Goal: Information Seeking & Learning: Learn about a topic

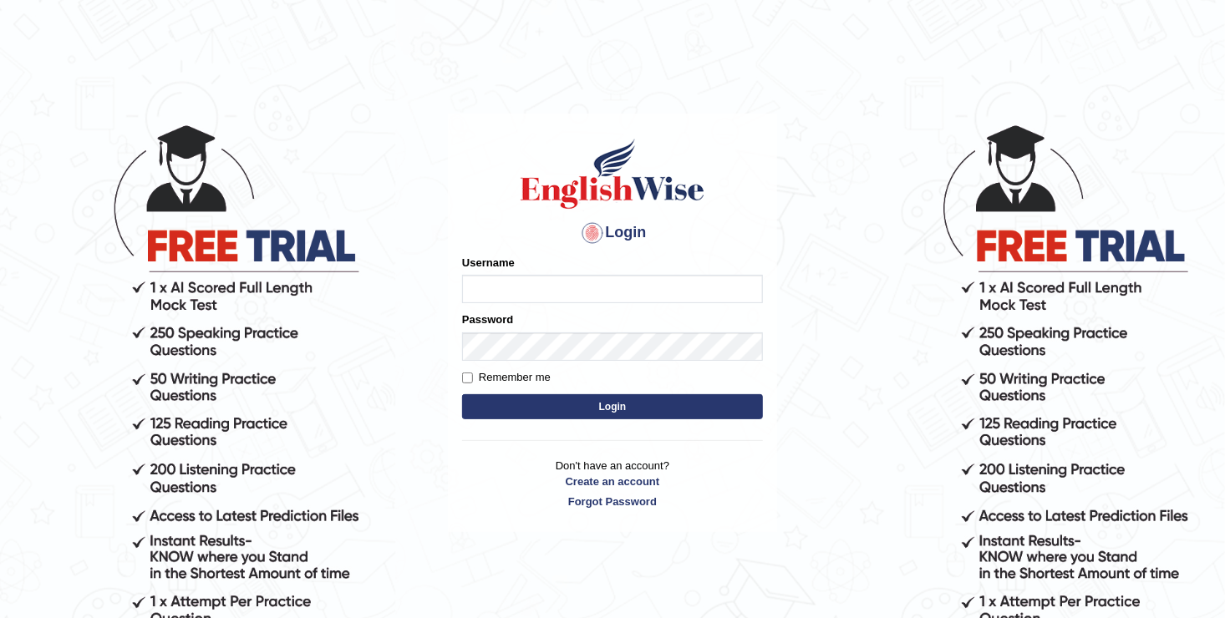
type input "Anesu_92"
click at [633, 414] on button "Login" at bounding box center [612, 406] width 301 height 25
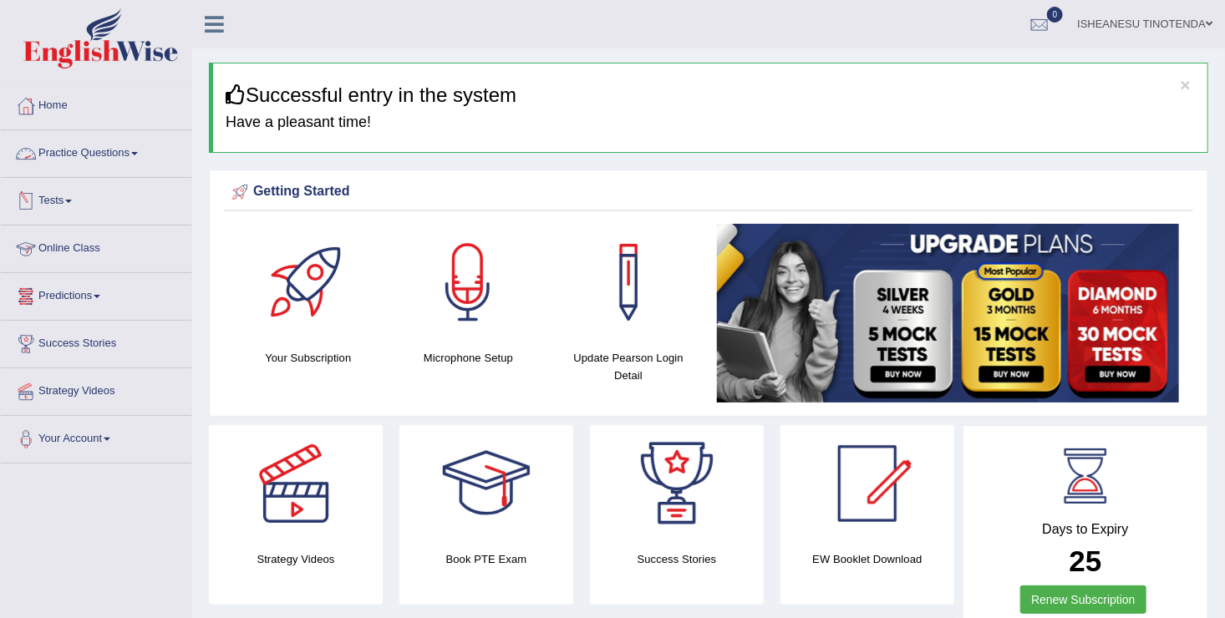
click at [125, 144] on link "Practice Questions" at bounding box center [96, 151] width 191 height 42
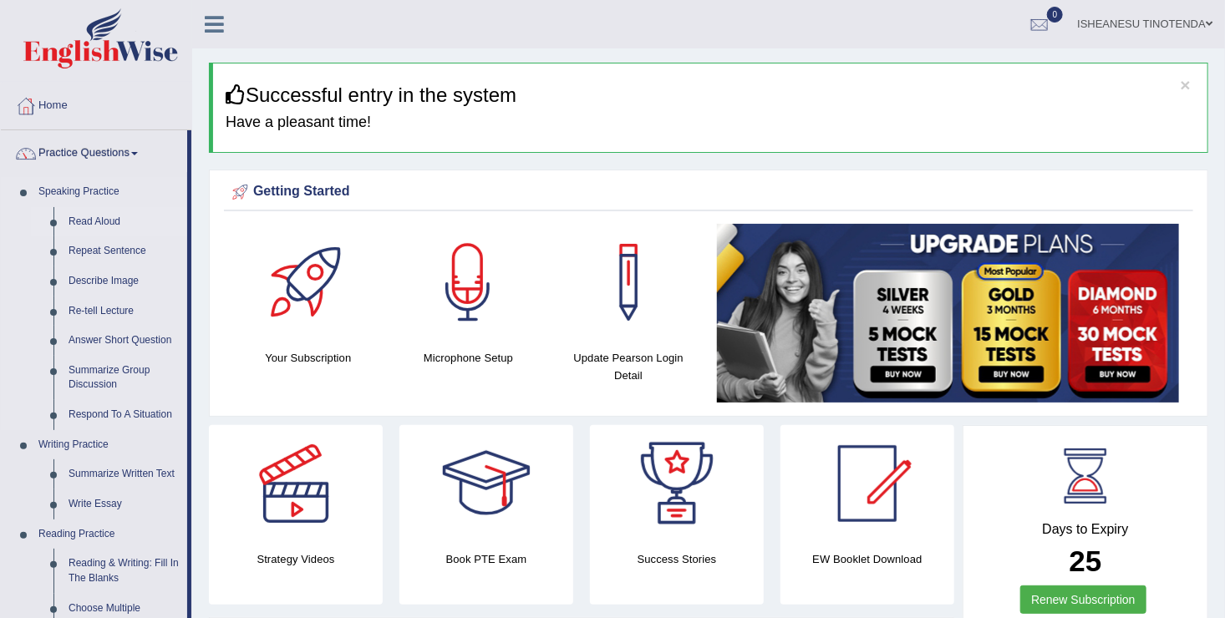
click at [95, 221] on link "Read Aloud" at bounding box center [124, 222] width 126 height 30
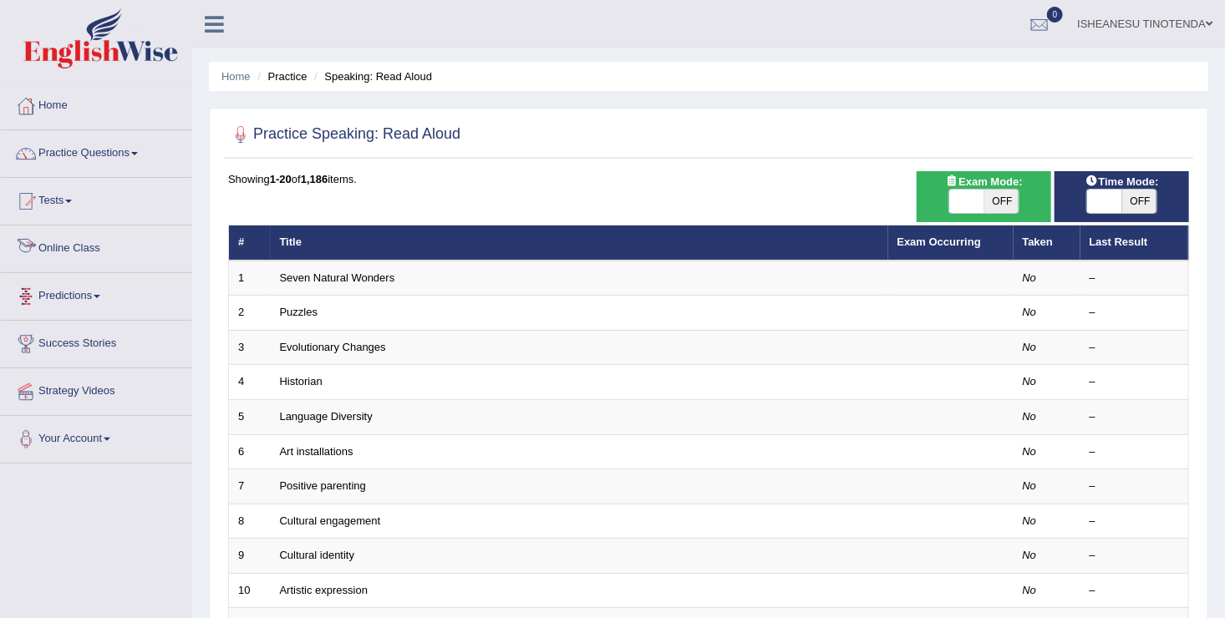
click at [112, 239] on link "Online Class" at bounding box center [96, 247] width 191 height 42
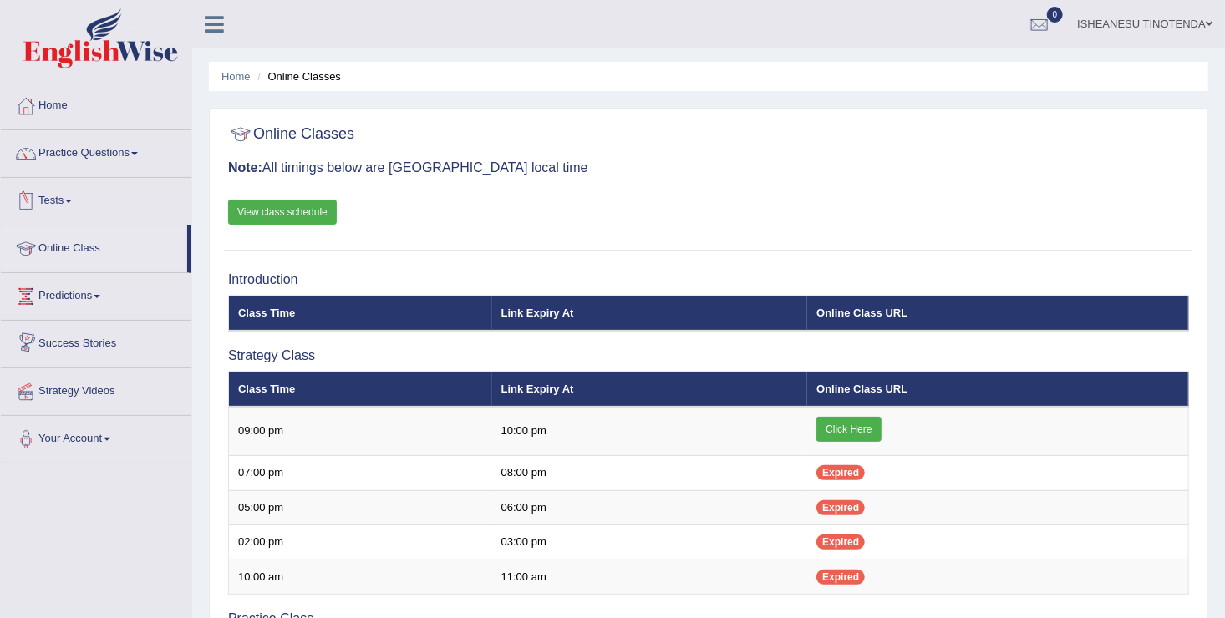
click at [267, 210] on link "View class schedule" at bounding box center [282, 212] width 109 height 25
click at [294, 201] on link "View class schedule" at bounding box center [282, 212] width 109 height 25
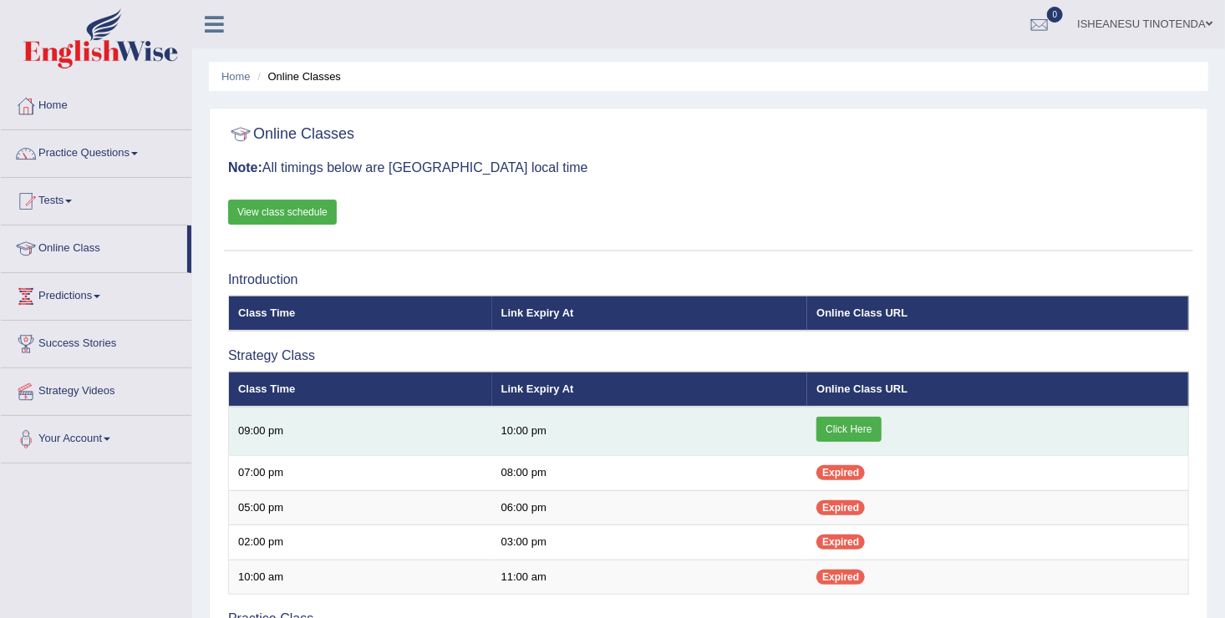
click at [856, 428] on link "Click Here" at bounding box center [848, 429] width 64 height 25
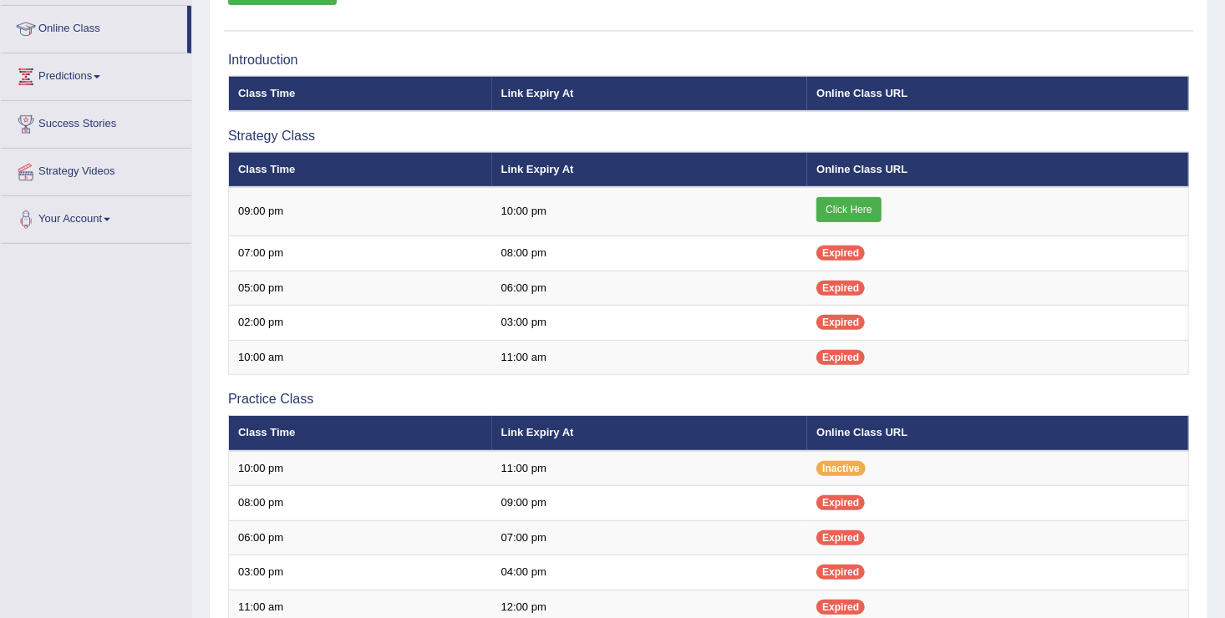
scroll to position [191, 0]
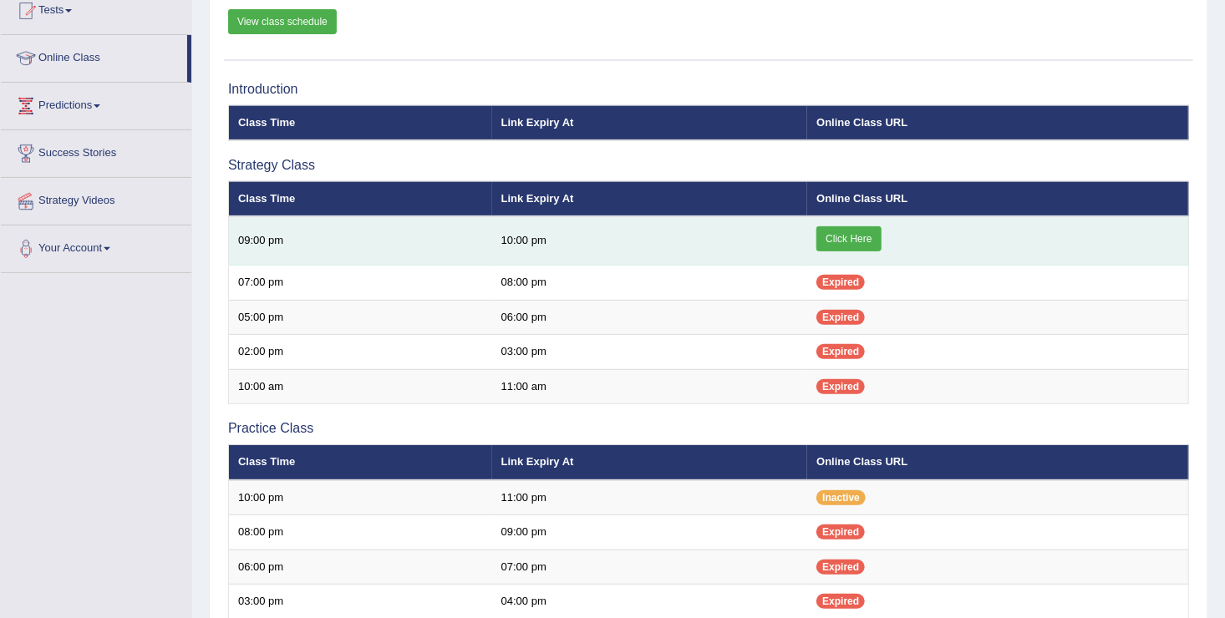
click at [858, 231] on link "Click Here" at bounding box center [848, 238] width 64 height 25
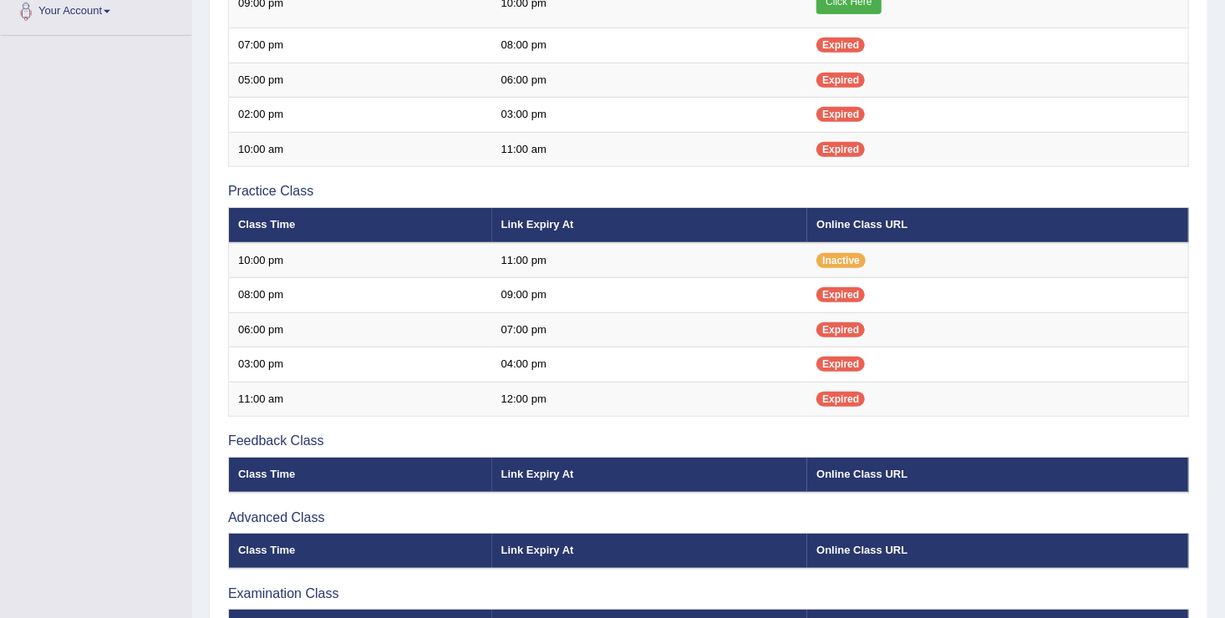
scroll to position [428, 0]
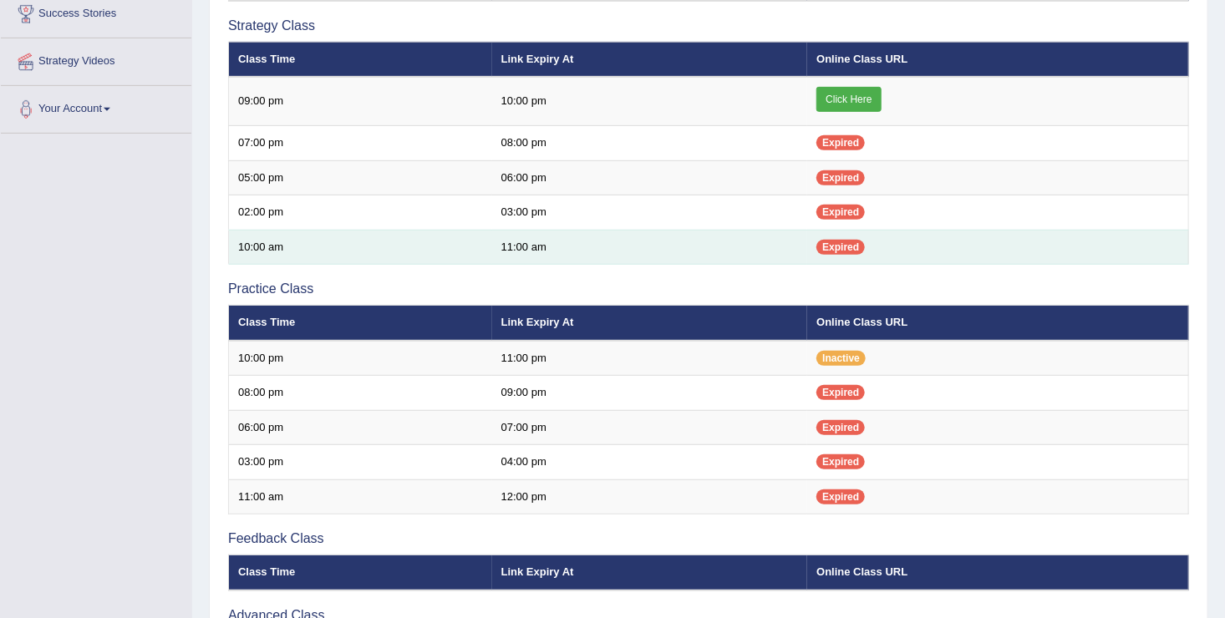
scroll to position [334, 0]
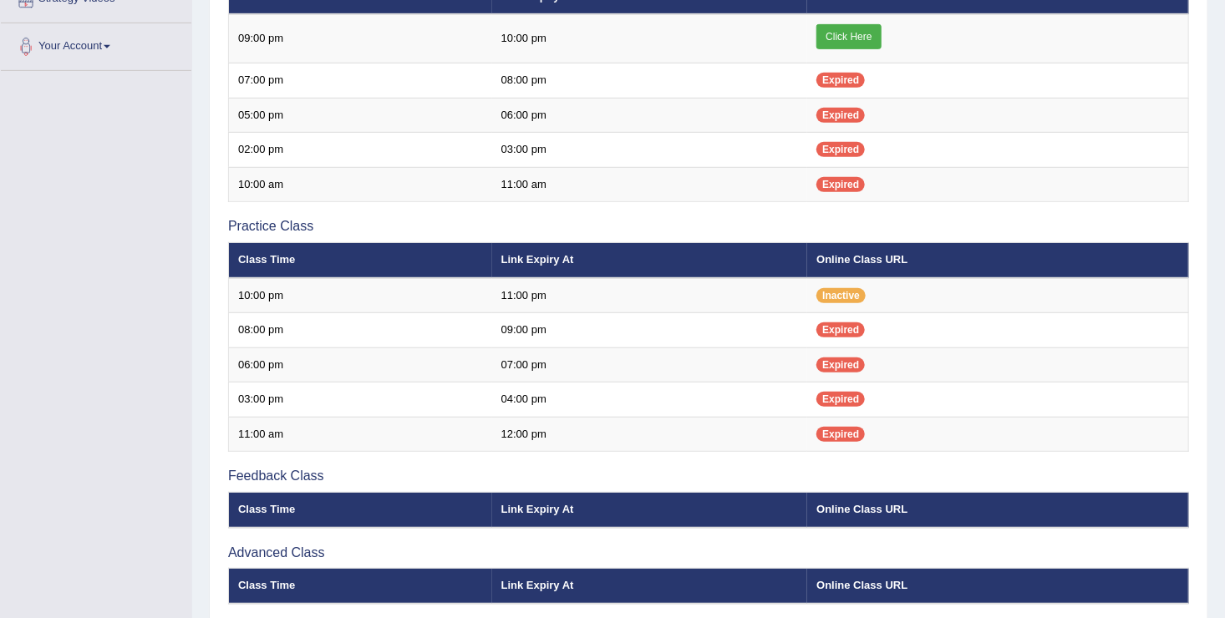
scroll to position [334, 0]
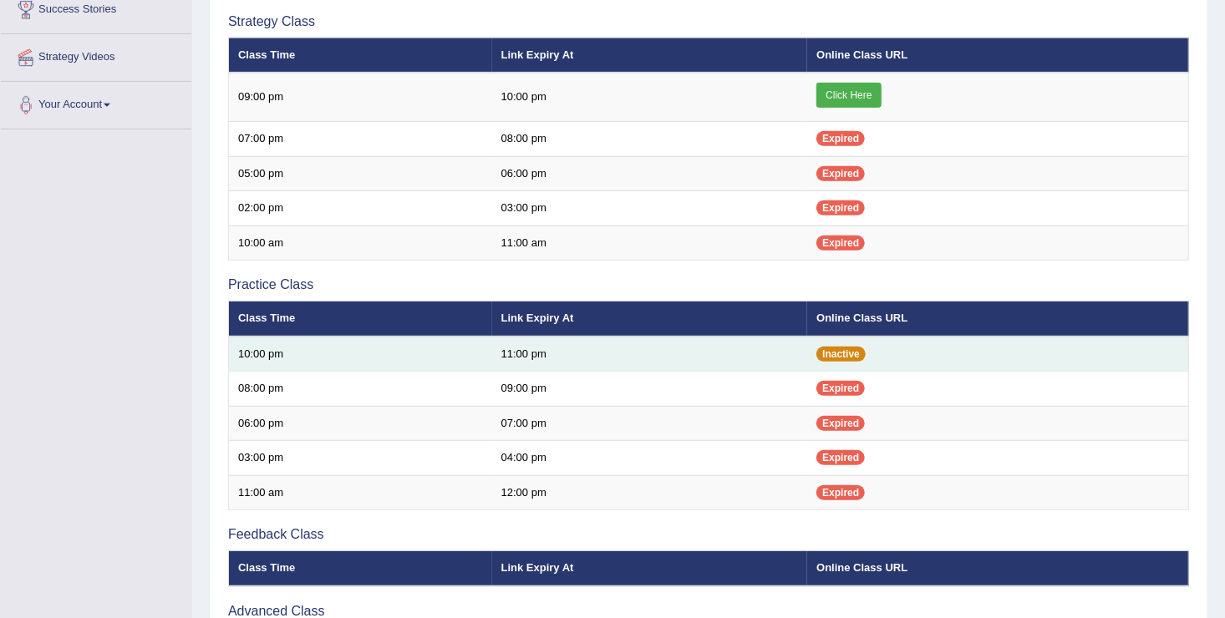
click at [848, 352] on span "Inactive" at bounding box center [840, 354] width 49 height 15
click at [880, 351] on td "Inactive" at bounding box center [997, 354] width 381 height 35
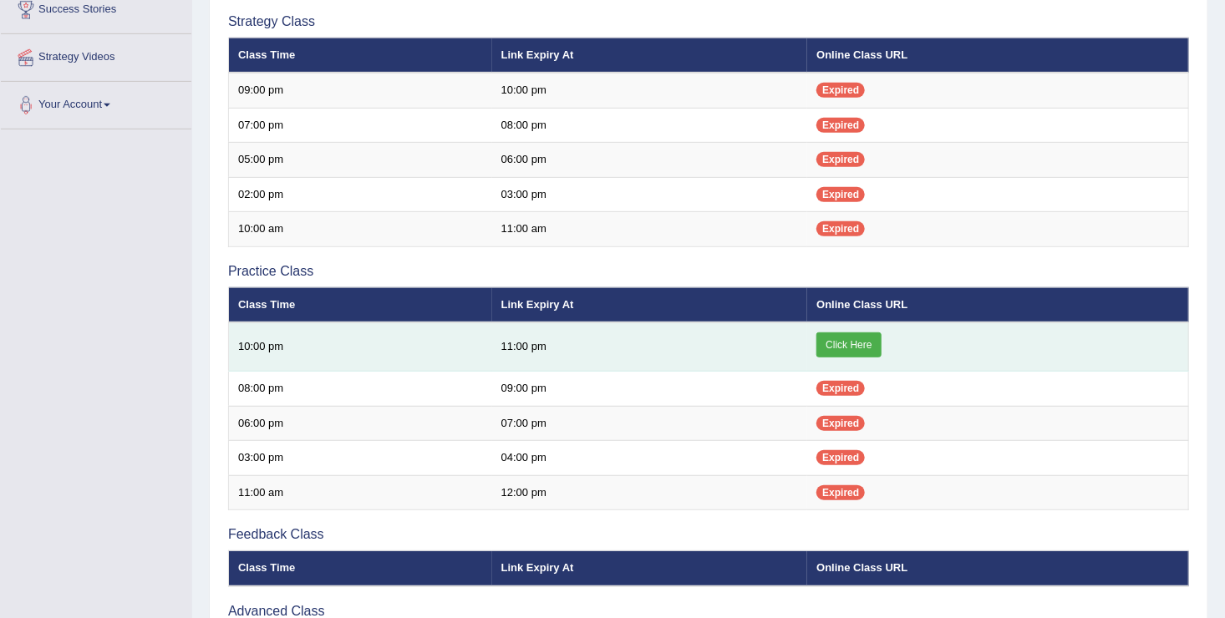
click at [845, 345] on link "Click Here" at bounding box center [848, 345] width 64 height 25
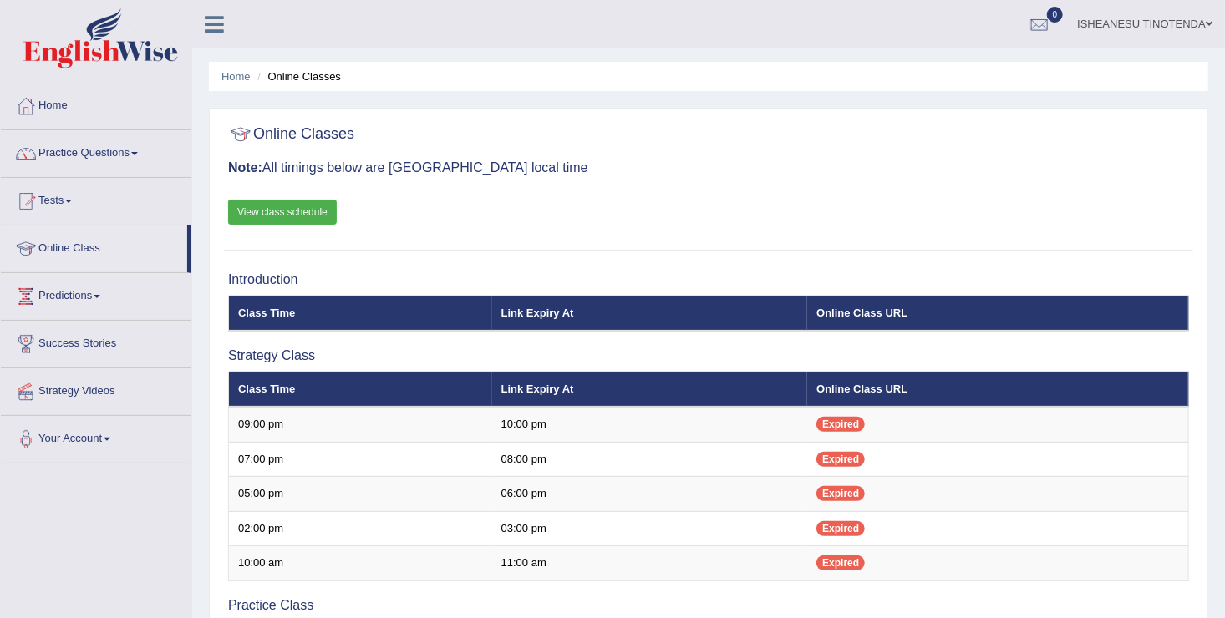
click at [129, 149] on link "Practice Questions" at bounding box center [96, 151] width 191 height 42
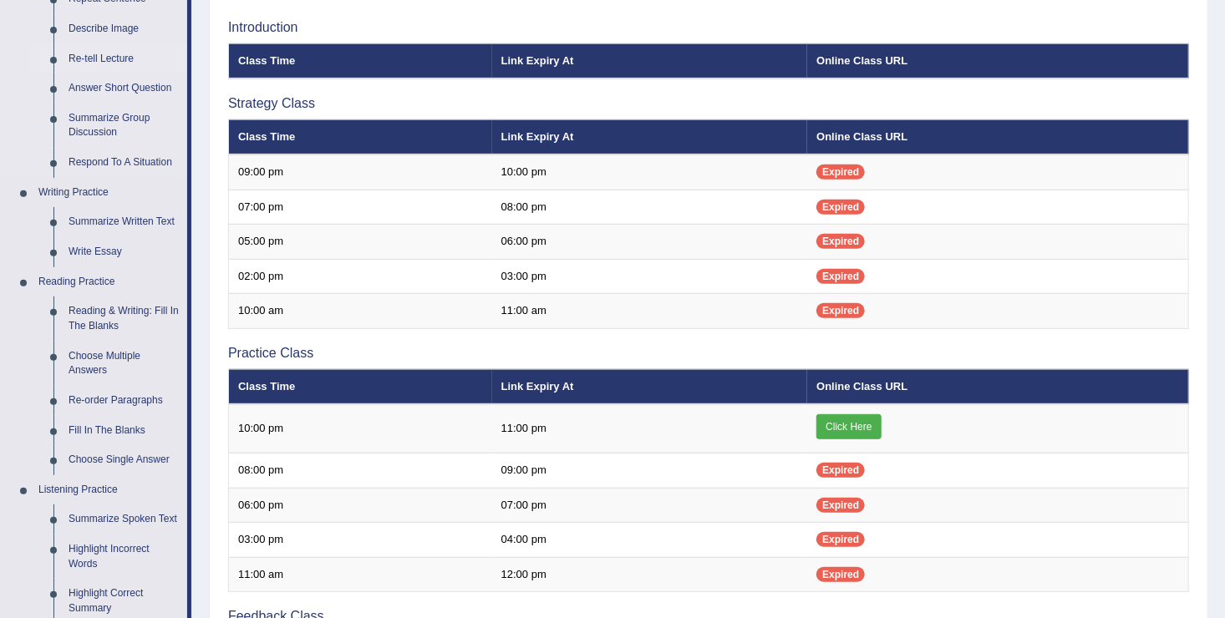
scroll to position [253, 0]
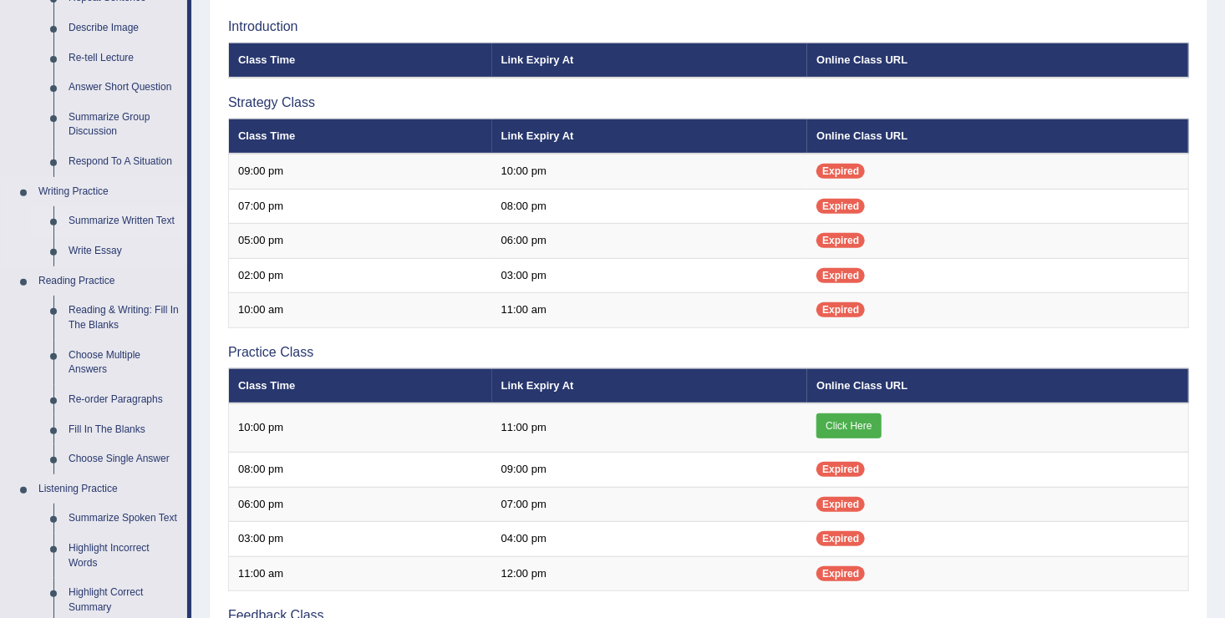
click at [89, 217] on link "Summarize Written Text" at bounding box center [124, 221] width 126 height 30
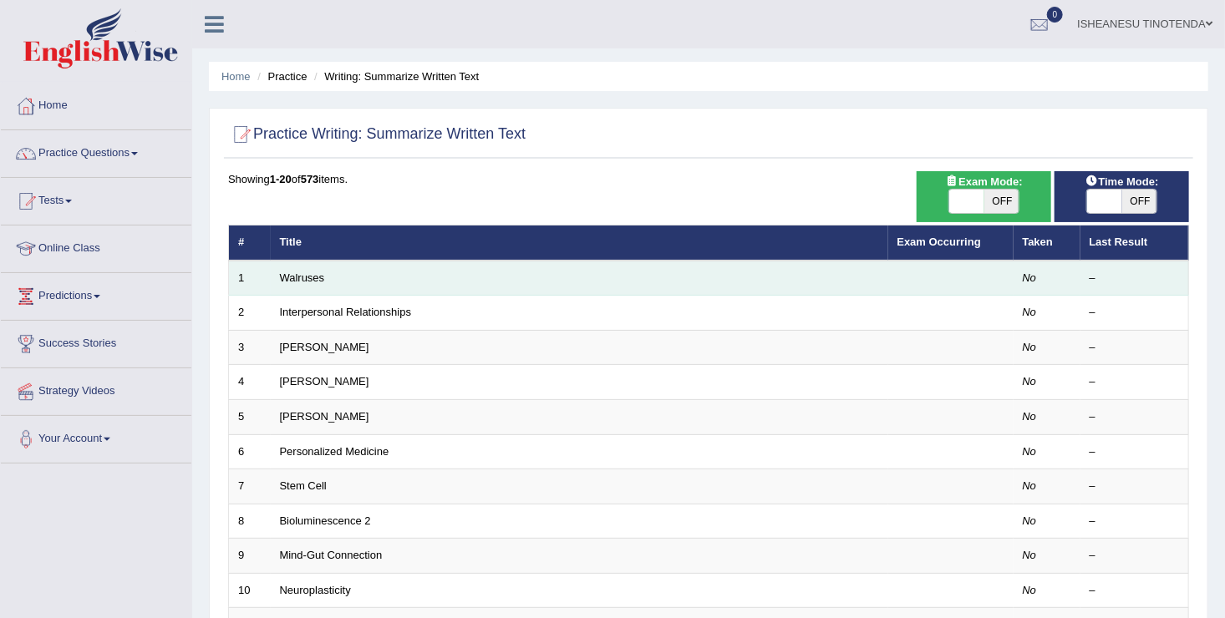
click at [1070, 275] on td "No" at bounding box center [1047, 278] width 67 height 35
click at [526, 261] on td "Walruses" at bounding box center [579, 278] width 617 height 35
click at [447, 267] on td "Walruses" at bounding box center [579, 278] width 617 height 35
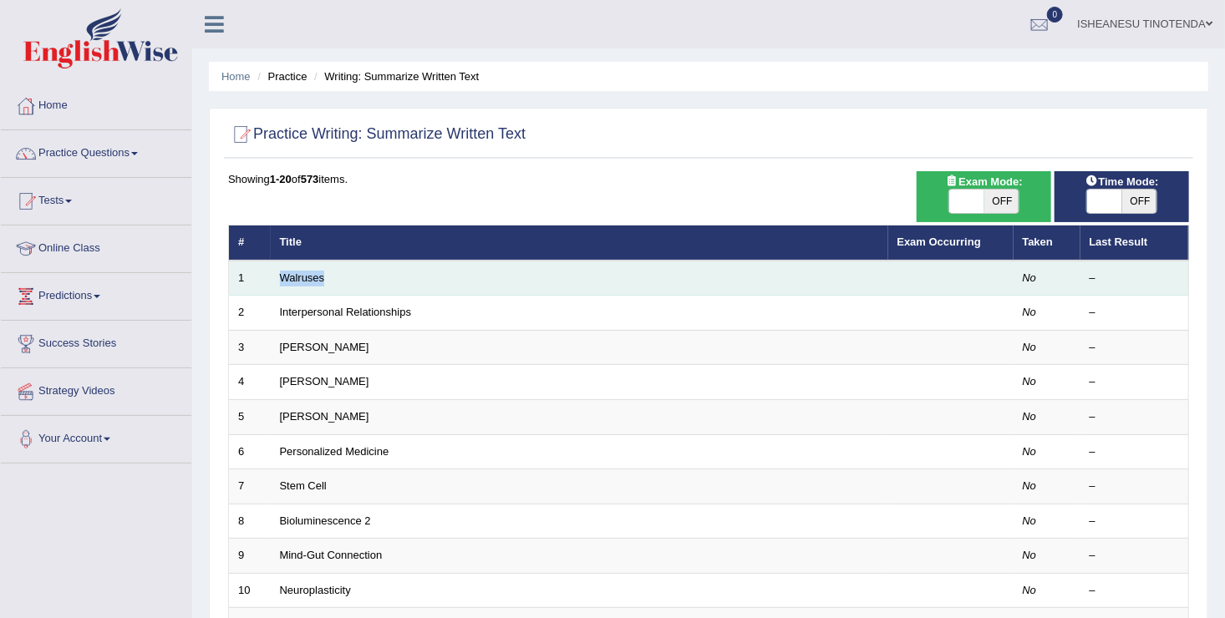
click at [447, 267] on td "Walruses" at bounding box center [579, 278] width 617 height 35
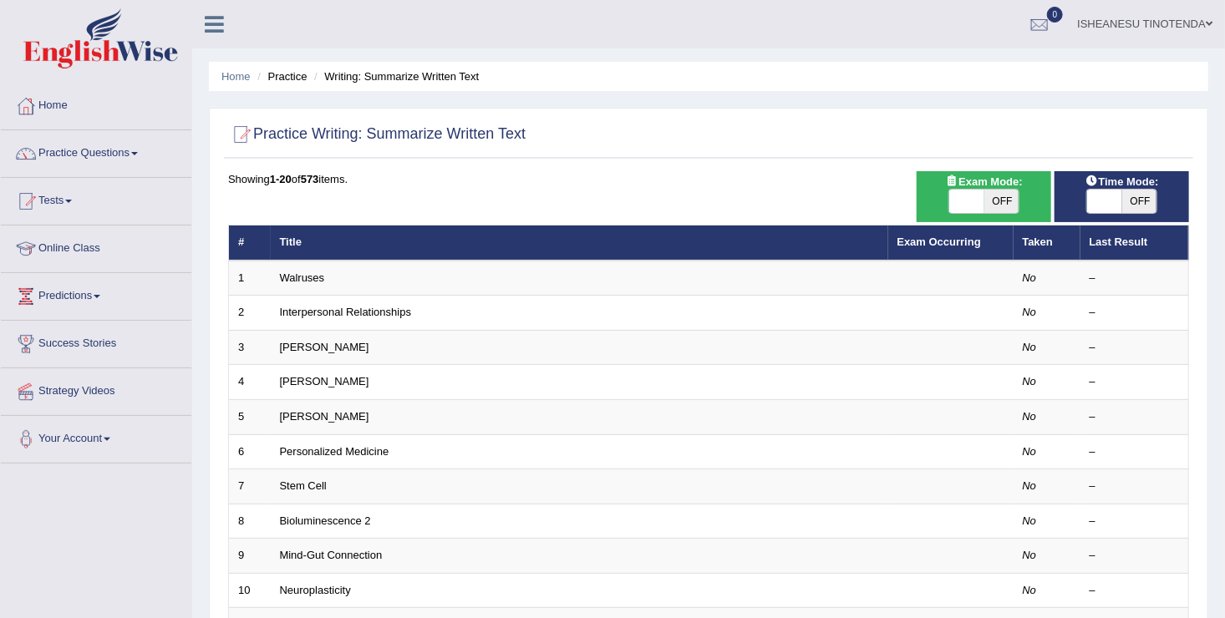
click at [964, 187] on span "Exam Mode:" at bounding box center [983, 182] width 90 height 18
click at [967, 195] on span at bounding box center [966, 201] width 35 height 23
checkbox input "true"
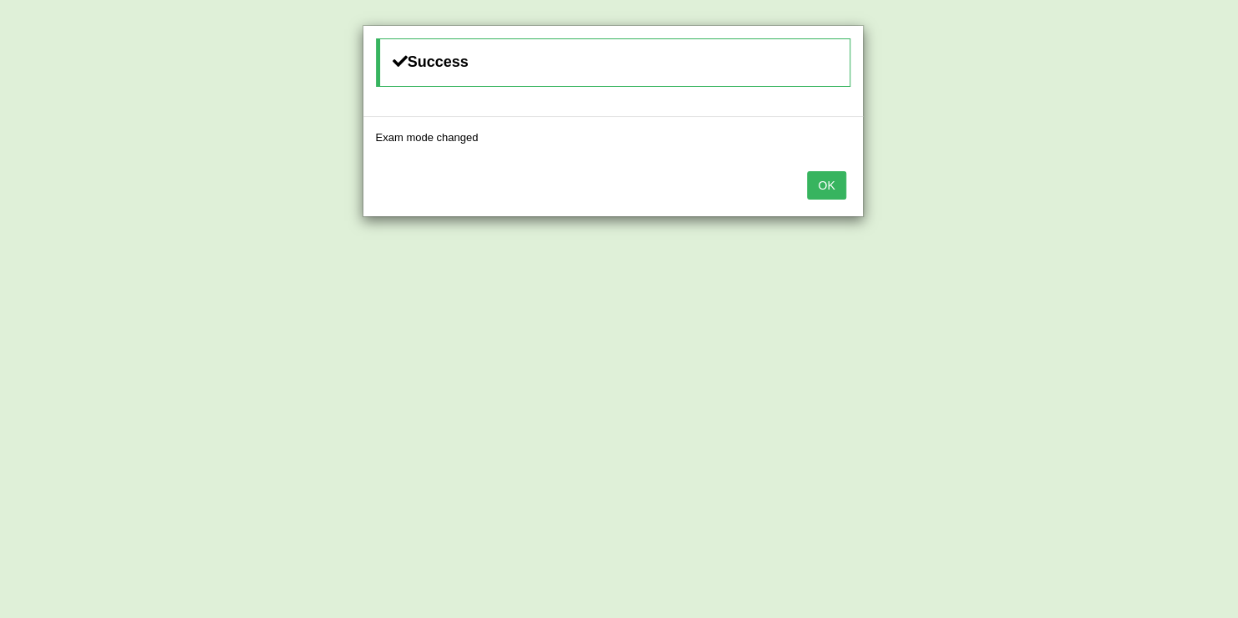
click at [823, 177] on button "OK" at bounding box center [826, 185] width 38 height 28
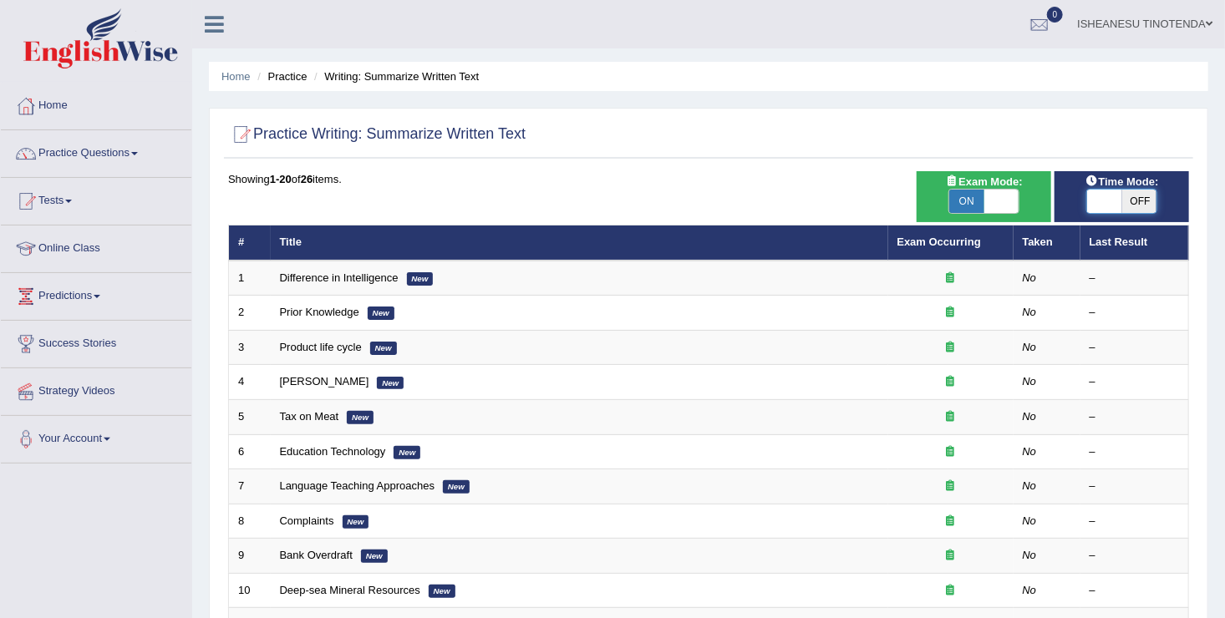
click at [1105, 197] on span at bounding box center [1104, 201] width 35 height 23
checkbox input "true"
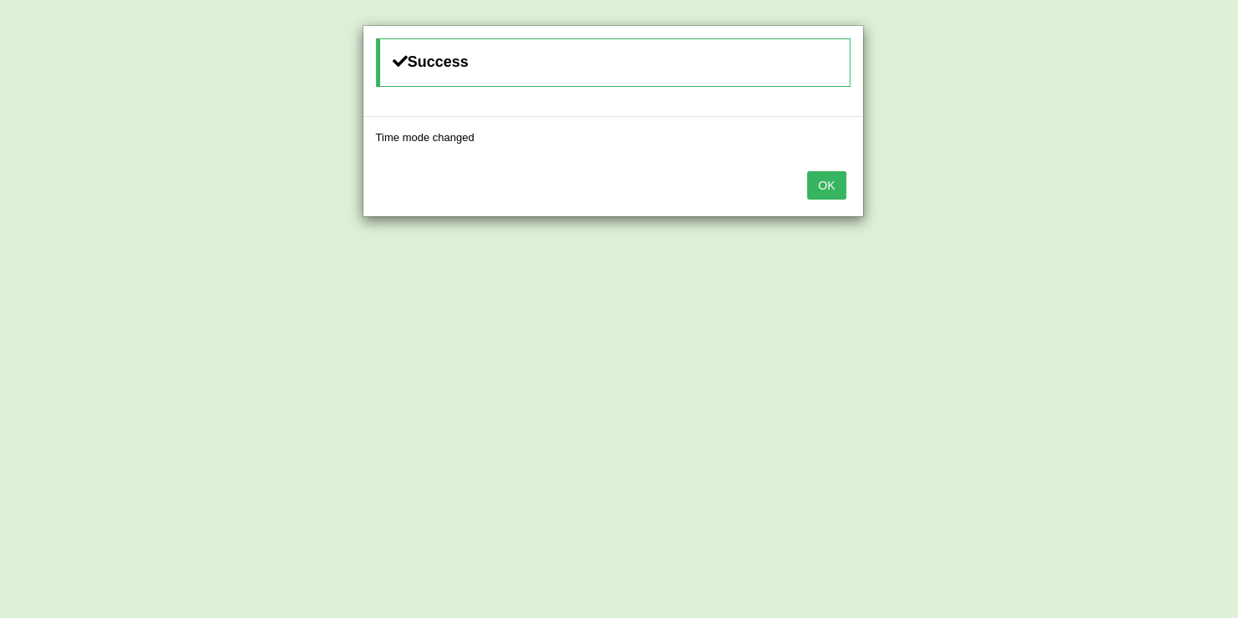
click at [823, 180] on button "OK" at bounding box center [826, 185] width 38 height 28
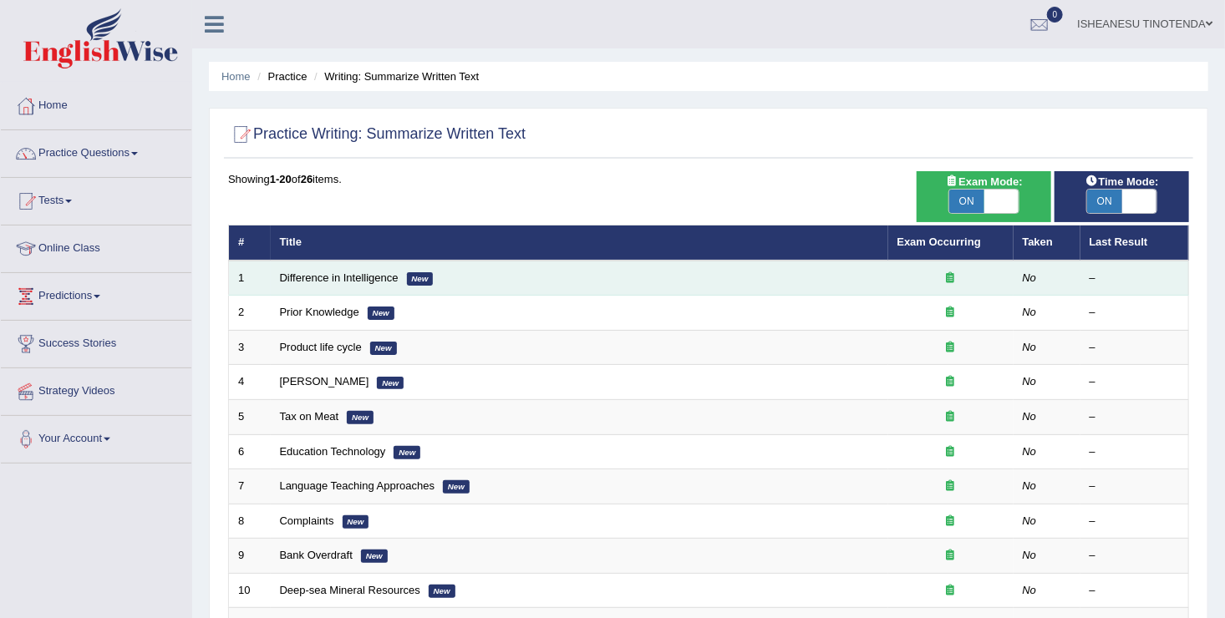
click at [512, 267] on td "Difference in Intelligence New" at bounding box center [579, 278] width 617 height 35
click at [515, 267] on td "Difference in Intelligence New" at bounding box center [579, 278] width 617 height 35
click at [330, 281] on link "Difference in Intelligence" at bounding box center [339, 278] width 119 height 13
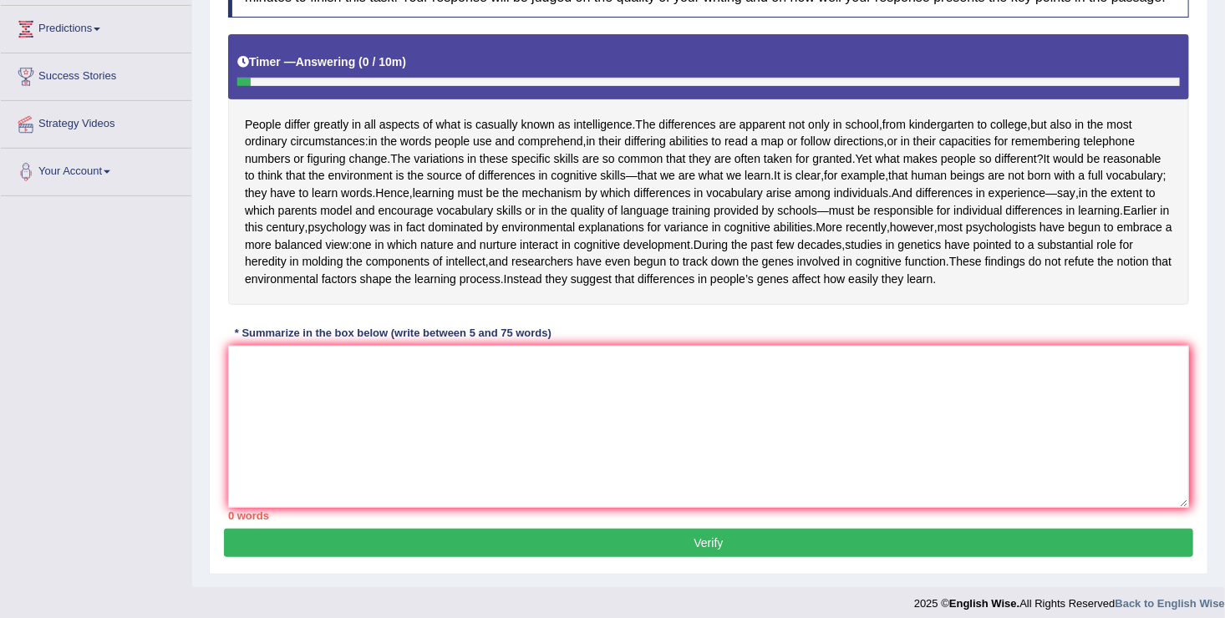
scroll to position [266, 0]
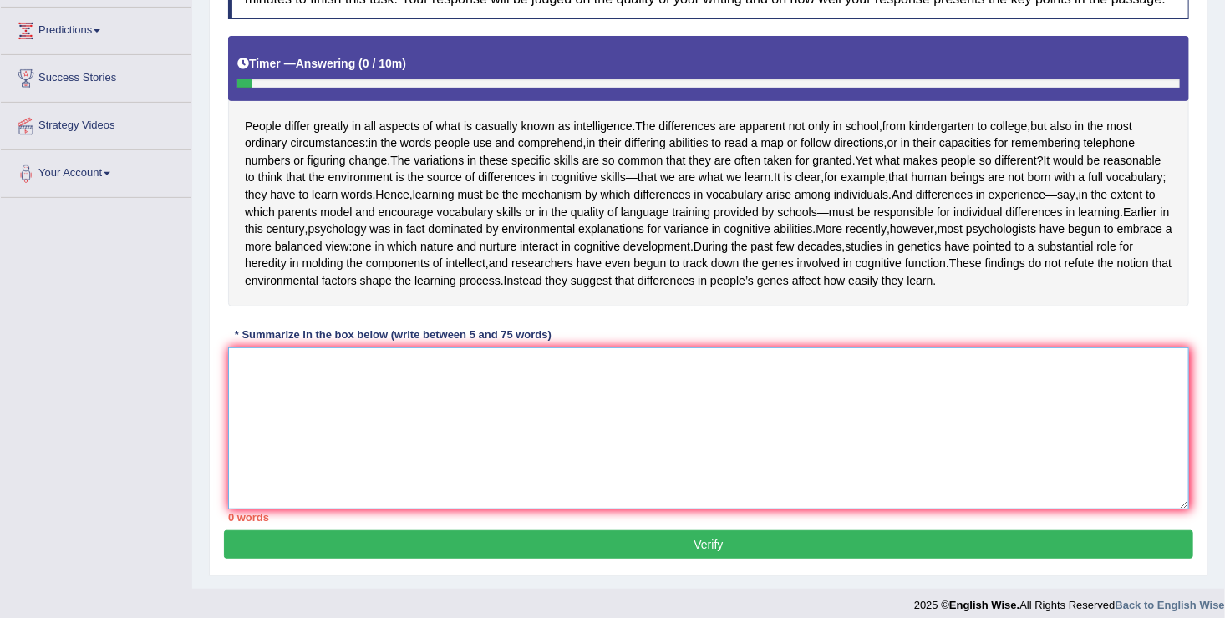
click at [262, 427] on textarea at bounding box center [708, 429] width 961 height 162
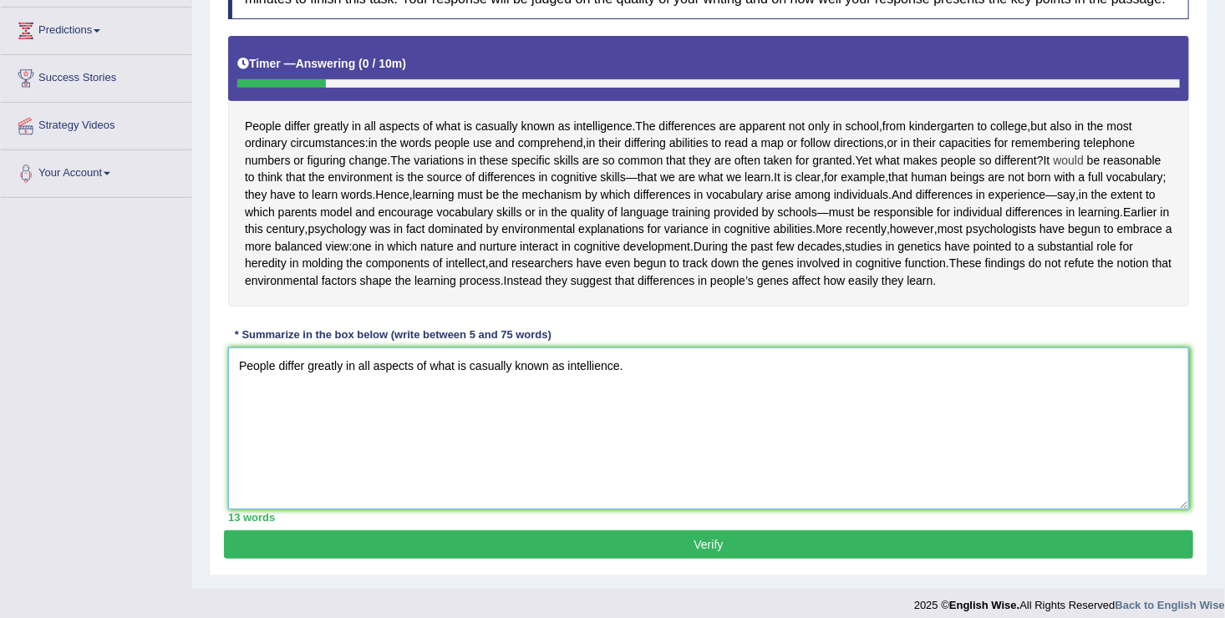
scroll to position [328, 0]
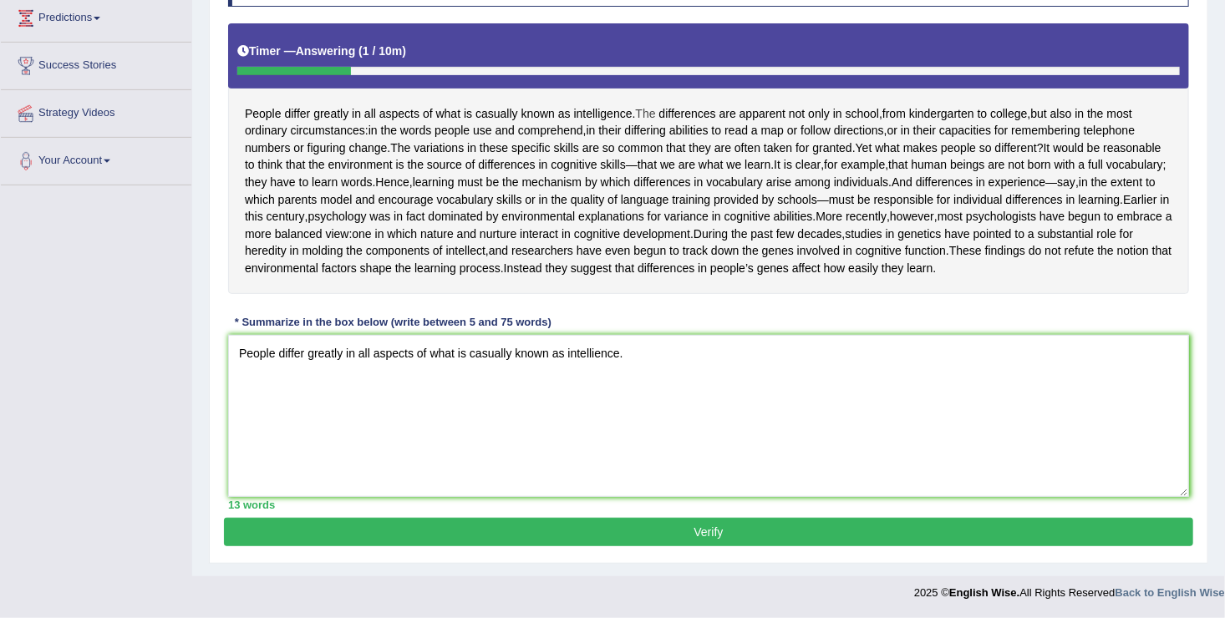
drag, startPoint x: 639, startPoint y: 52, endPoint x: 646, endPoint y: 58, distance: 8.9
click at [646, 58] on div "People differ greatly in all aspects of what is casually known as intelligence …" at bounding box center [708, 158] width 961 height 270
drag, startPoint x: 646, startPoint y: 58, endPoint x: 639, endPoint y: 353, distance: 295.9
click at [639, 353] on div "Instructions: Read the passage below and summarize it using one sentence. Type …" at bounding box center [708, 230] width 969 height 576
click at [639, 353] on textarea "People differ greatly in all aspects of what is casually known as intellience." at bounding box center [708, 416] width 961 height 162
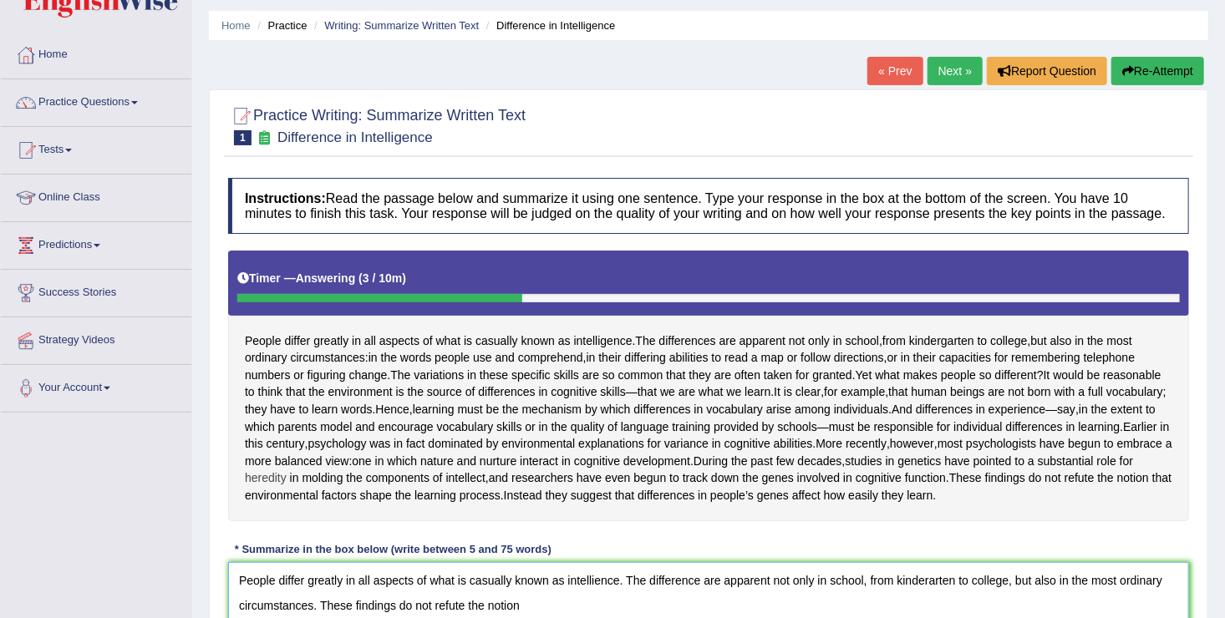
scroll to position [50, 0]
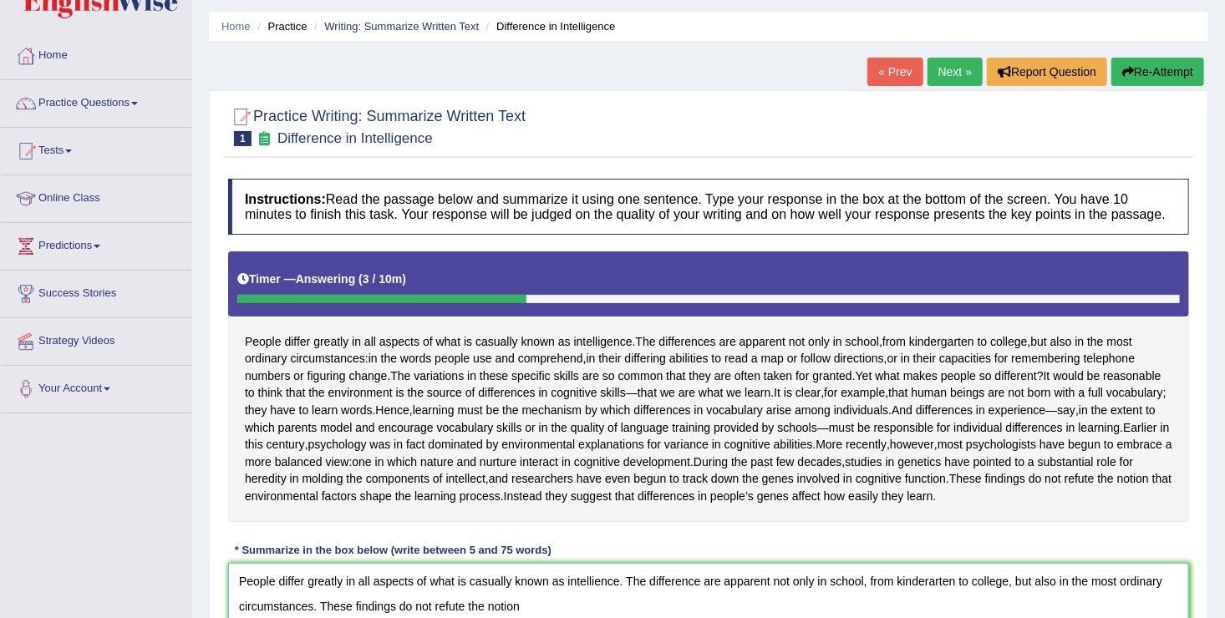
type textarea "People differ greatly in all aspects of what is casually known as intellience. …"
click at [963, 69] on link "Next »" at bounding box center [955, 72] width 55 height 28
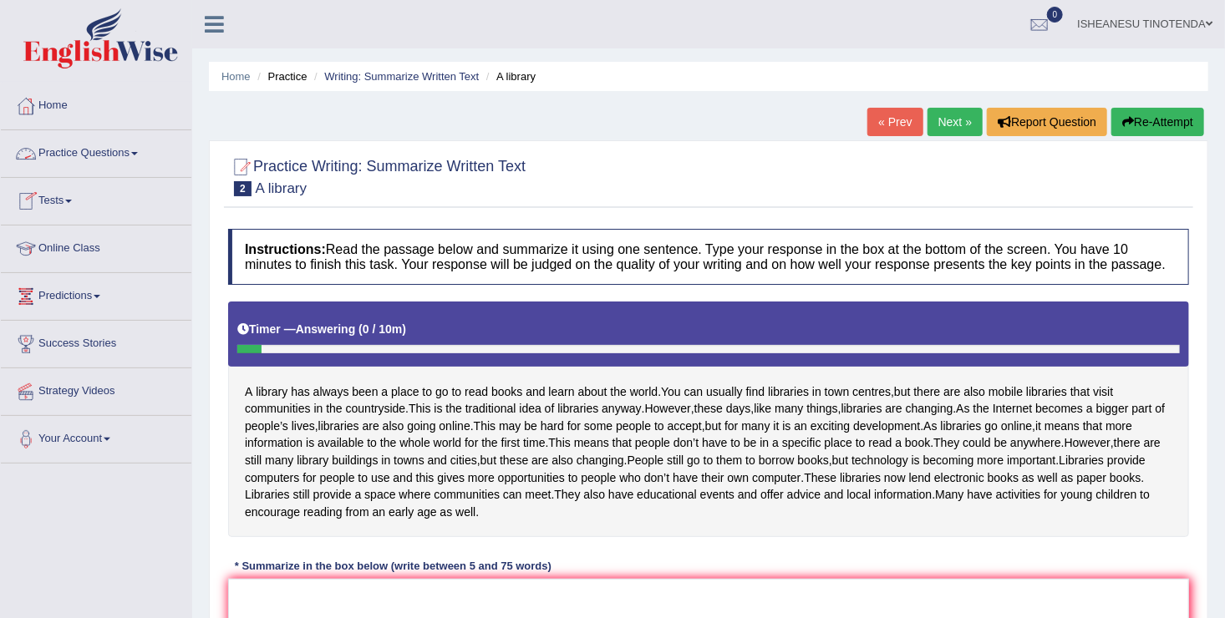
click at [109, 149] on link "Practice Questions" at bounding box center [96, 151] width 191 height 42
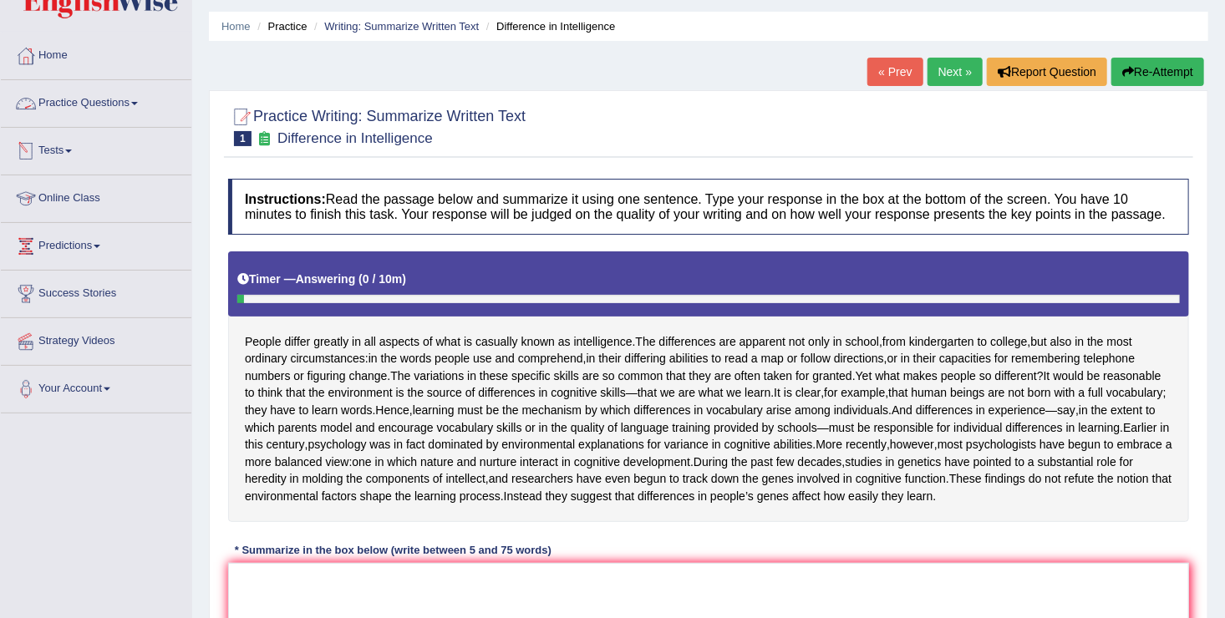
click at [136, 102] on span at bounding box center [134, 103] width 7 height 3
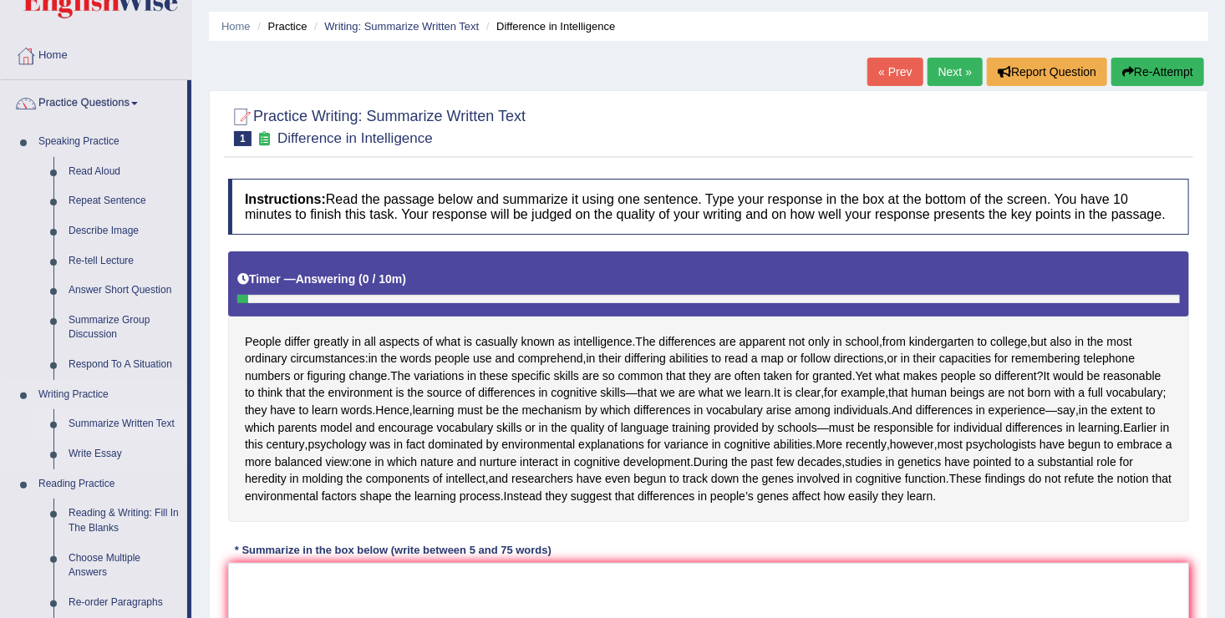
click at [84, 427] on link "Summarize Written Text" at bounding box center [124, 424] width 126 height 30
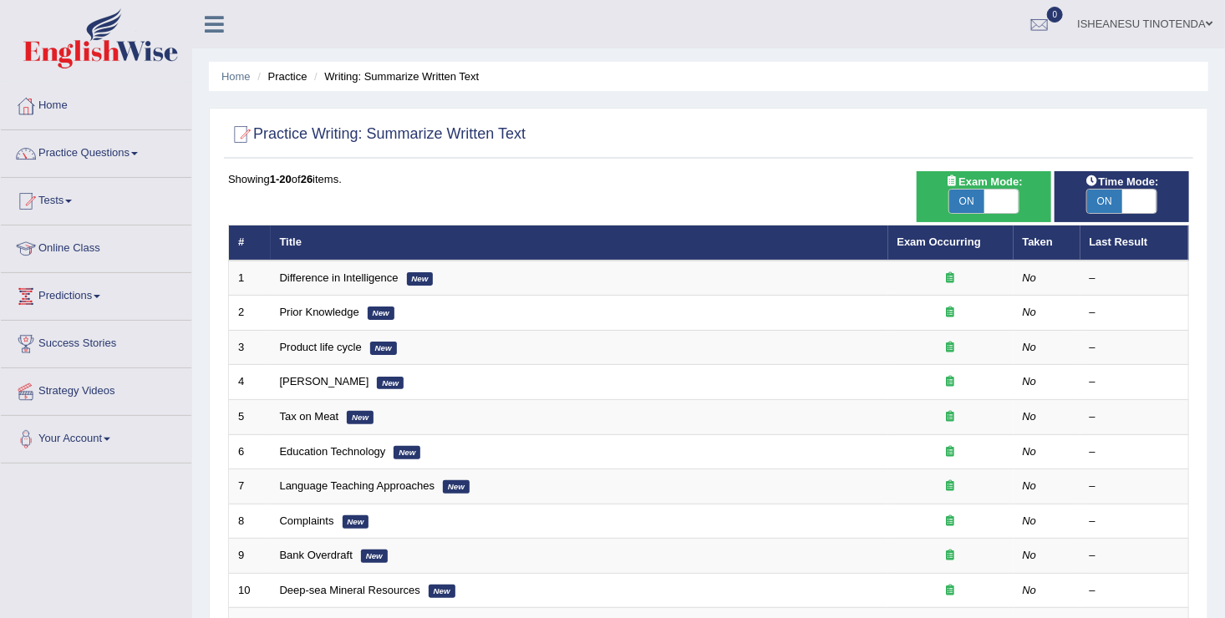
click at [992, 203] on span at bounding box center [1001, 201] width 35 height 23
checkbox input "false"
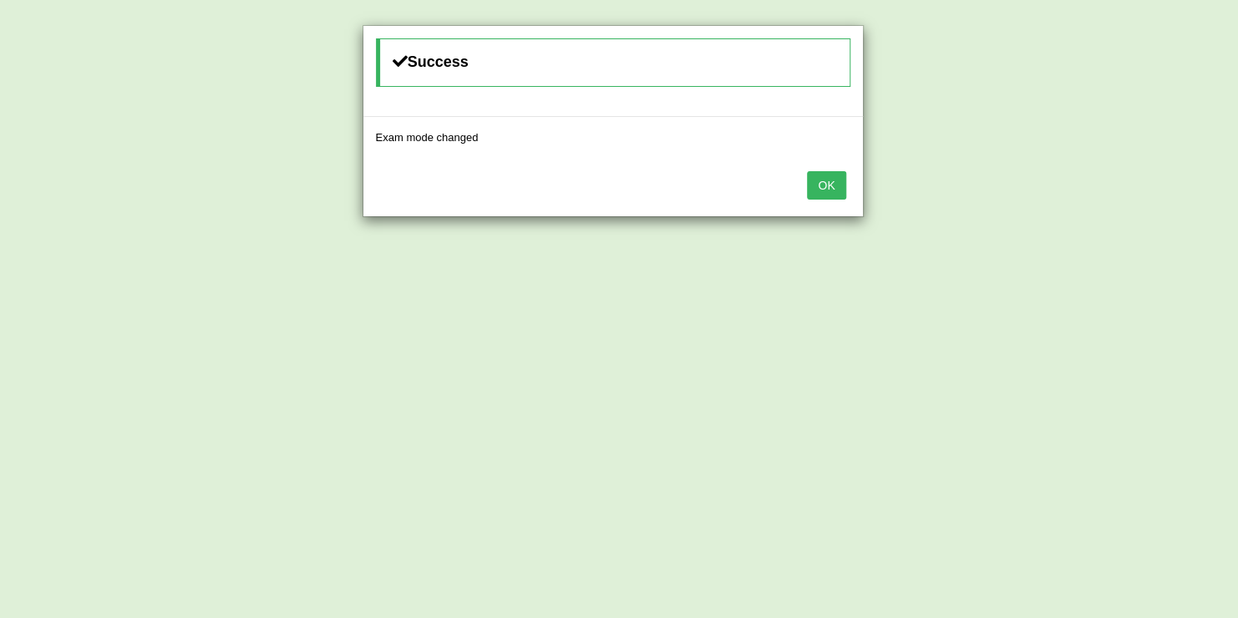
click at [820, 177] on button "OK" at bounding box center [826, 185] width 38 height 28
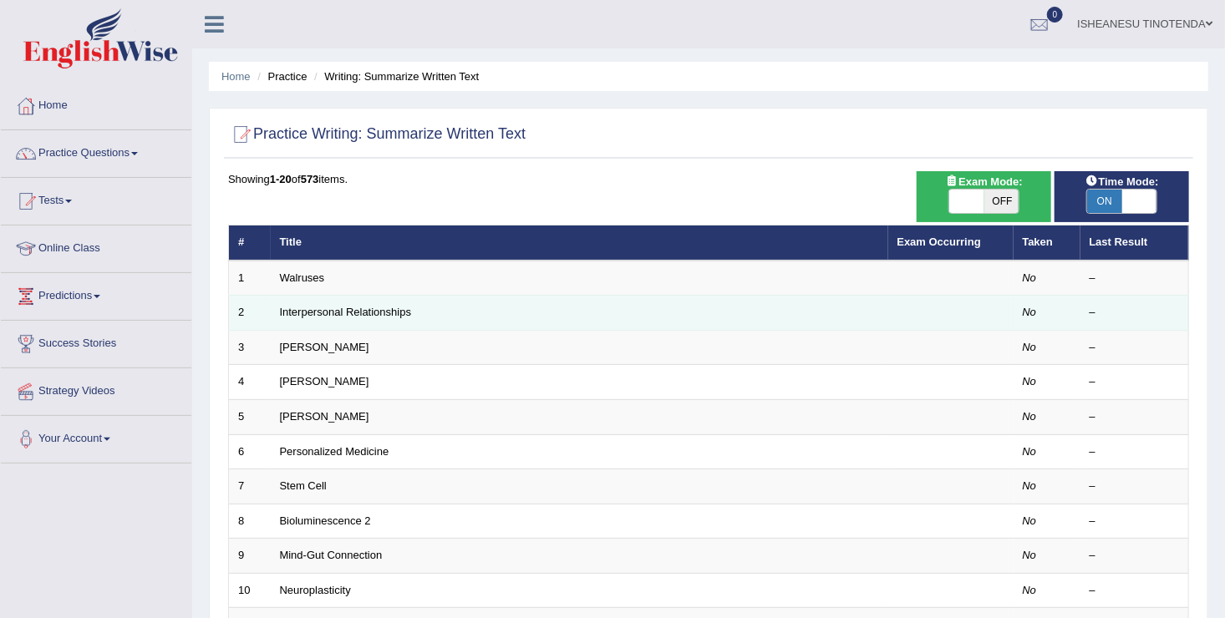
click at [470, 307] on td "Interpersonal Relationships" at bounding box center [579, 313] width 617 height 35
click at [323, 312] on link "Interpersonal Relationships" at bounding box center [346, 312] width 132 height 13
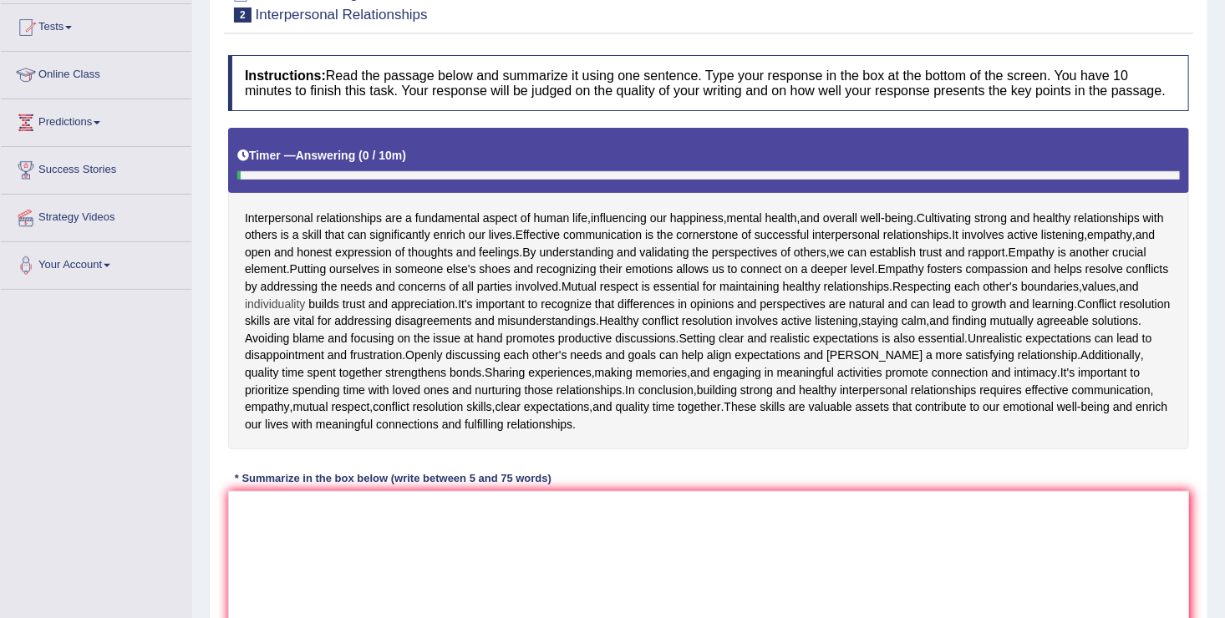
scroll to position [191, 0]
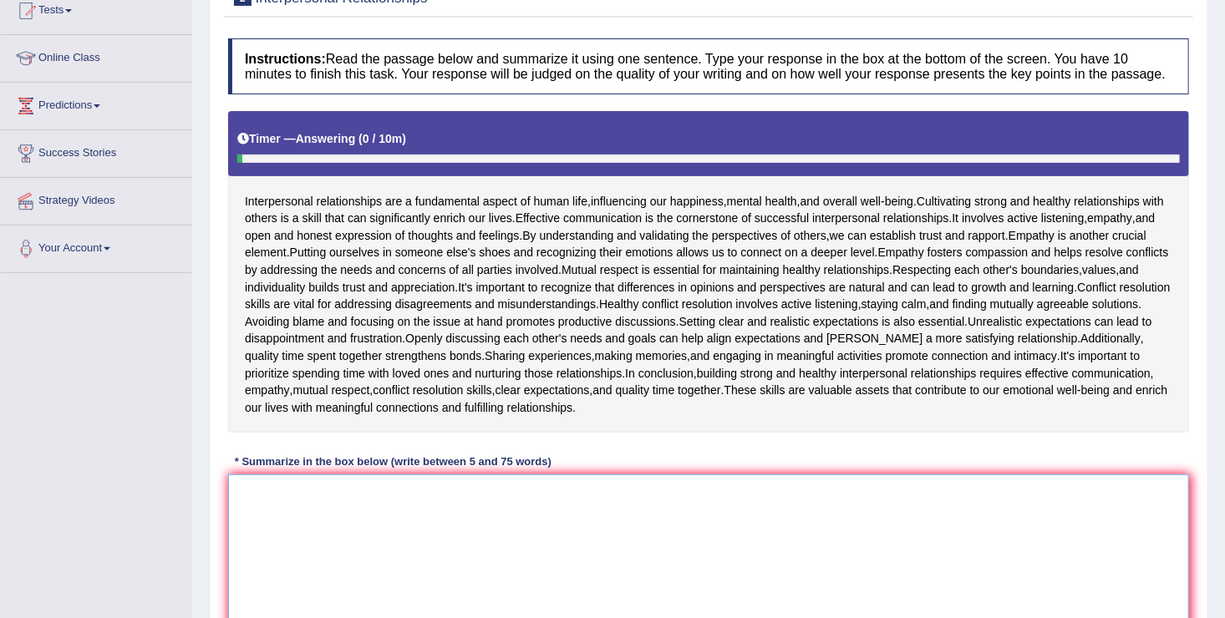
click at [254, 501] on textarea at bounding box center [708, 556] width 961 height 162
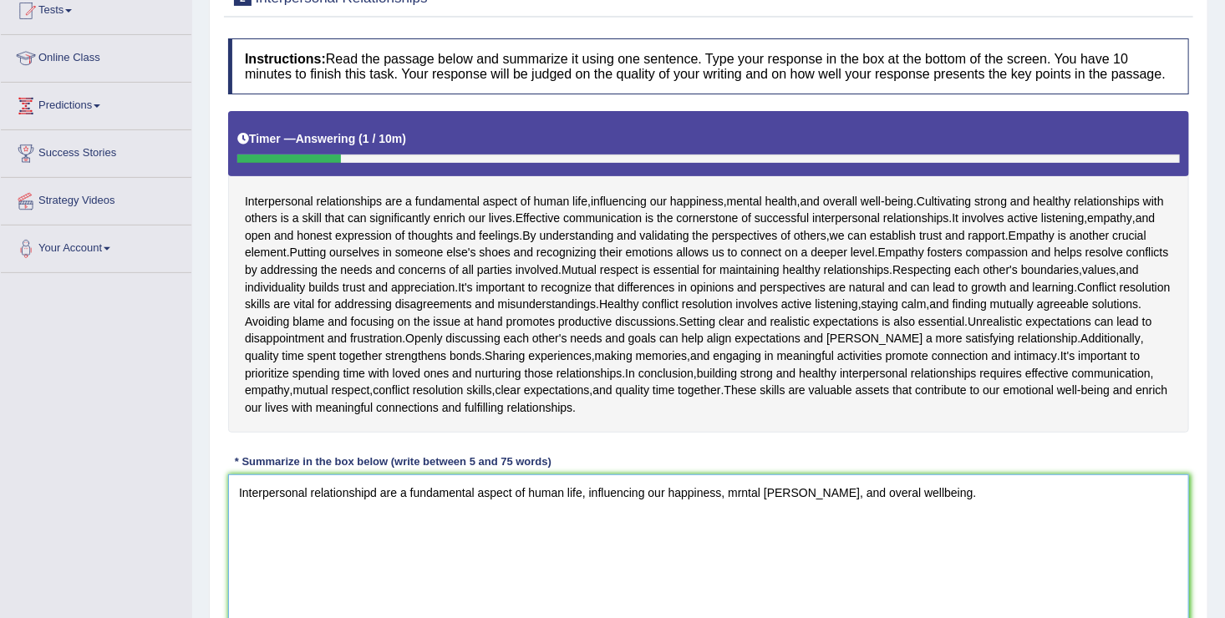
click at [871, 489] on textarea "Interpersonal relationshipd are a fundamental aspect of human life, influencing…" at bounding box center [708, 556] width 961 height 162
click at [871, 491] on textarea "Interpersonal relationshipd are a fundamental aspect of human life, influencing…" at bounding box center [708, 556] width 961 height 162
click at [872, 487] on textarea "Interpersonal relationshipd are a fundamental aspect of human life, influencing…" at bounding box center [708, 556] width 961 height 162
click at [917, 494] on textarea "Interpersonal relationshipd are a fundamental aspect of human life, influencing…" at bounding box center [708, 556] width 961 height 162
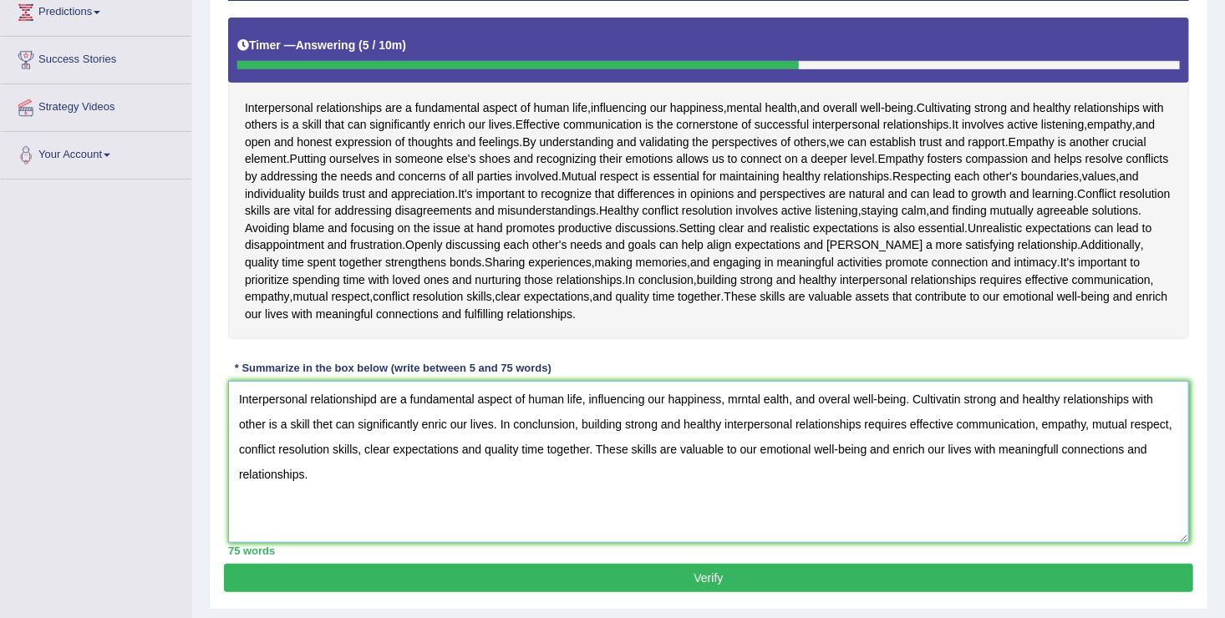
scroll to position [281, 0]
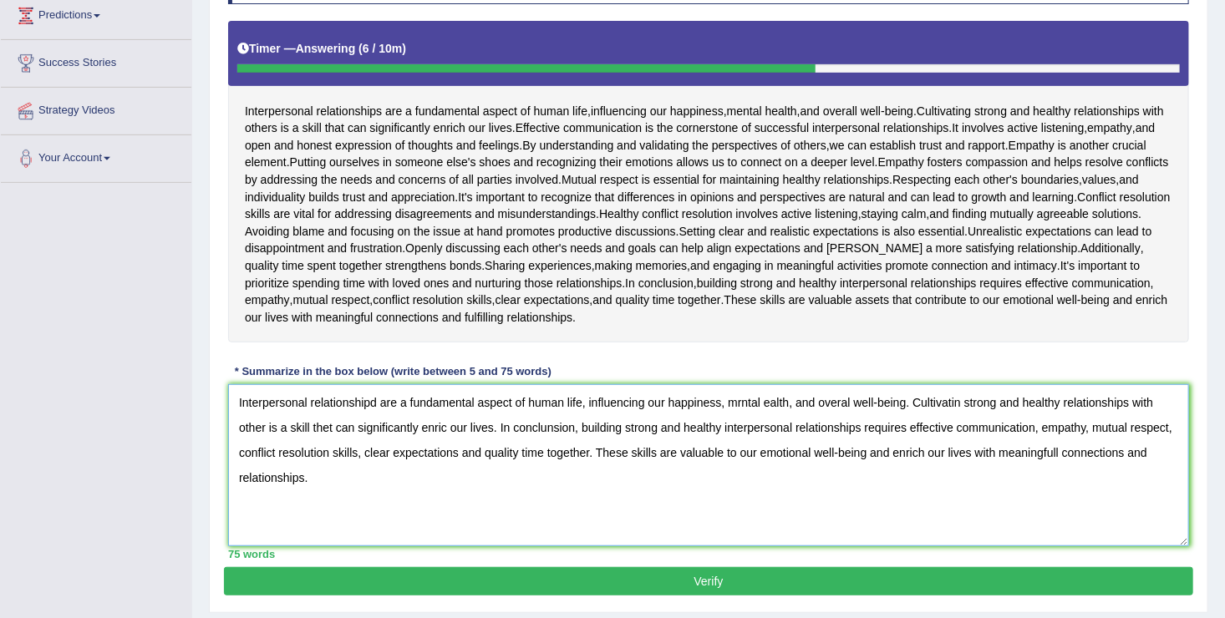
click at [379, 400] on textarea "Interpersonal relationshipd are a fundamental aspect of human life, influencing…" at bounding box center [708, 465] width 961 height 162
click at [746, 404] on textarea "Interpersonal relationships are a fundamental aspect of human life, influencing…" at bounding box center [708, 465] width 961 height 162
click at [741, 401] on textarea "Interpersonal relationships are a fundamental aspect of human life, influencing…" at bounding box center [708, 465] width 961 height 162
click at [766, 401] on textarea "Interpersonal relationships are a fundamental aspect of human life, influencing…" at bounding box center [708, 465] width 961 height 162
click at [965, 404] on textarea "Interpersonal relationships are a fundamental aspect of human life, influencing…" at bounding box center [708, 465] width 961 height 162
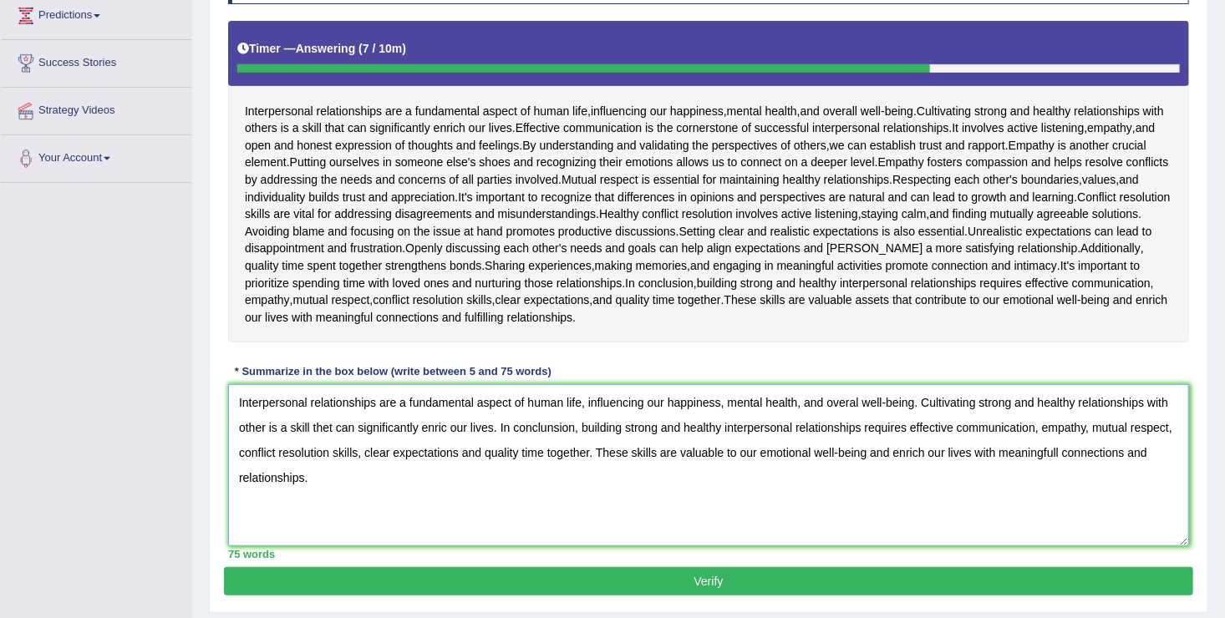
click at [265, 424] on textarea "Interpersonal relationships are a fundamental aspect of human life, influencing…" at bounding box center [708, 465] width 961 height 162
click at [334, 428] on textarea "Interpersonal relationships are a fundamental aspect of human life, influencing…" at bounding box center [708, 465] width 961 height 162
click at [455, 421] on textarea "Interpersonal relationships are a fundamental aspect of human life, influencing…" at bounding box center [708, 465] width 961 height 162
click at [570, 428] on textarea "Interpersonal relationships are a fundamental aspect of human life, influencing…" at bounding box center [708, 465] width 961 height 162
click at [1106, 450] on textarea "Interpersonal relationships are a fundamental aspect of human life, influencing…" at bounding box center [708, 465] width 961 height 162
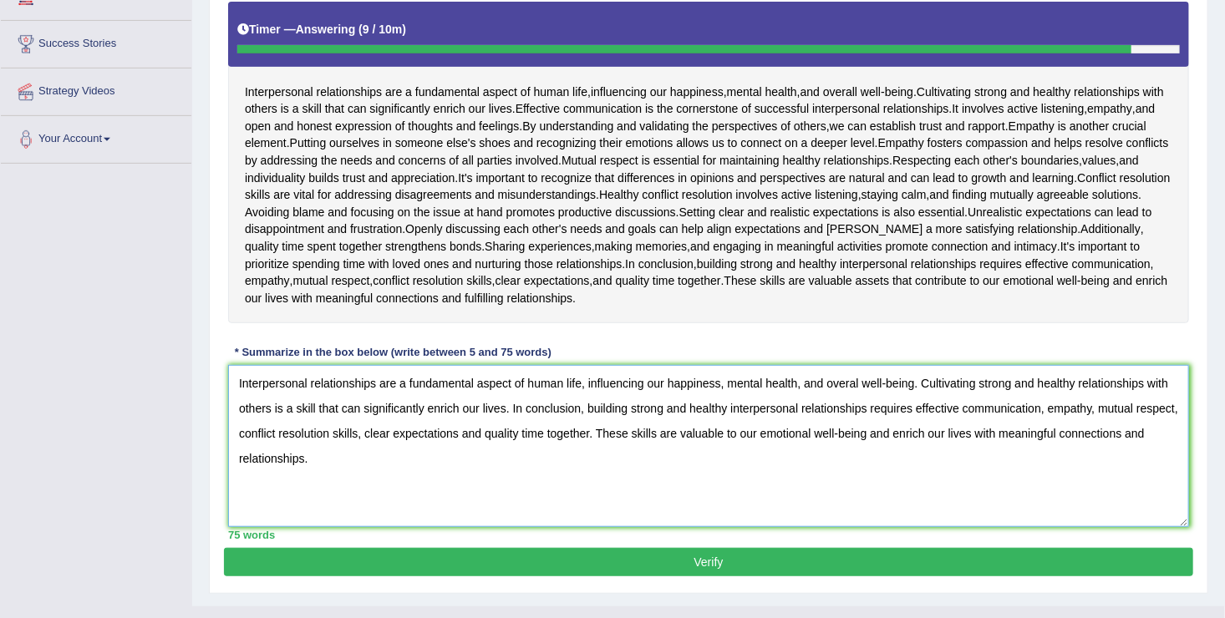
scroll to position [298, 0]
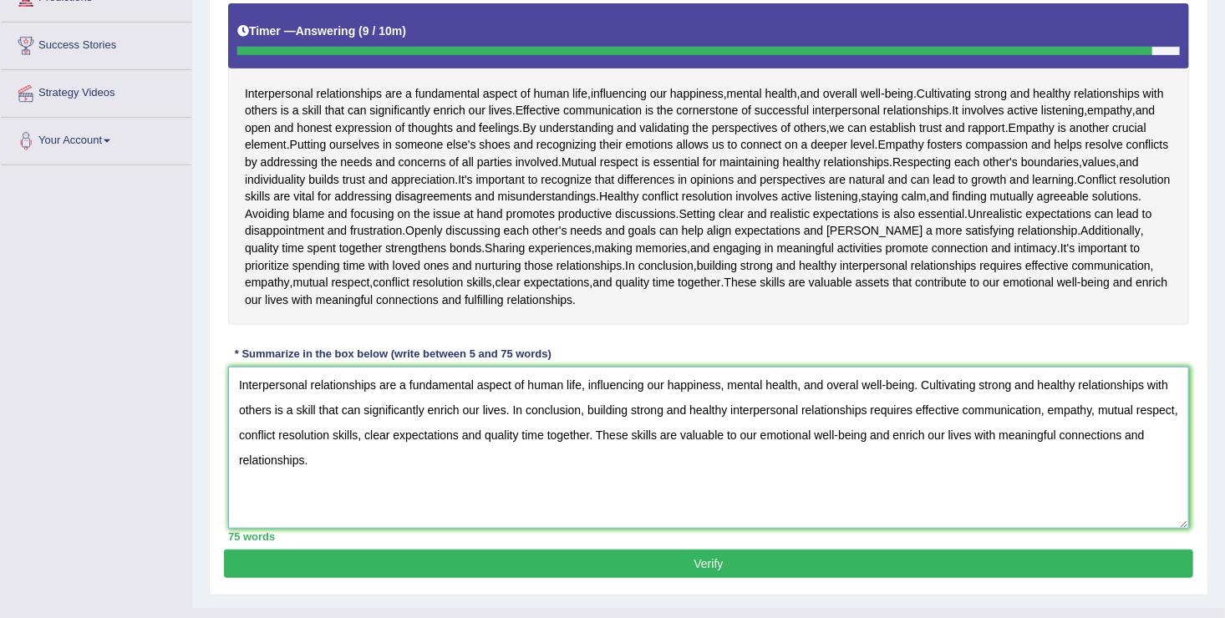
click at [358, 457] on textarea "Interpersonal relationships are a fundamental aspect of human life, influencing…" at bounding box center [708, 448] width 961 height 162
type textarea "Interpersonal relationships are a fundamental aspect of human life, influencing…"
click at [653, 556] on button "Verify" at bounding box center [708, 564] width 969 height 28
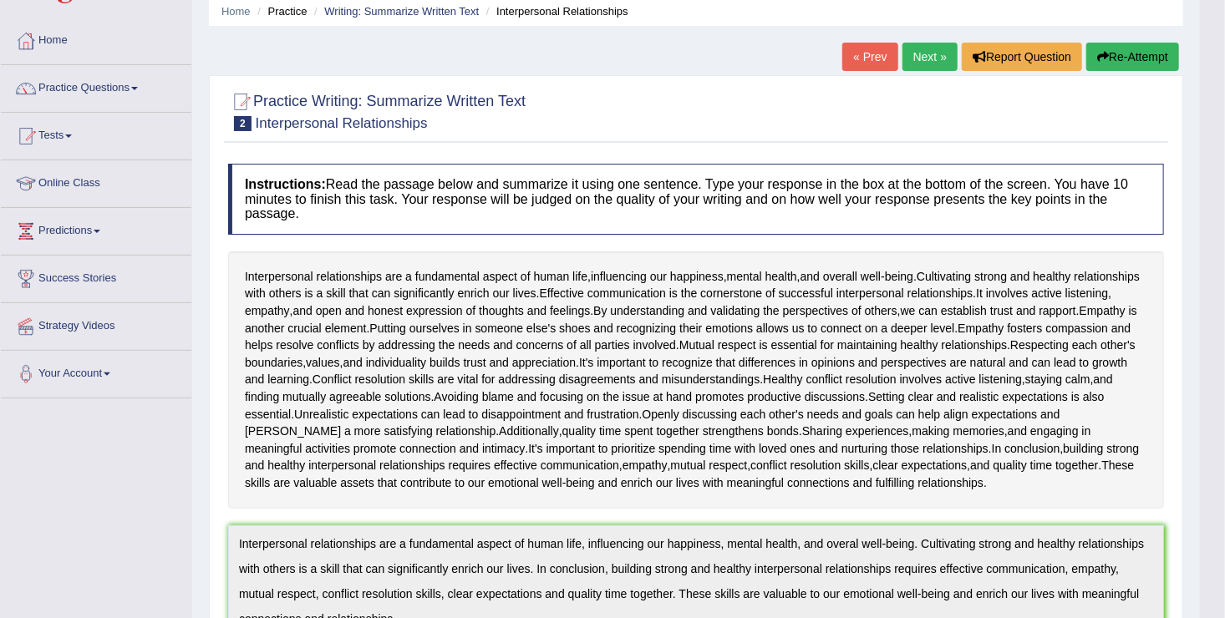
scroll to position [0, 0]
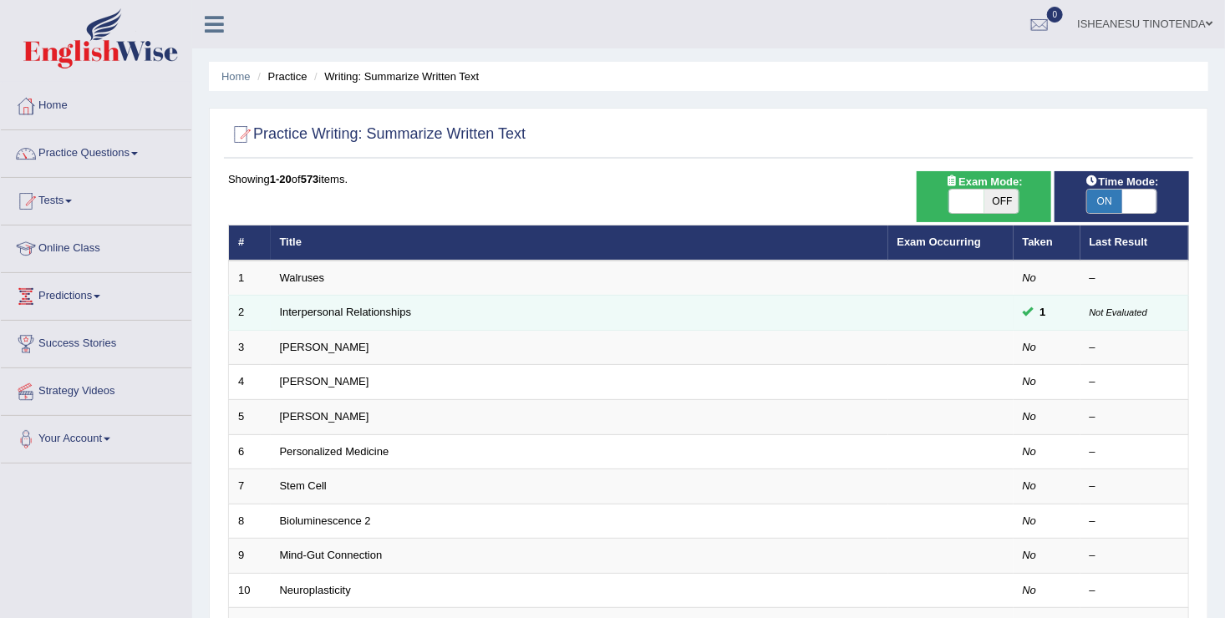
click at [920, 314] on td at bounding box center [950, 313] width 125 height 35
click at [1080, 303] on td "1" at bounding box center [1047, 313] width 67 height 35
drag, startPoint x: 1080, startPoint y: 303, endPoint x: 1070, endPoint y: 309, distance: 10.9
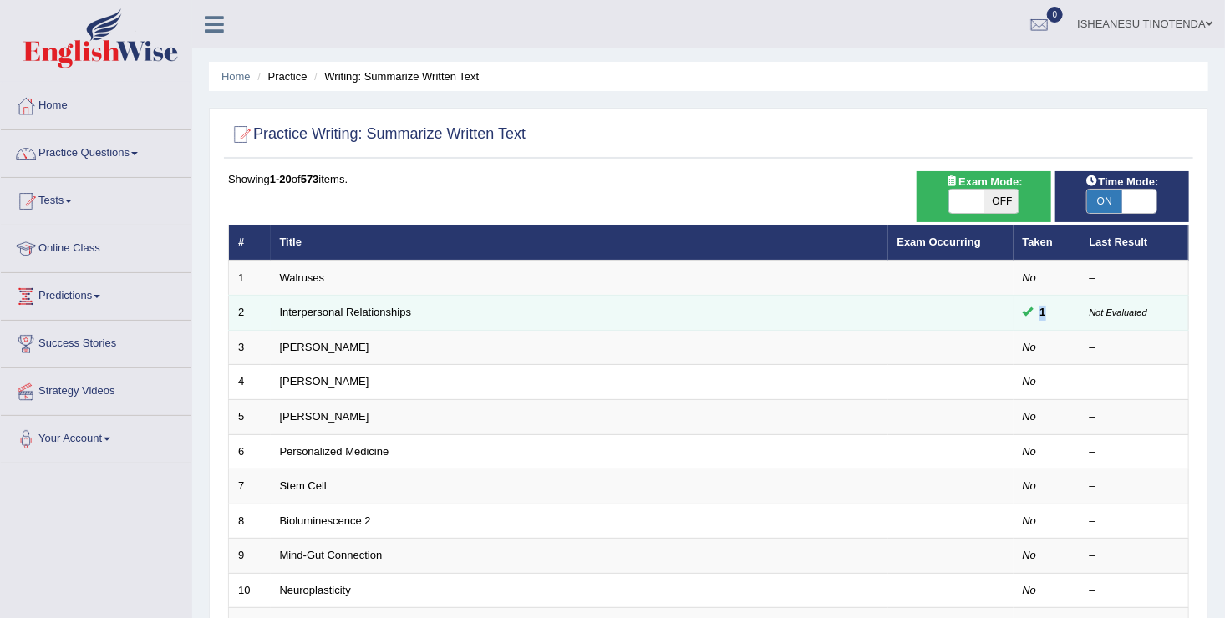
click at [1070, 309] on td "1" at bounding box center [1047, 313] width 67 height 35
drag, startPoint x: 1070, startPoint y: 309, endPoint x: 1024, endPoint y: 309, distance: 46.8
click at [1024, 309] on td "1" at bounding box center [1047, 313] width 67 height 35
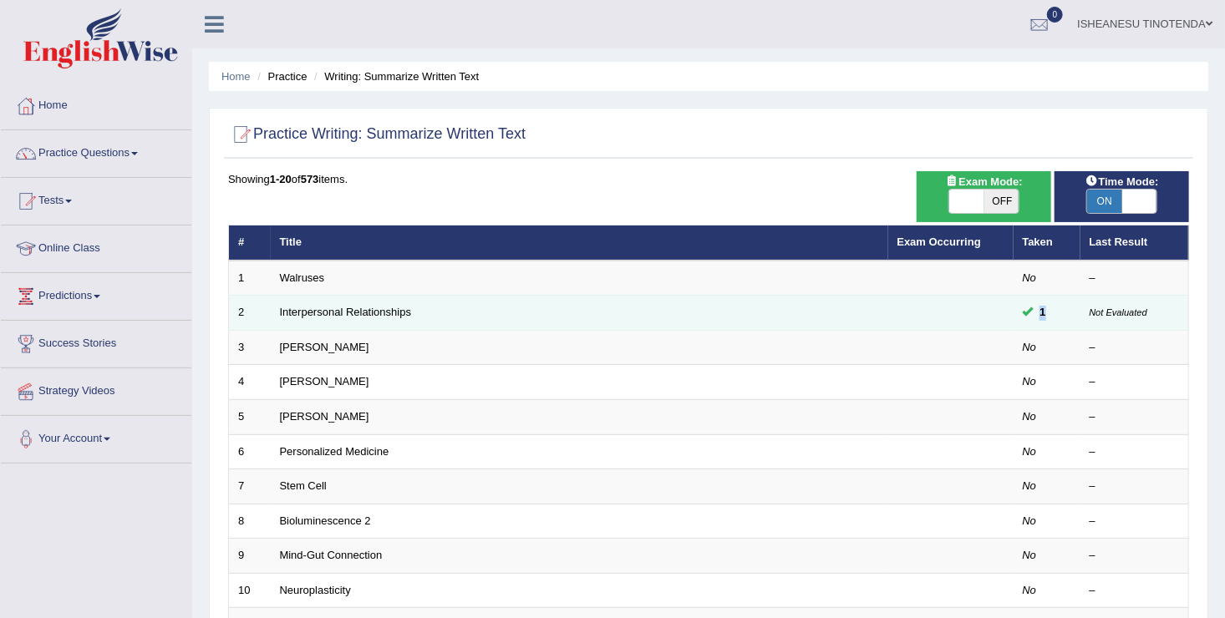
click at [1024, 309] on span at bounding box center [1028, 311] width 11 height 11
click at [1024, 309] on td "1" at bounding box center [1047, 313] width 67 height 35
click at [1024, 309] on span at bounding box center [1028, 311] width 11 height 11
click at [1024, 309] on td "1" at bounding box center [1047, 313] width 67 height 35
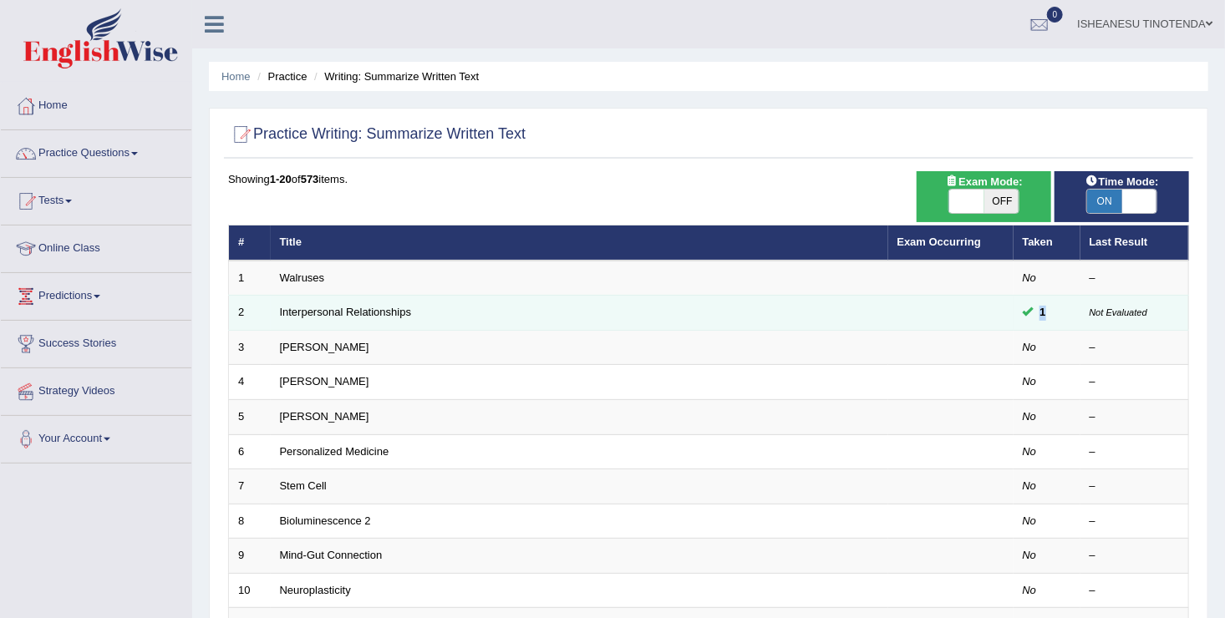
click at [1024, 309] on td "1" at bounding box center [1047, 313] width 67 height 35
click at [357, 314] on link "Interpersonal Relationships" at bounding box center [346, 312] width 132 height 13
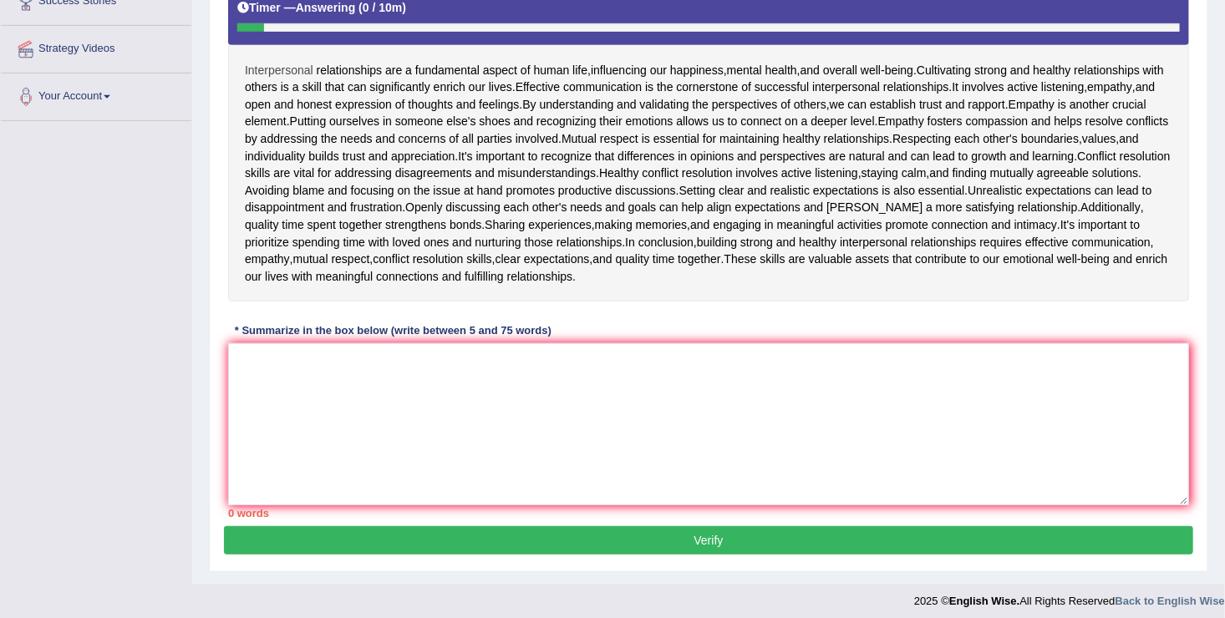
scroll to position [348, 0]
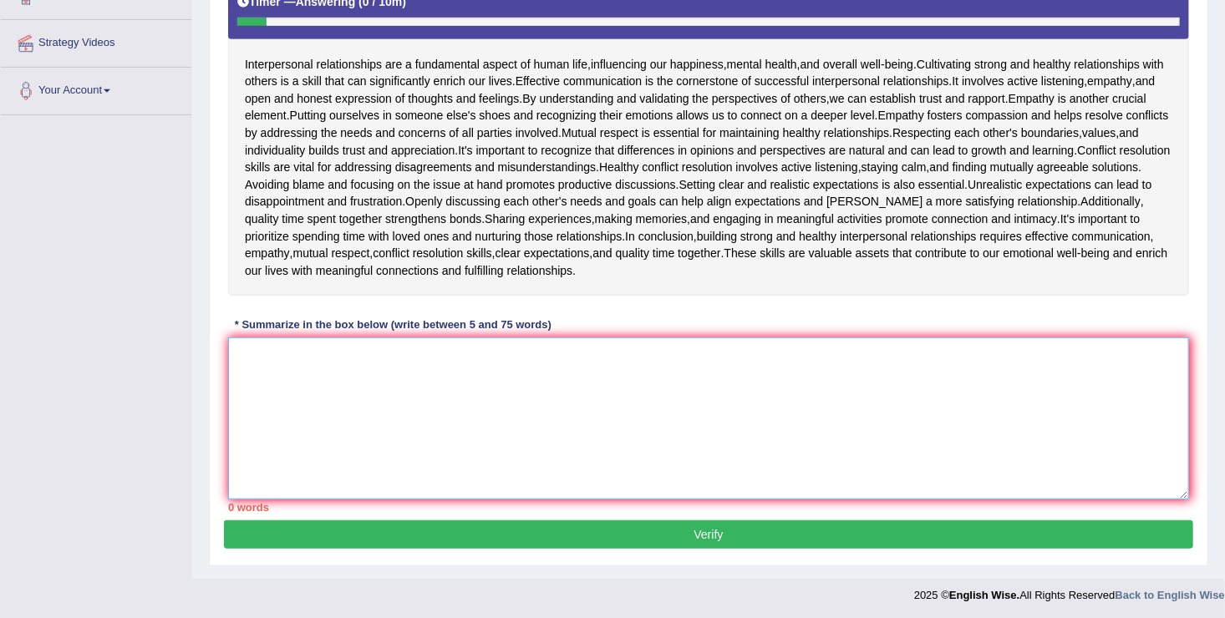
click at [266, 356] on textarea at bounding box center [708, 419] width 961 height 162
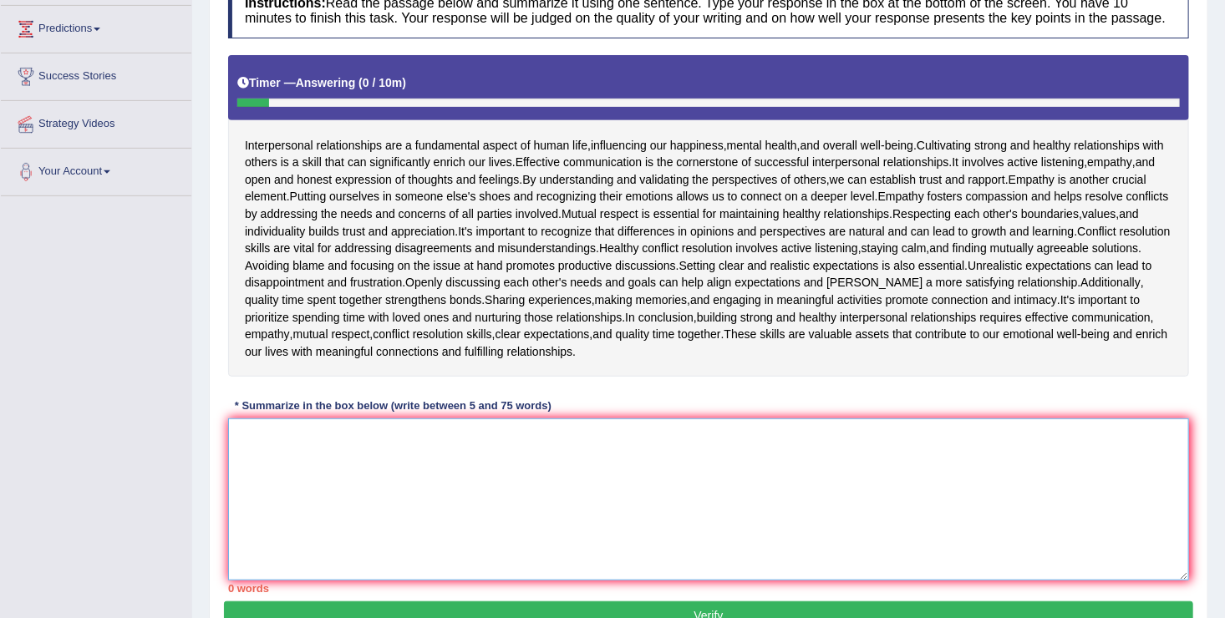
scroll to position [268, 0]
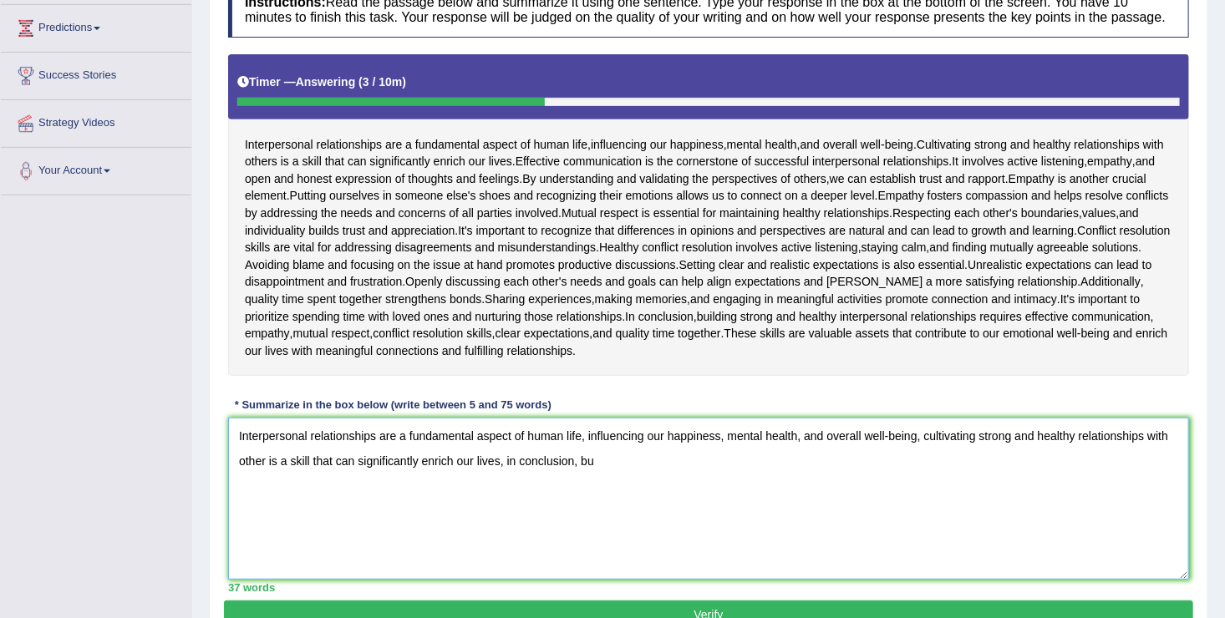
click at [920, 436] on textarea "Interpersonal relationships are a fundamental aspect of human life, influencing…" at bounding box center [708, 499] width 961 height 162
click at [693, 460] on textarea "Interpersonal relationships are a fundamental aspect of human life, influencing…" at bounding box center [708, 499] width 961 height 162
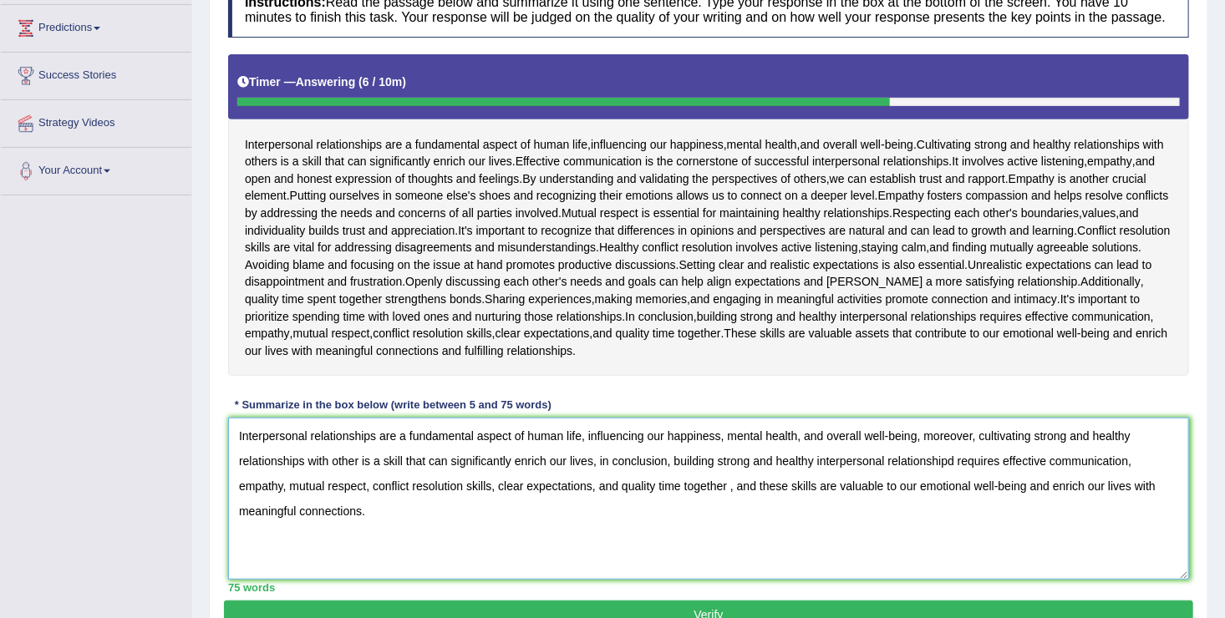
click at [358, 461] on textarea "Interpersonal relationships are a fundamental aspect of human life, influencing…" at bounding box center [708, 499] width 961 height 162
click at [358, 460] on textarea "Interpersonal relationships are a fundamental aspect of human life, influencing…" at bounding box center [708, 499] width 961 height 162
click at [966, 460] on textarea "Interpersonal relationships are a fundamental aspect of human life, influencing…" at bounding box center [708, 499] width 961 height 162
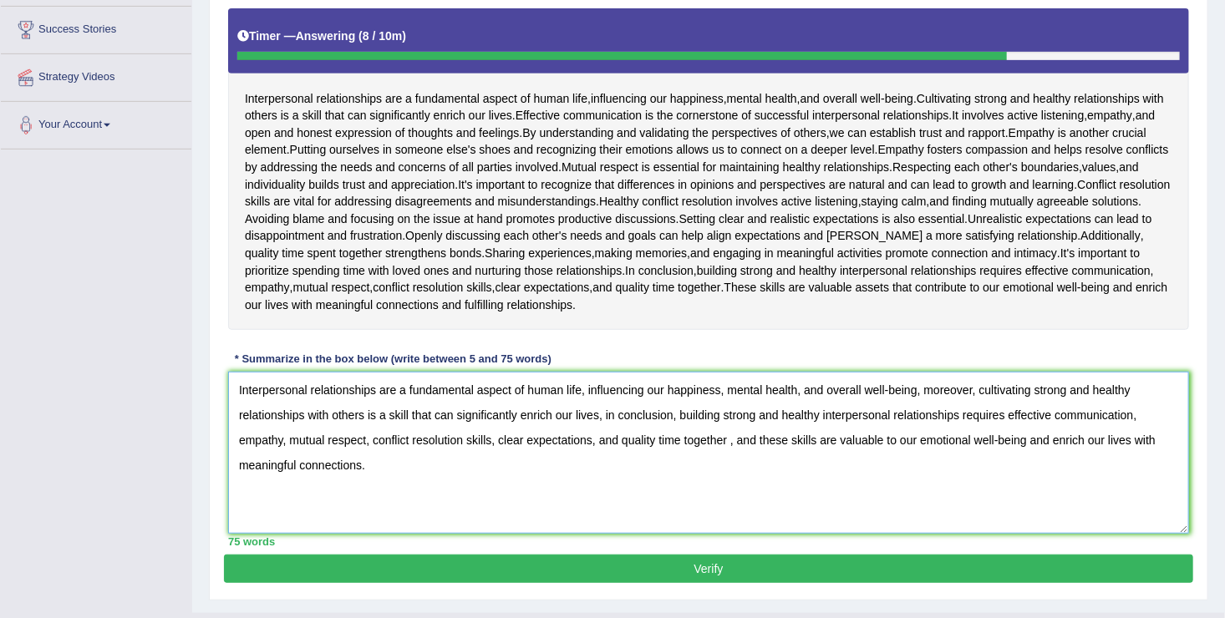
scroll to position [314, 0]
type textarea "Interpersonal relationships are a fundamental aspect of human life, influencing…"
click at [717, 562] on button "Verify" at bounding box center [708, 569] width 969 height 28
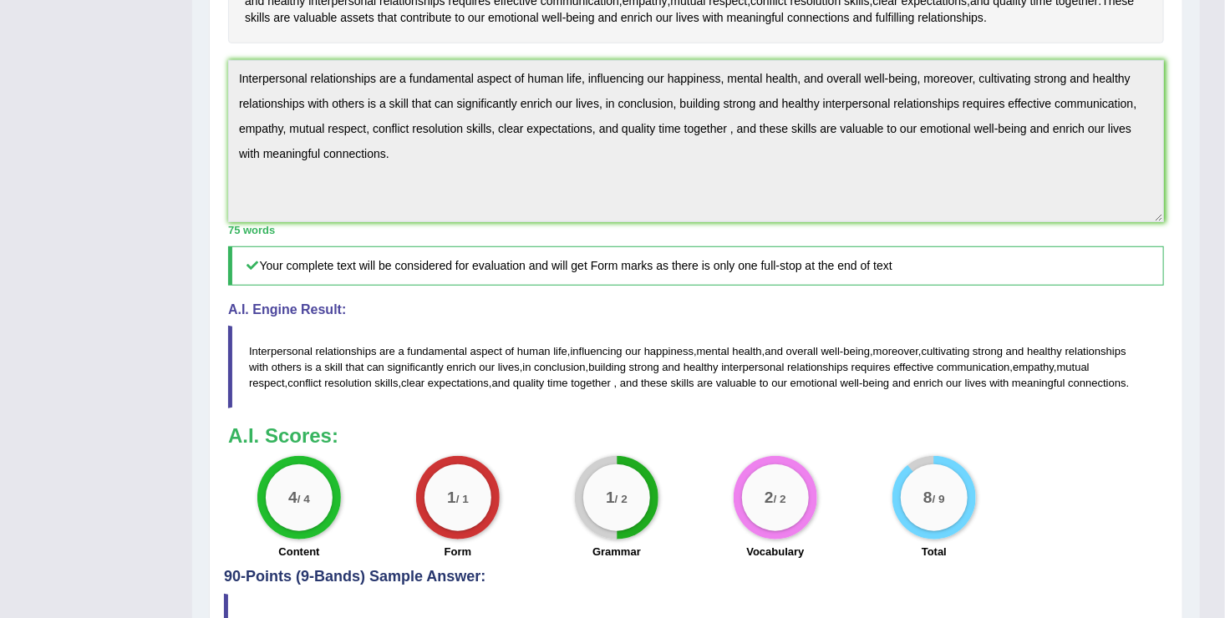
scroll to position [536, 0]
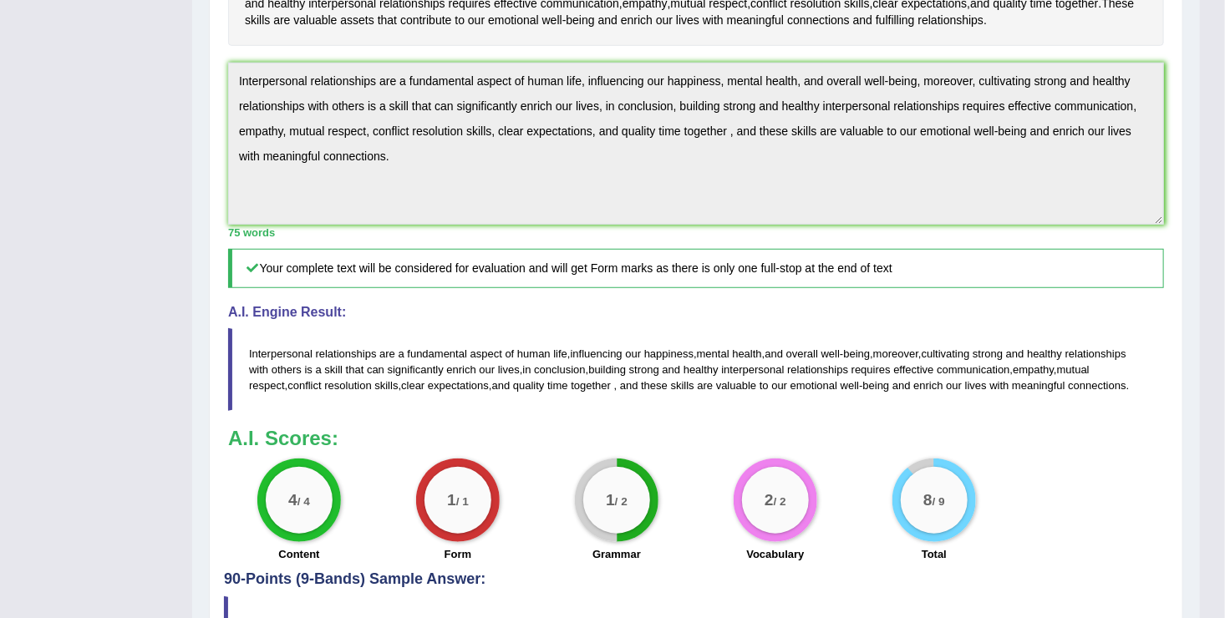
click at [578, 379] on span "together" at bounding box center [591, 385] width 40 height 13
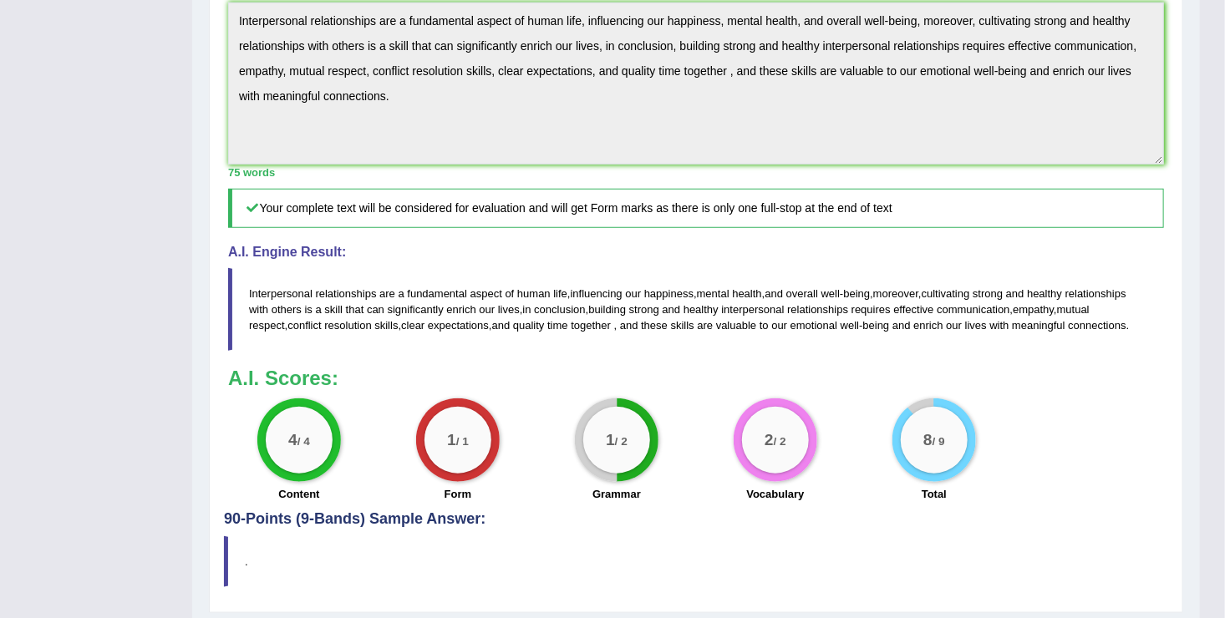
scroll to position [597, 0]
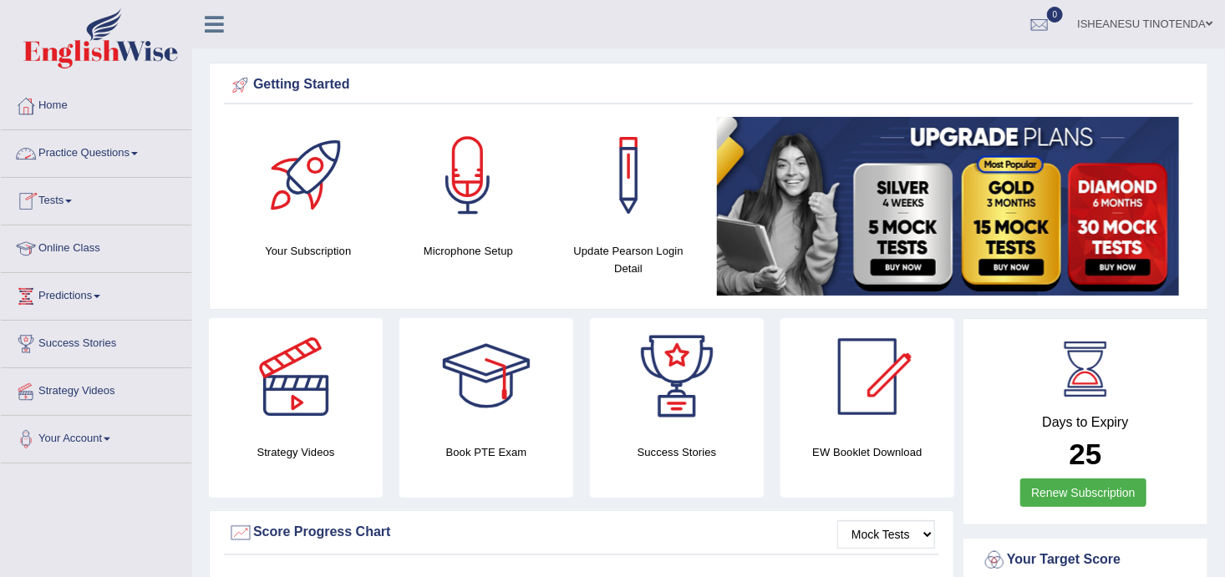
click at [136, 161] on link "Practice Questions" at bounding box center [96, 151] width 191 height 42
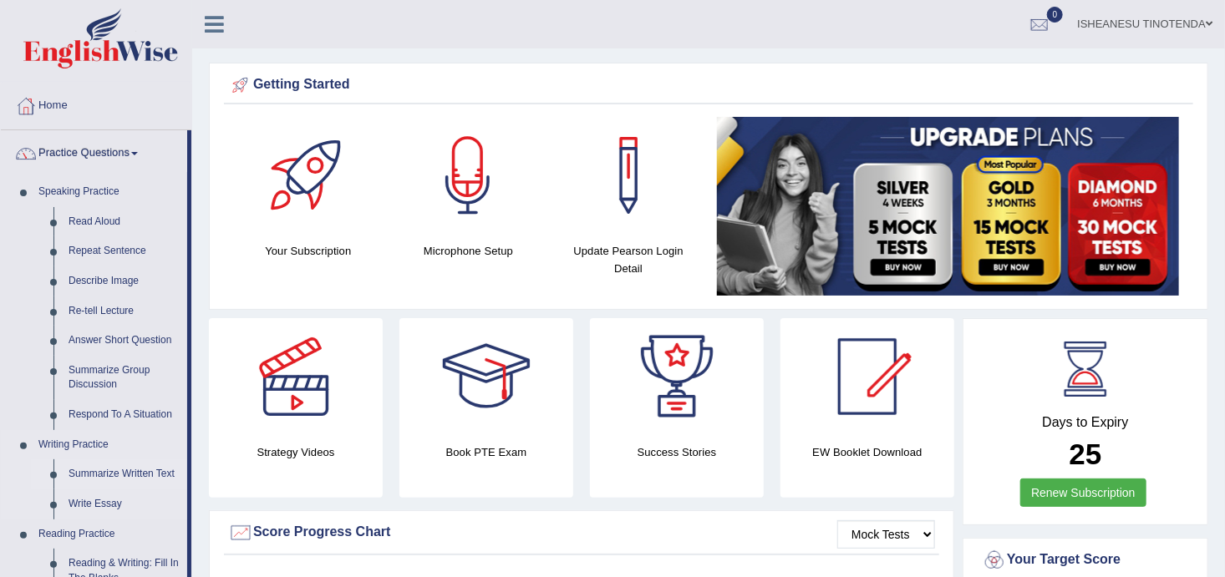
click at [102, 471] on link "Summarize Written Text" at bounding box center [124, 475] width 126 height 30
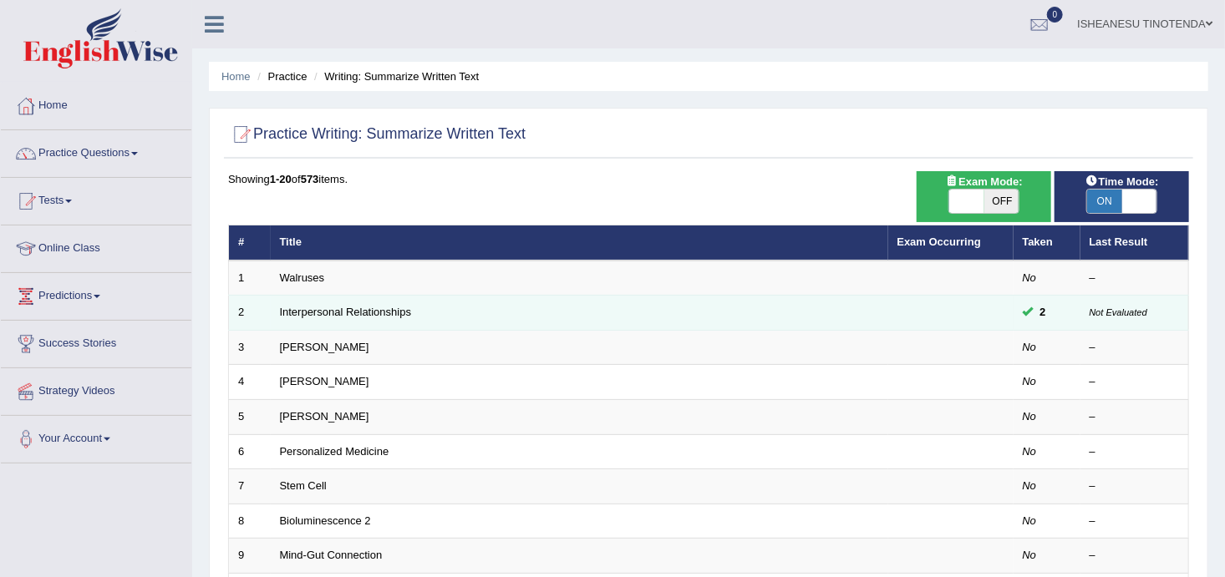
click at [1047, 310] on span "2" at bounding box center [1043, 313] width 19 height 18
click at [1034, 312] on span "2" at bounding box center [1043, 313] width 19 height 18
drag, startPoint x: 1027, startPoint y: 309, endPoint x: 312, endPoint y: 315, distance: 715.3
click at [312, 315] on tr "2 Interpersonal Relationships 2 Not Evaluated" at bounding box center [709, 313] width 960 height 35
click at [312, 315] on link "Interpersonal Relationships" at bounding box center [346, 312] width 132 height 13
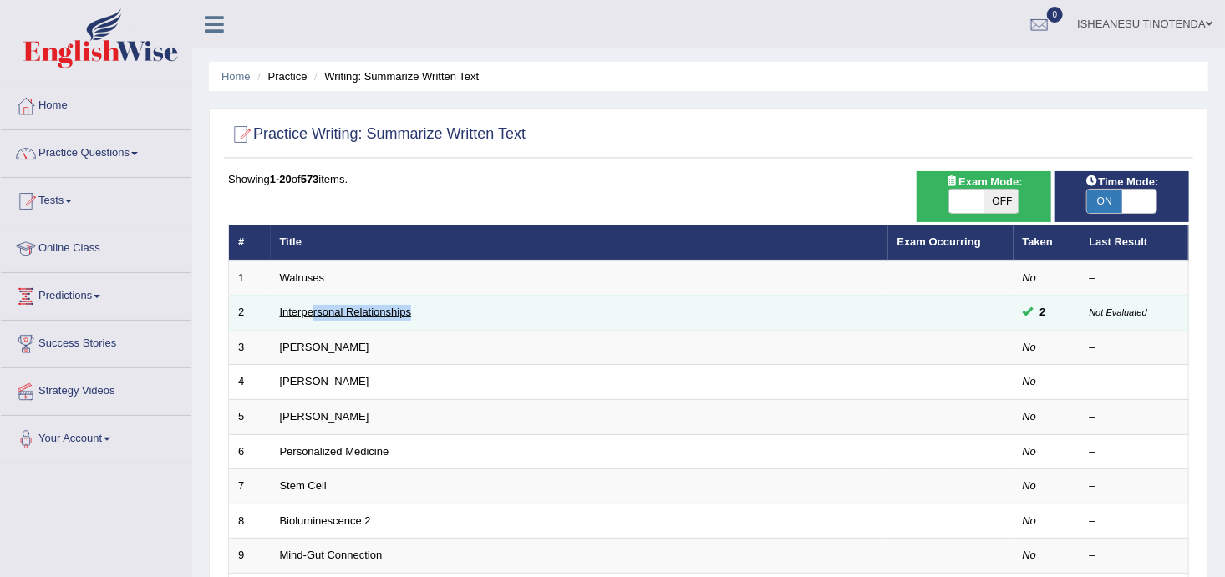
click at [312, 315] on link "Interpersonal Relationships" at bounding box center [346, 312] width 132 height 13
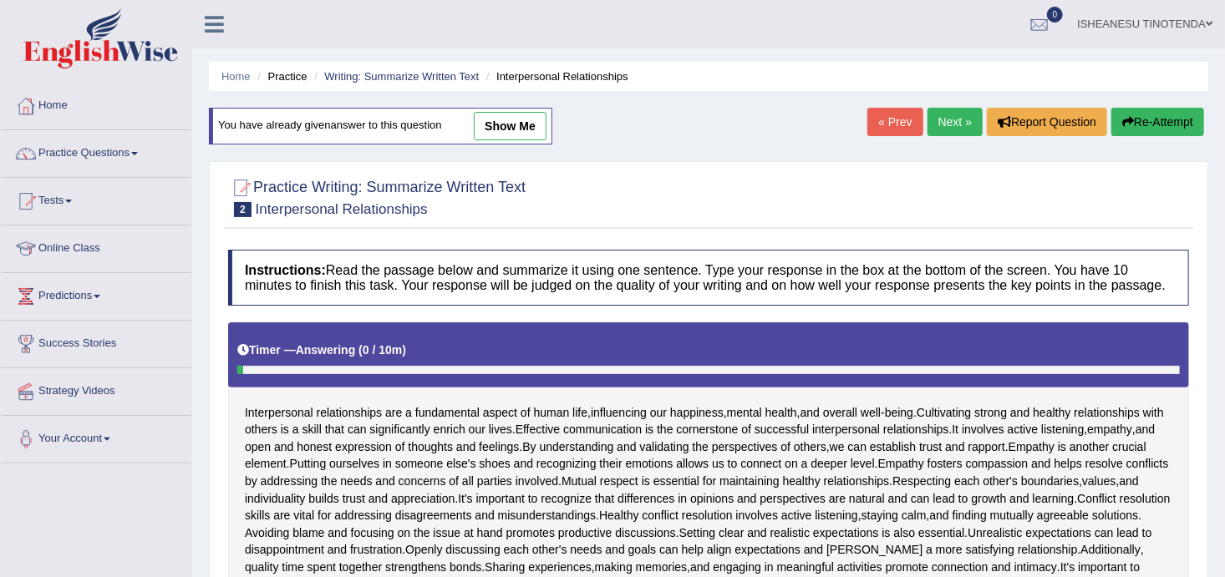
click at [517, 123] on link "show me" at bounding box center [510, 126] width 73 height 28
type textarea "Interpersonal relationships are a fundamental aspect of human life, influencing…"
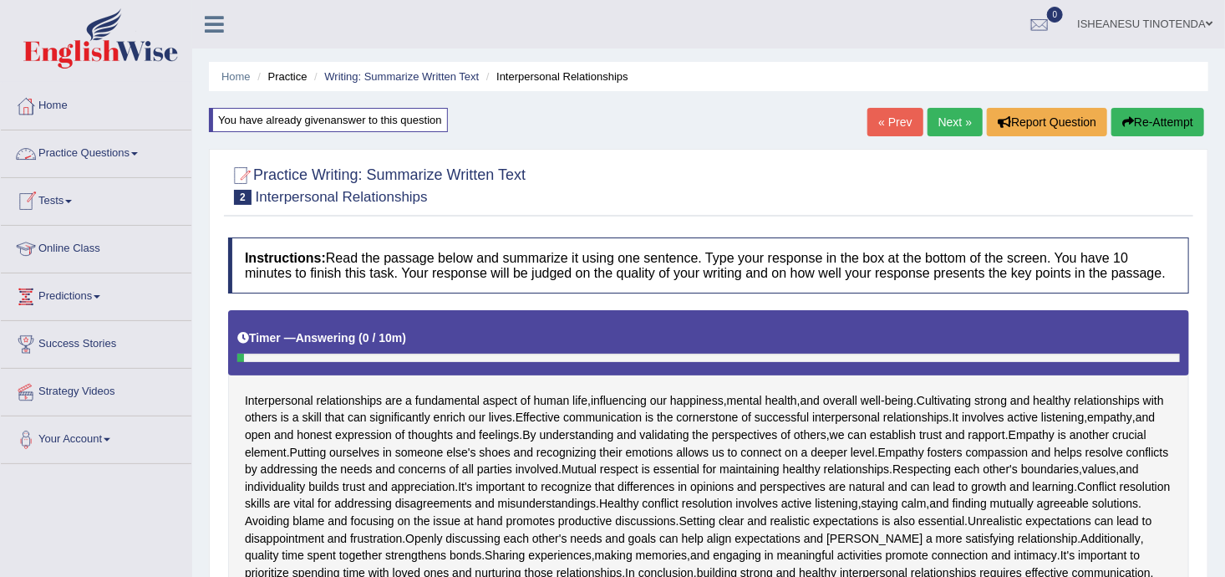
click at [130, 152] on link "Practice Questions" at bounding box center [96, 151] width 191 height 42
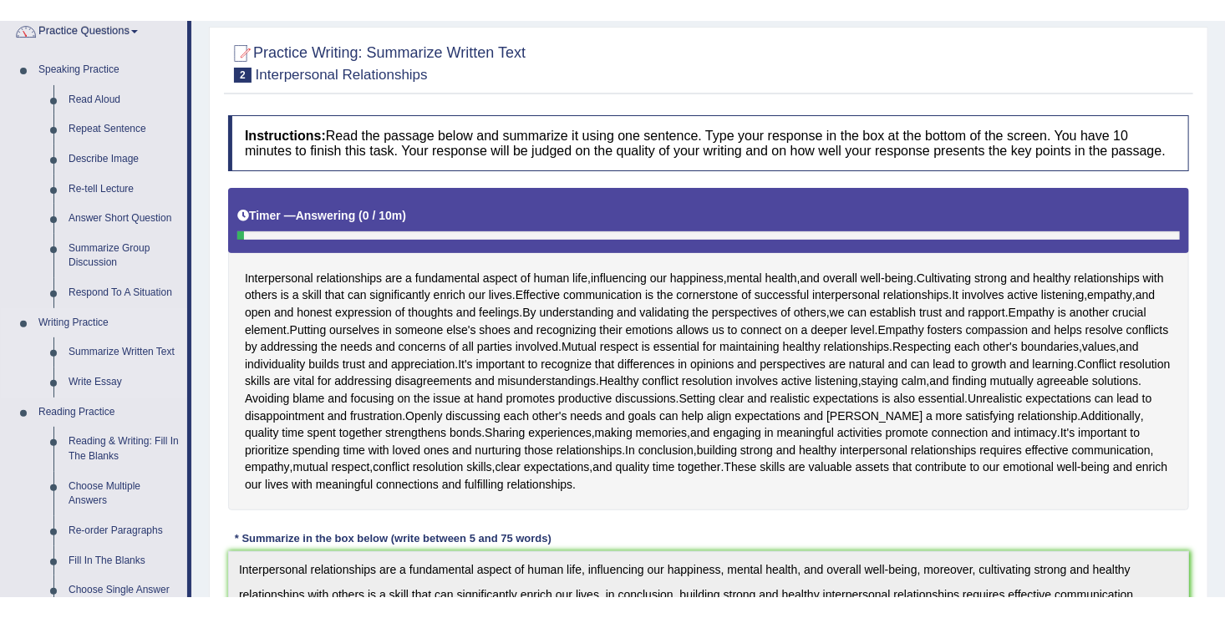
scroll to position [144, 0]
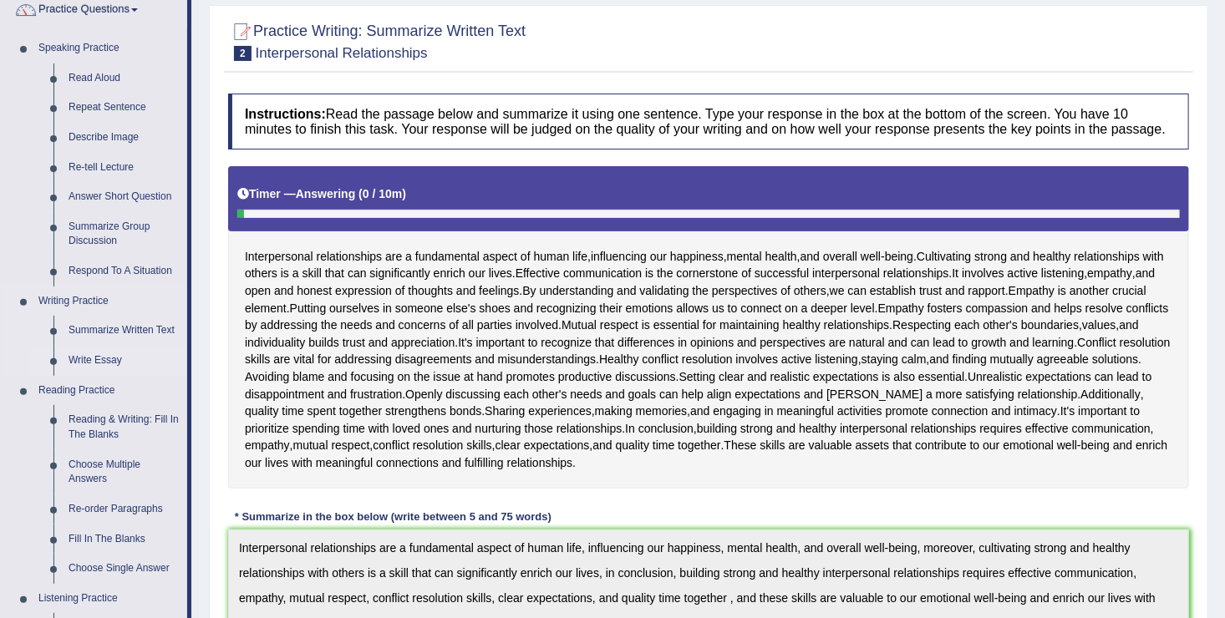
click at [92, 361] on link "Write Essay" at bounding box center [124, 361] width 126 height 30
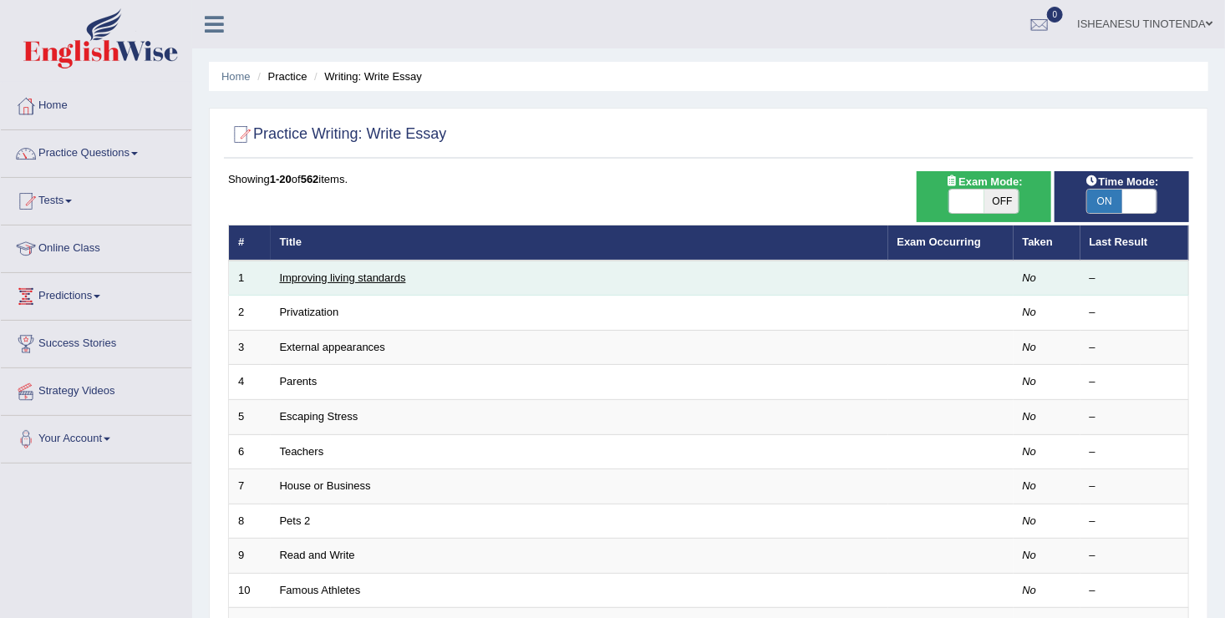
click at [332, 277] on link "Improving living standards" at bounding box center [343, 278] width 126 height 13
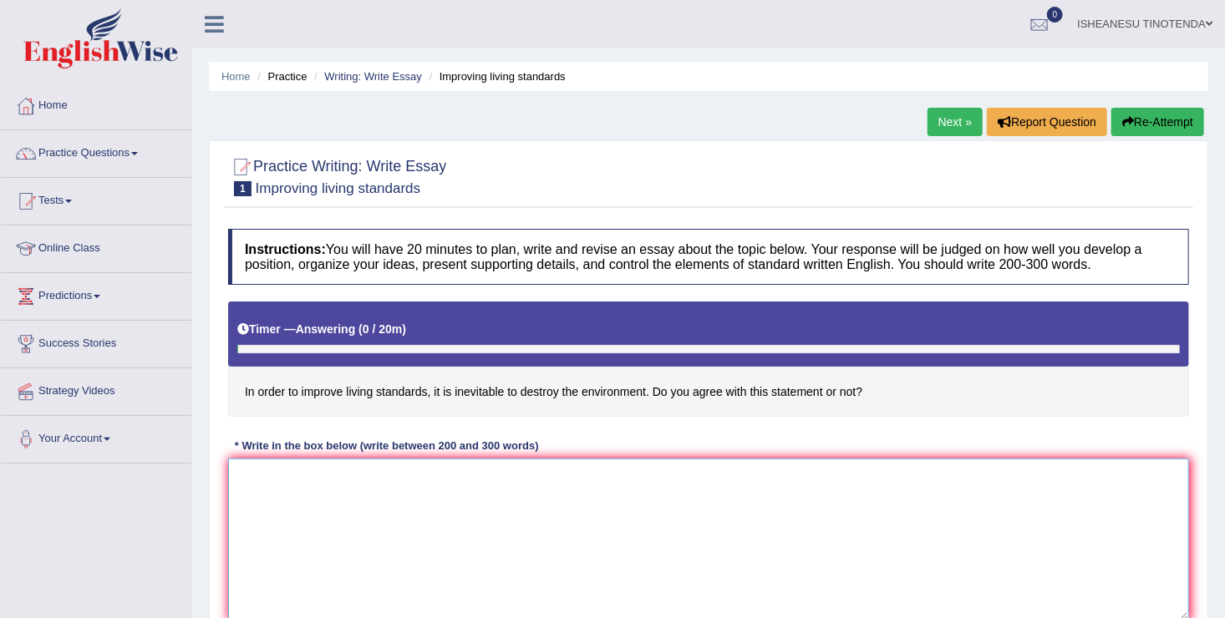
click at [280, 481] on textarea at bounding box center [708, 540] width 961 height 162
type textarea "The increasing influence of"
click at [138, 153] on span at bounding box center [134, 153] width 7 height 3
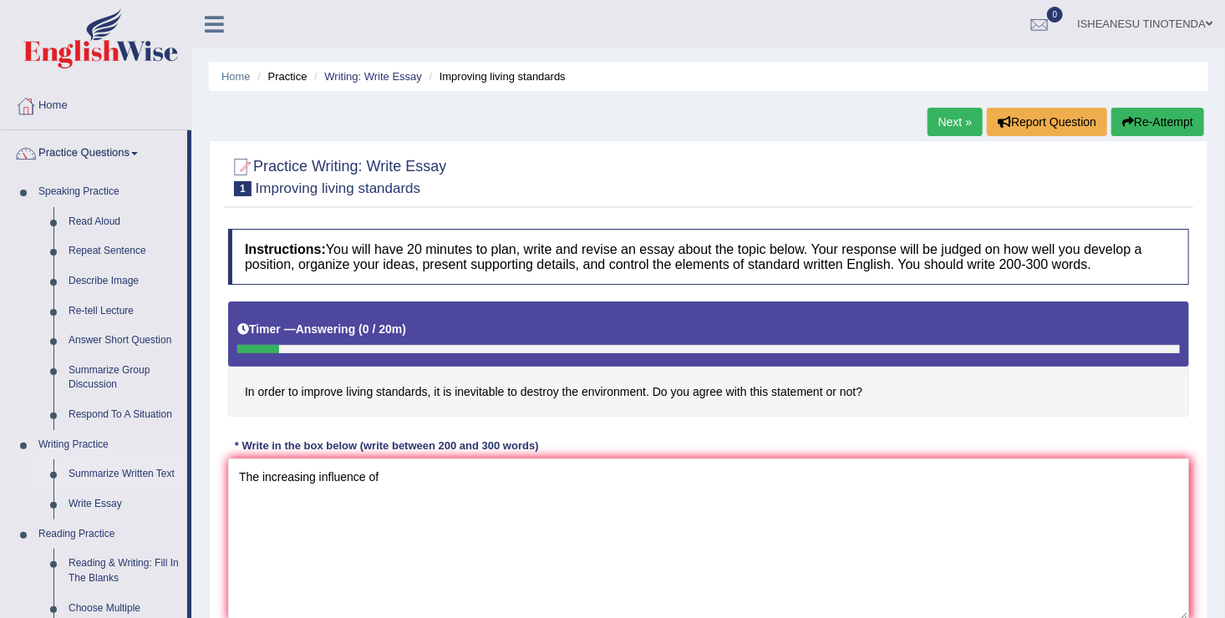
click at [128, 471] on link "Summarize Written Text" at bounding box center [124, 475] width 126 height 30
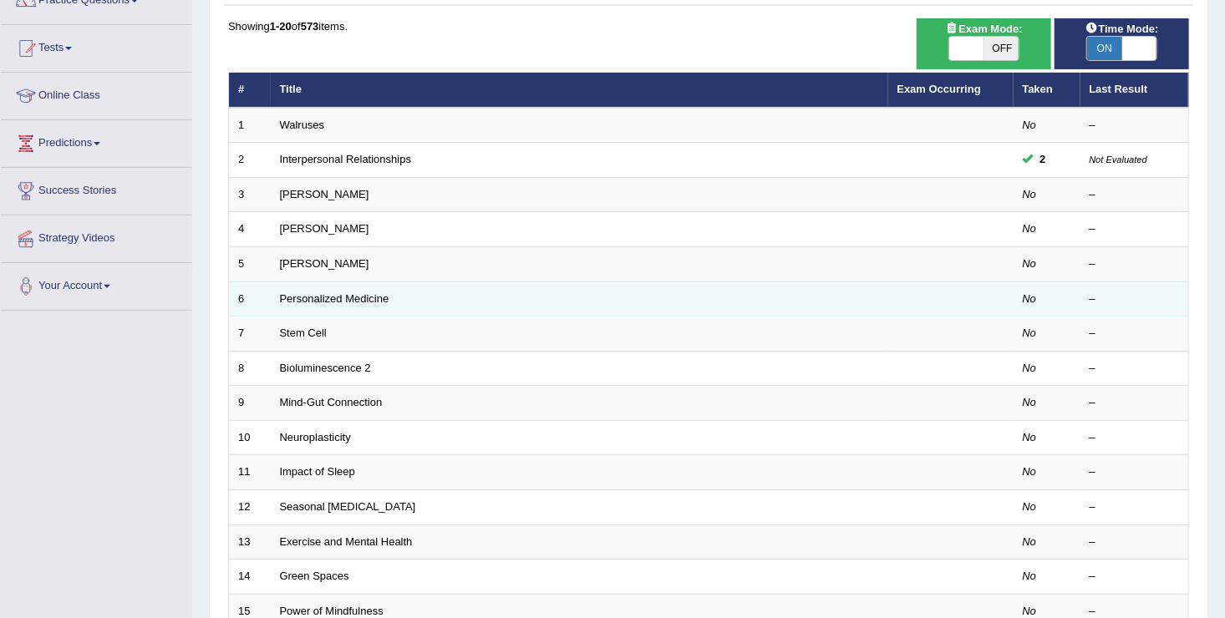
scroll to position [154, 0]
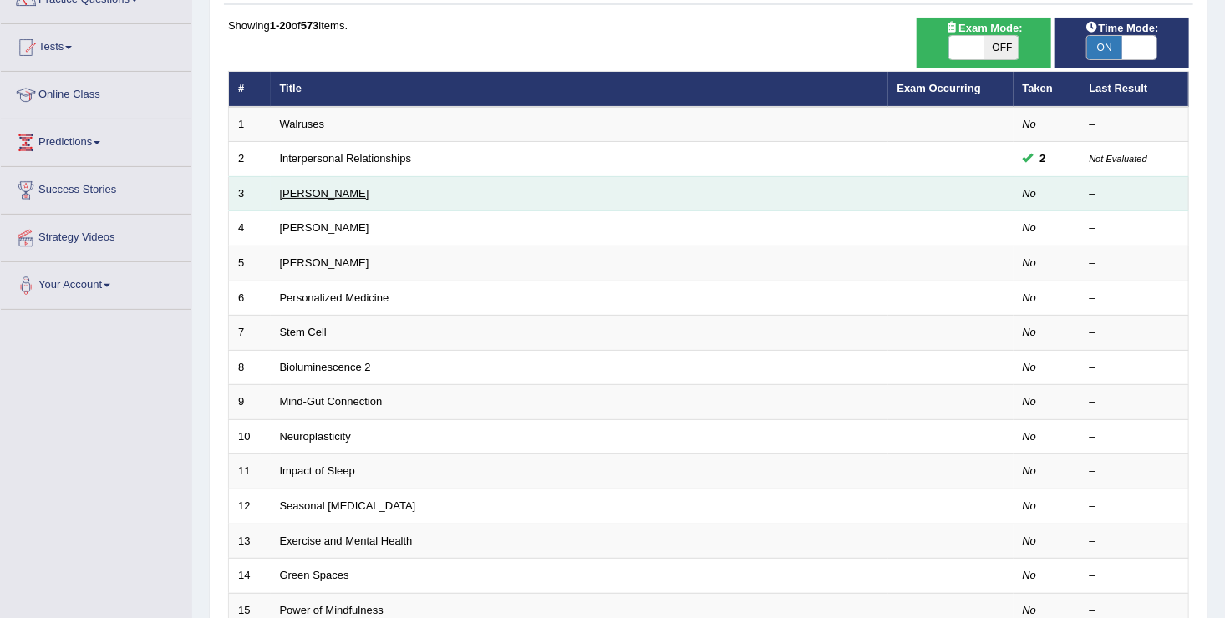
click at [311, 191] on link "[PERSON_NAME]" at bounding box center [324, 193] width 89 height 13
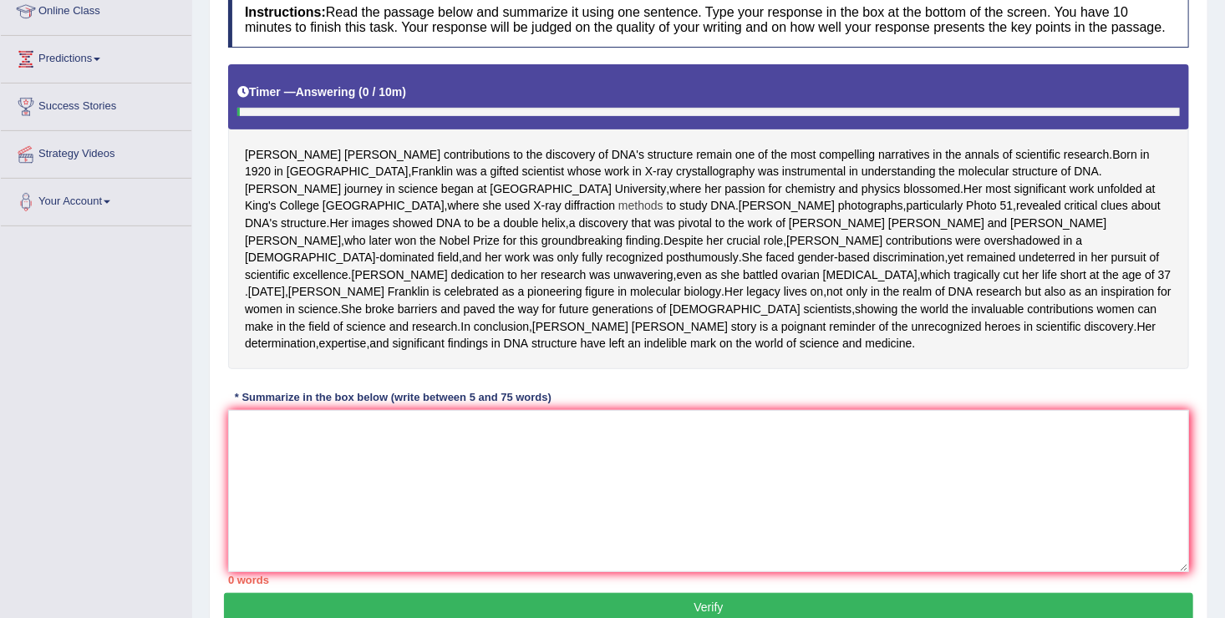
scroll to position [239, 0]
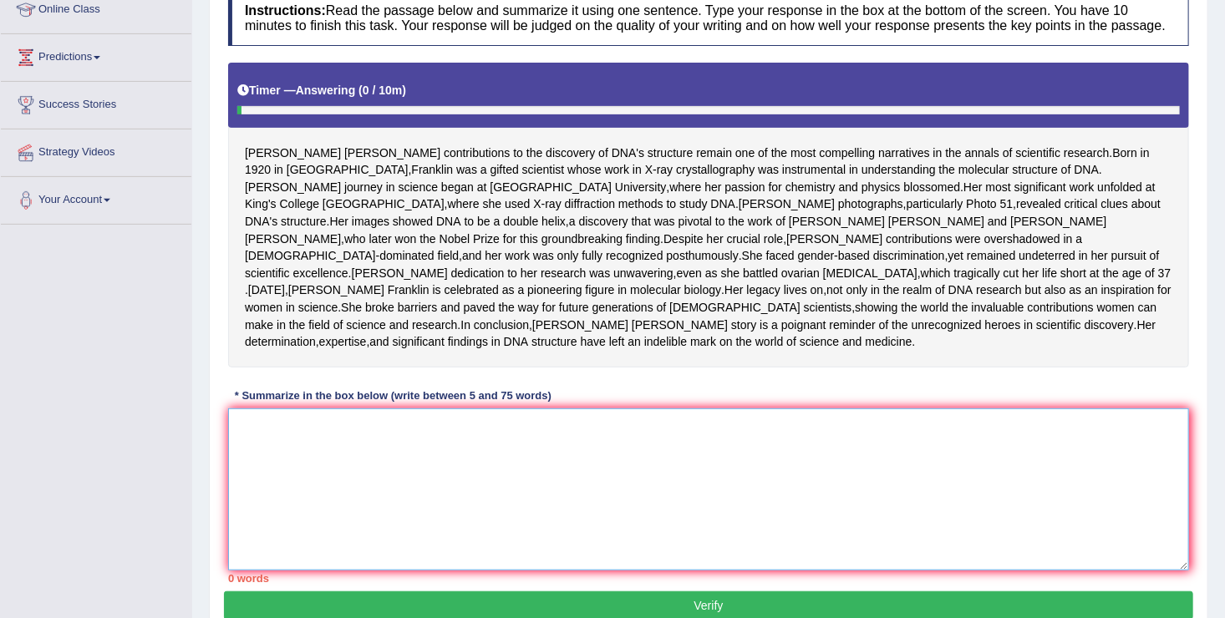
click at [272, 563] on textarea at bounding box center [708, 490] width 961 height 162
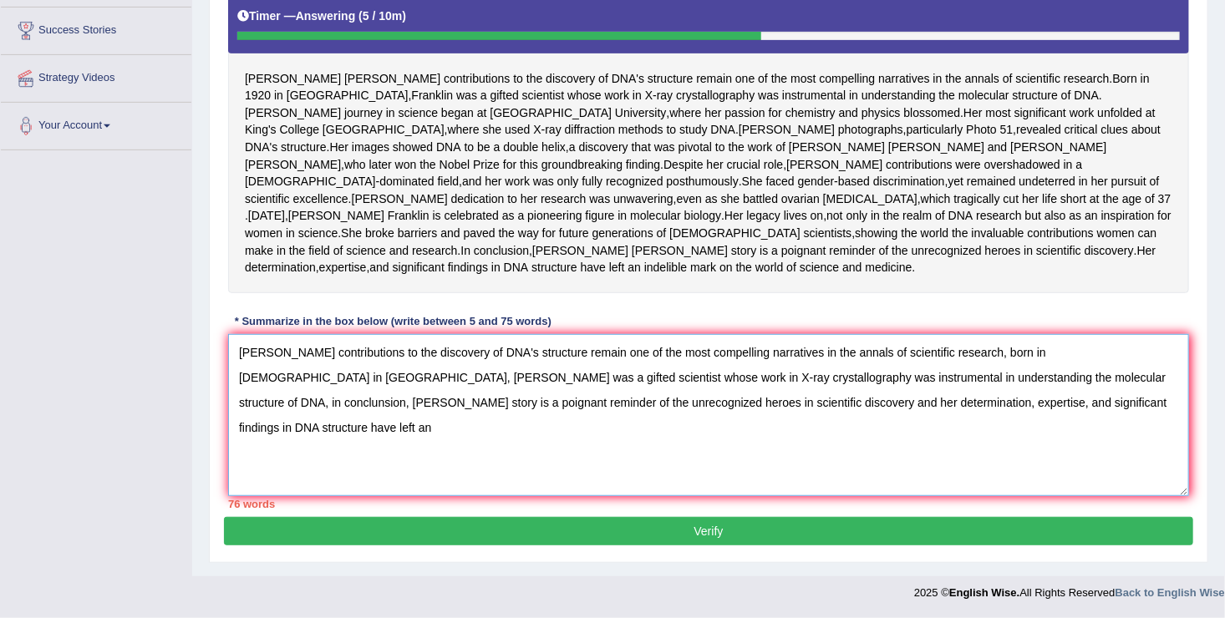
scroll to position [383, 0]
click at [991, 422] on textarea "Rosalind Franklin's contributions to the discovery of DNA's structure remain on…" at bounding box center [708, 415] width 961 height 162
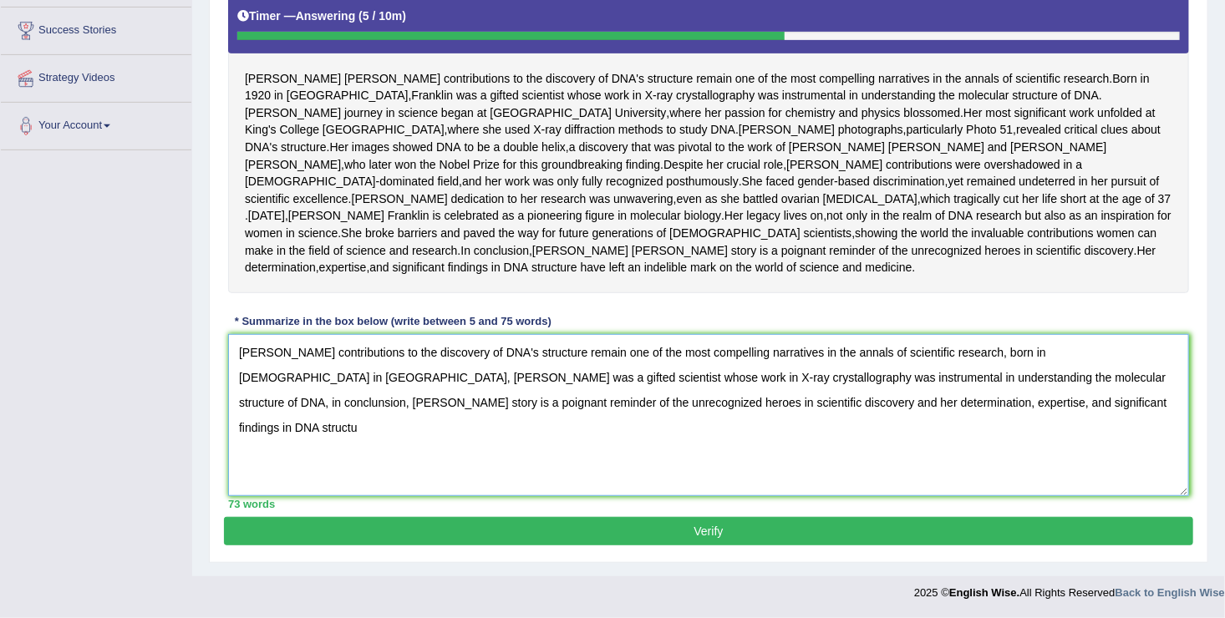
scroll to position [331, 0]
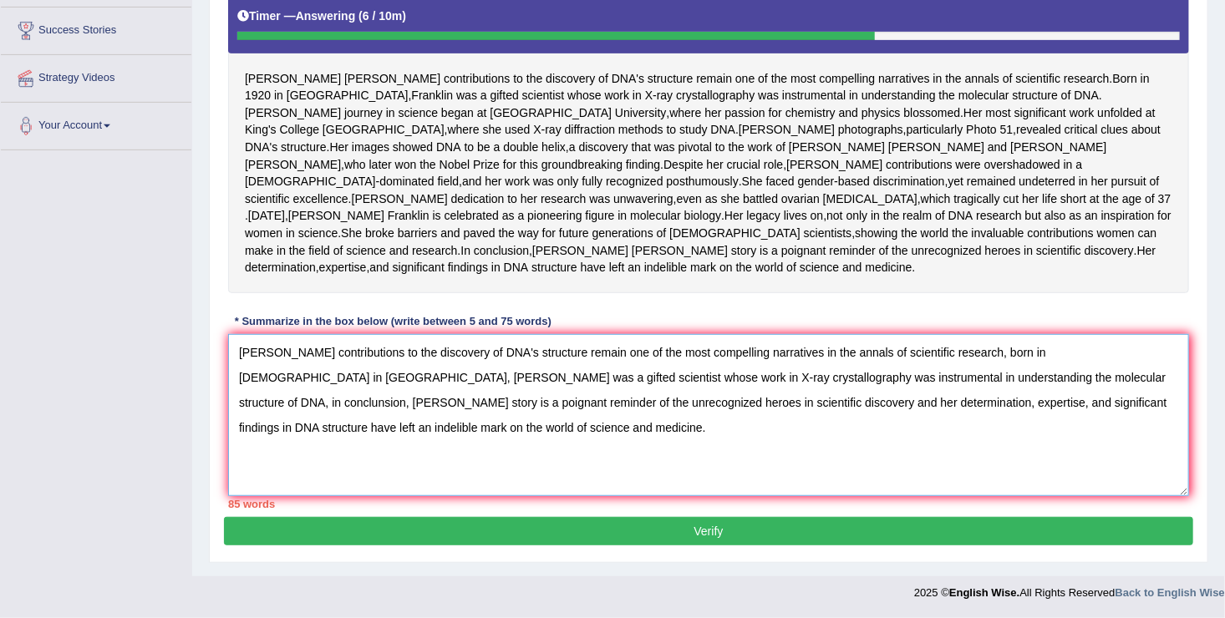
drag, startPoint x: 969, startPoint y: 442, endPoint x: 565, endPoint y: 471, distance: 405.5
click at [565, 471] on textarea "Rosalind Franklin's contributions to the discovery of DNA's structure remain on…" at bounding box center [708, 415] width 961 height 162
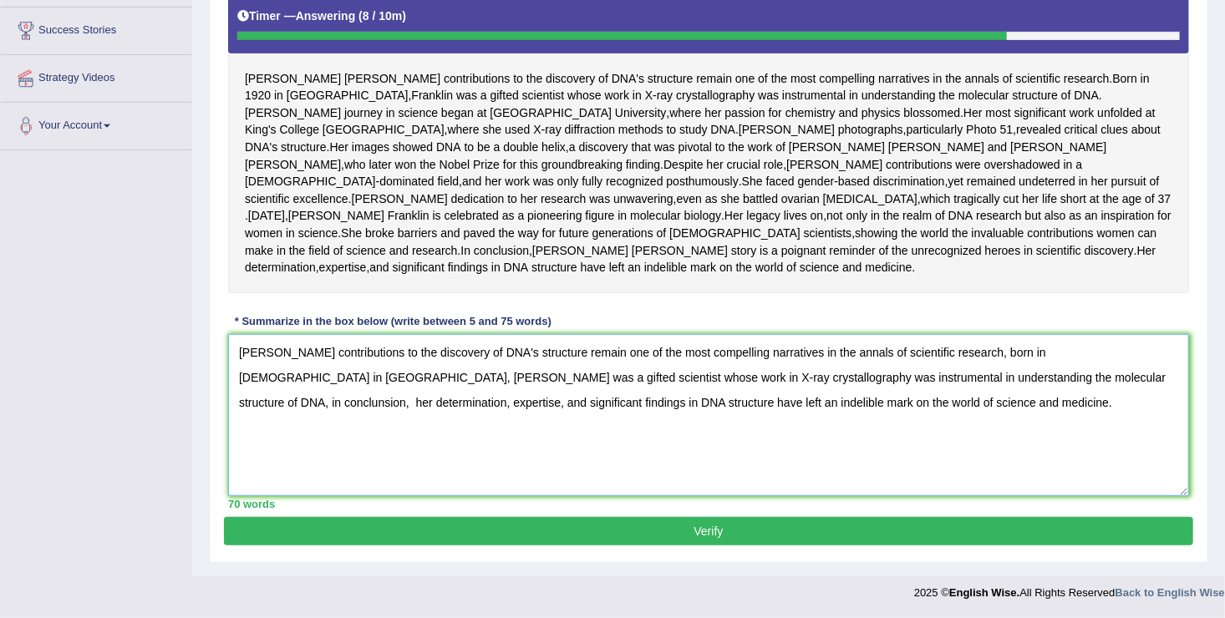
type textarea "Rosalind Franklin's contributions to the discovery of DNA's structure remain on…"
click at [679, 546] on button "Verify" at bounding box center [708, 531] width 969 height 28
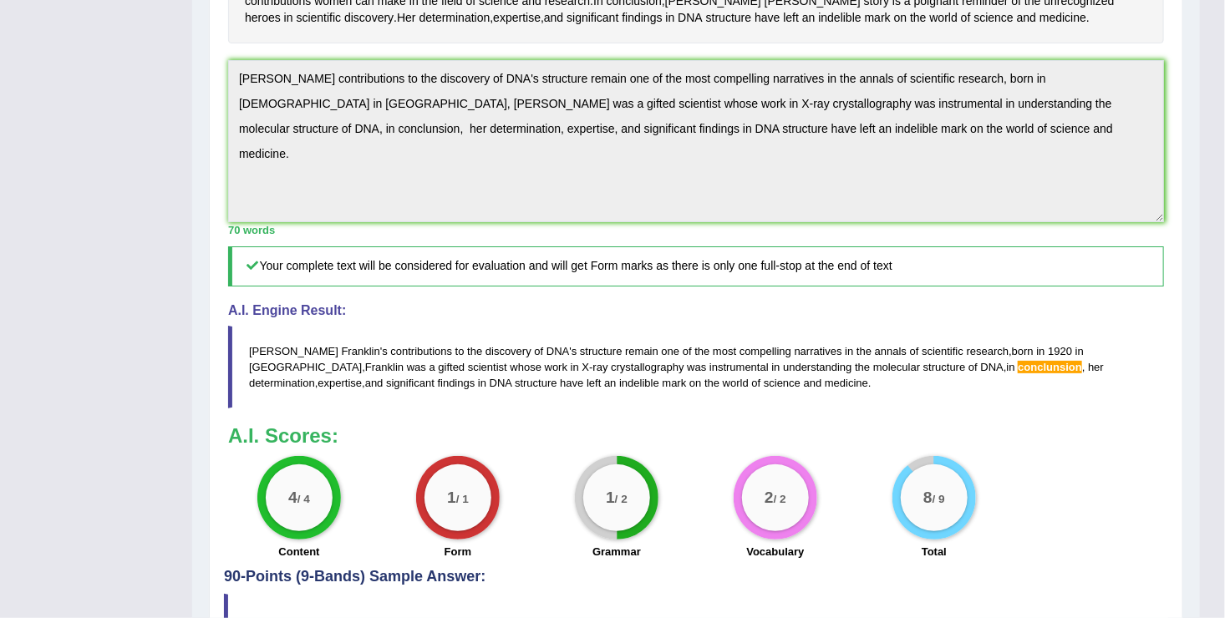
scroll to position [514, 0]
click at [599, 304] on div "Instructions: Read the passage below and summarize it using one sentence. Type …" at bounding box center [696, 137] width 944 height 861
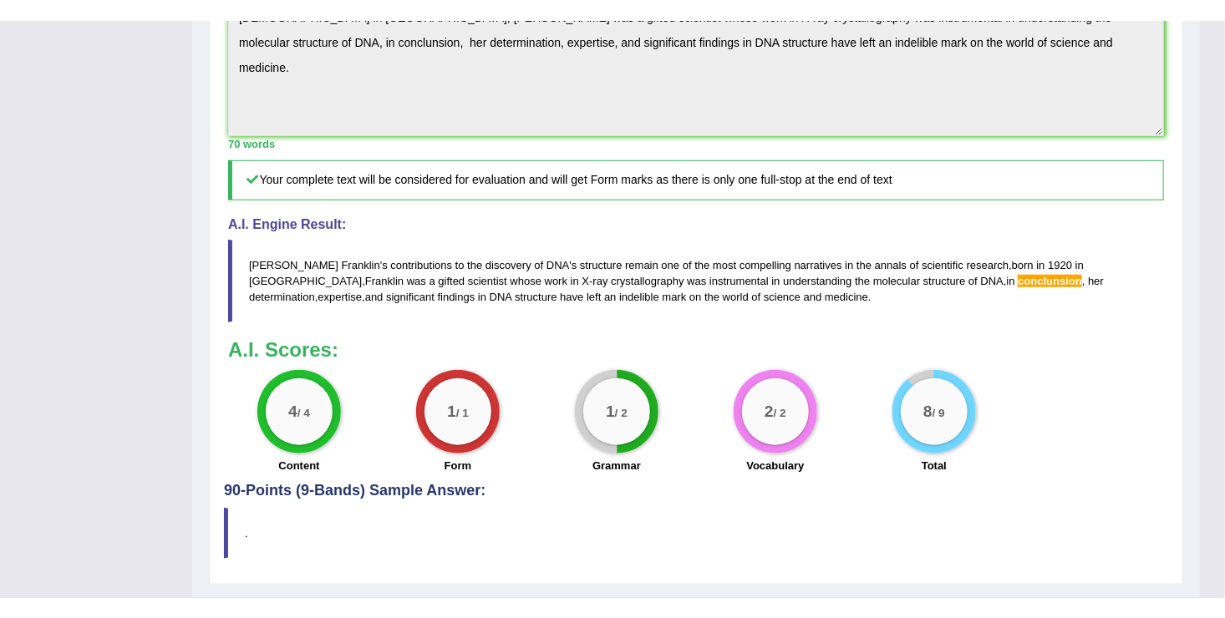
scroll to position [622, 0]
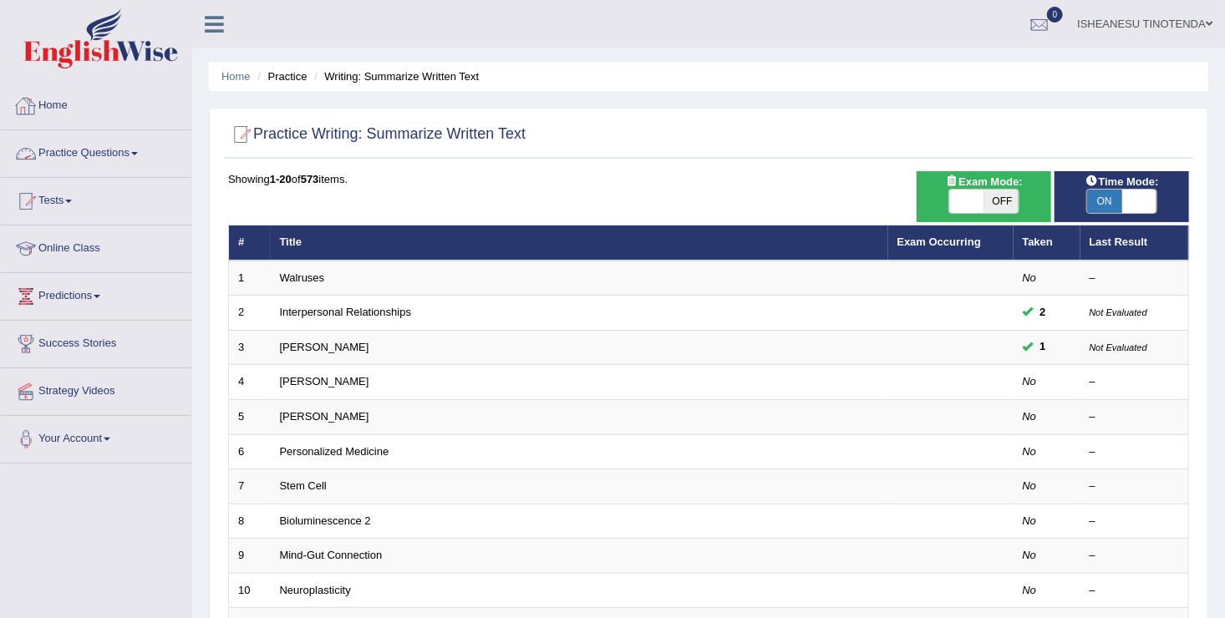
click at [133, 149] on link "Practice Questions" at bounding box center [96, 151] width 191 height 42
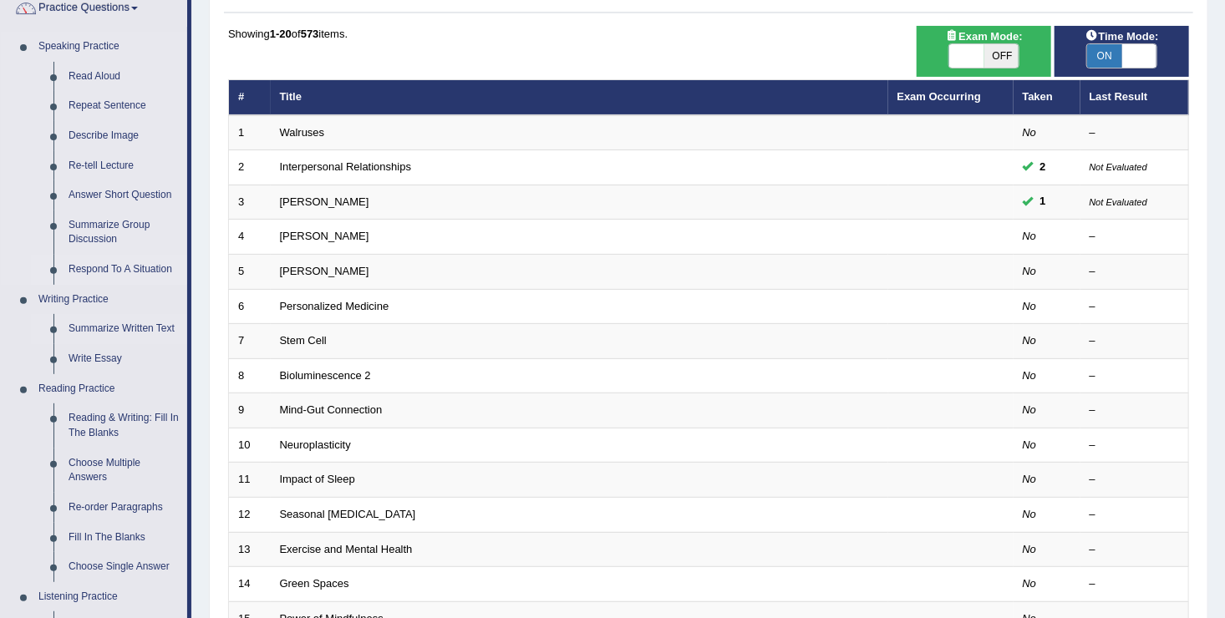
scroll to position [146, 0]
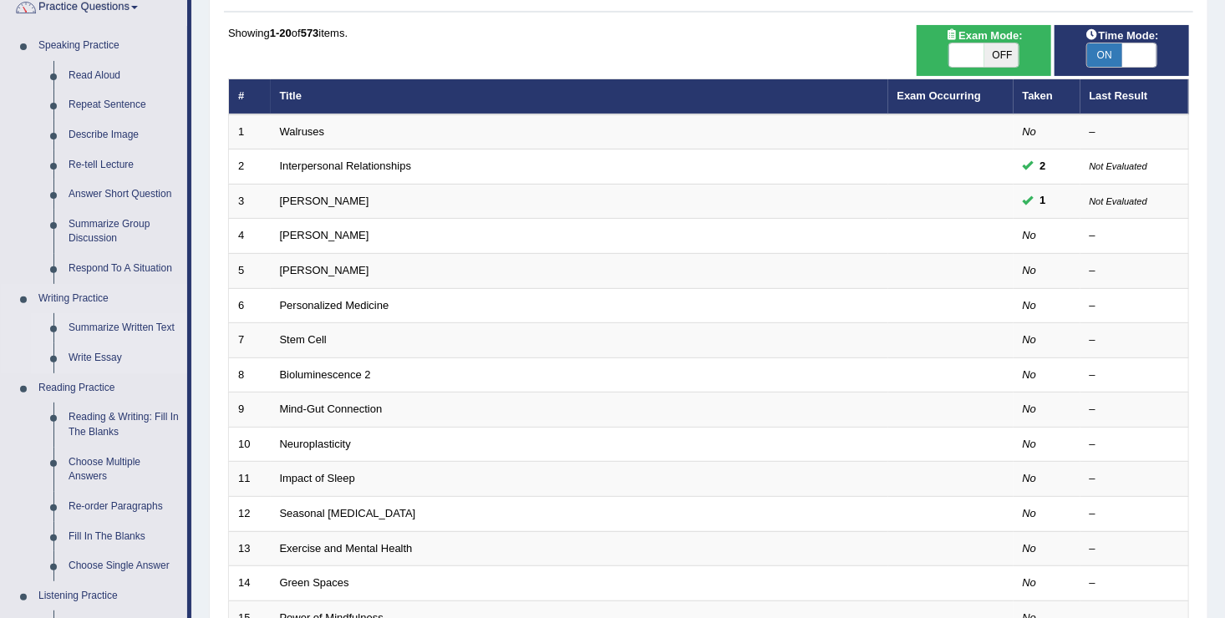
click at [94, 358] on link "Write Essay" at bounding box center [124, 358] width 126 height 30
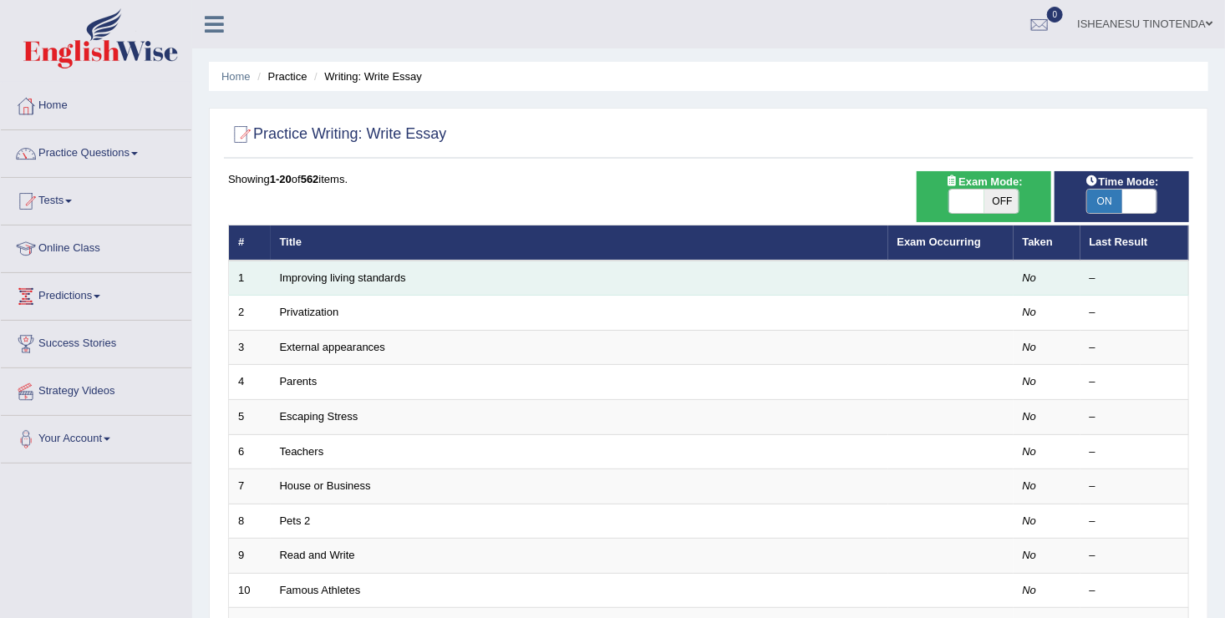
click at [439, 277] on td "Improving living standards" at bounding box center [579, 278] width 617 height 35
click at [302, 277] on link "Improving living standards" at bounding box center [343, 278] width 126 height 13
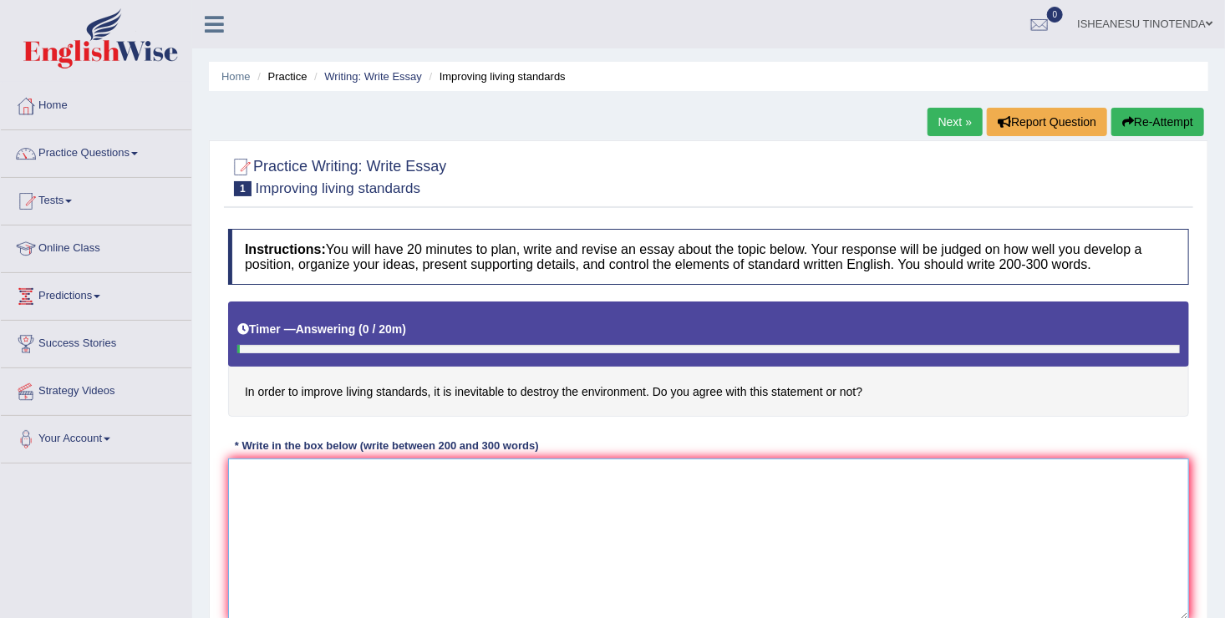
click at [275, 489] on textarea at bounding box center [708, 540] width 961 height 162
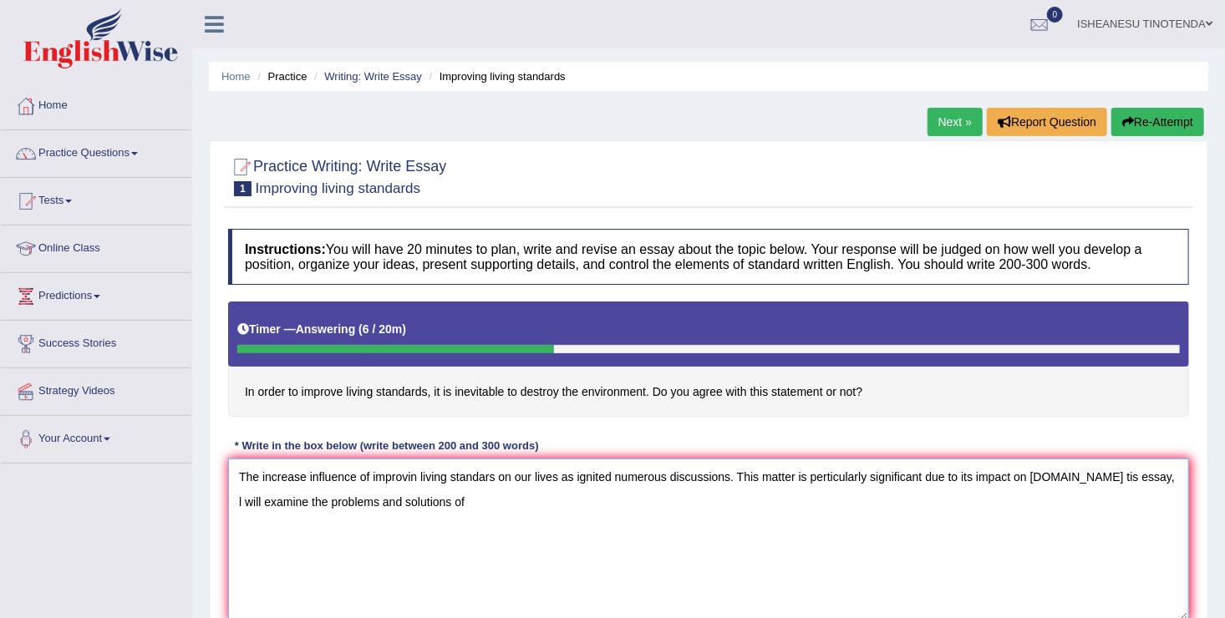
click at [1109, 480] on textarea "The increase influence of improvin living standars on our lives as ignited nume…" at bounding box center [708, 540] width 961 height 162
click at [475, 501] on textarea "The increase influence of improvin living standars on our lives as ignited nume…" at bounding box center [708, 540] width 961 height 162
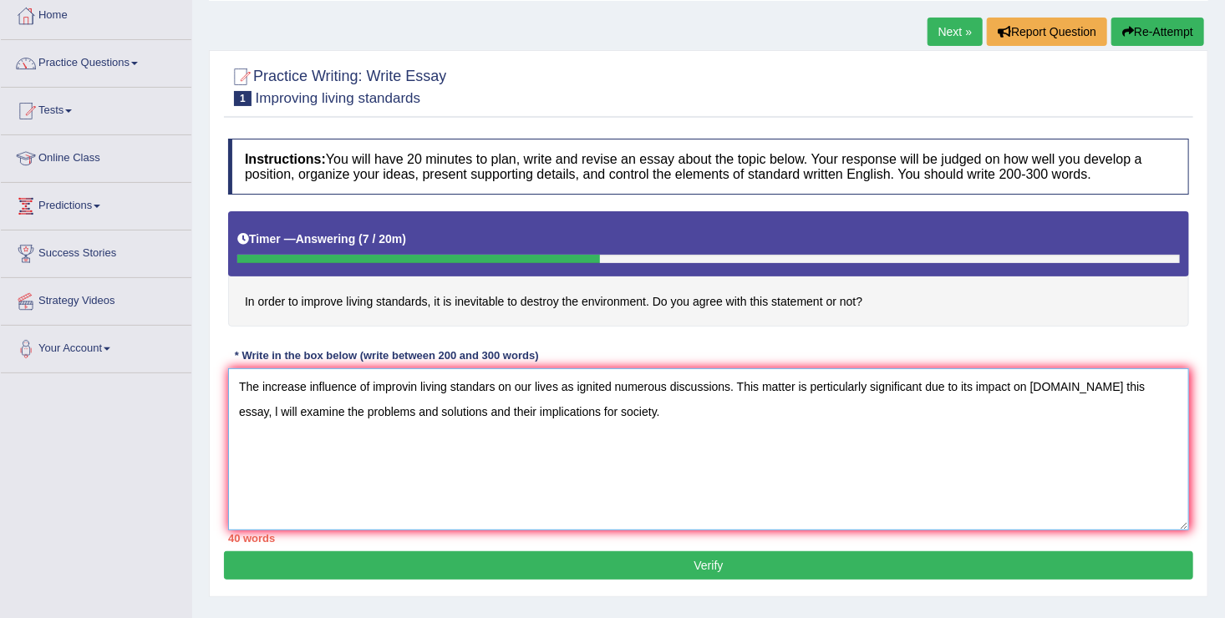
scroll to position [93, 0]
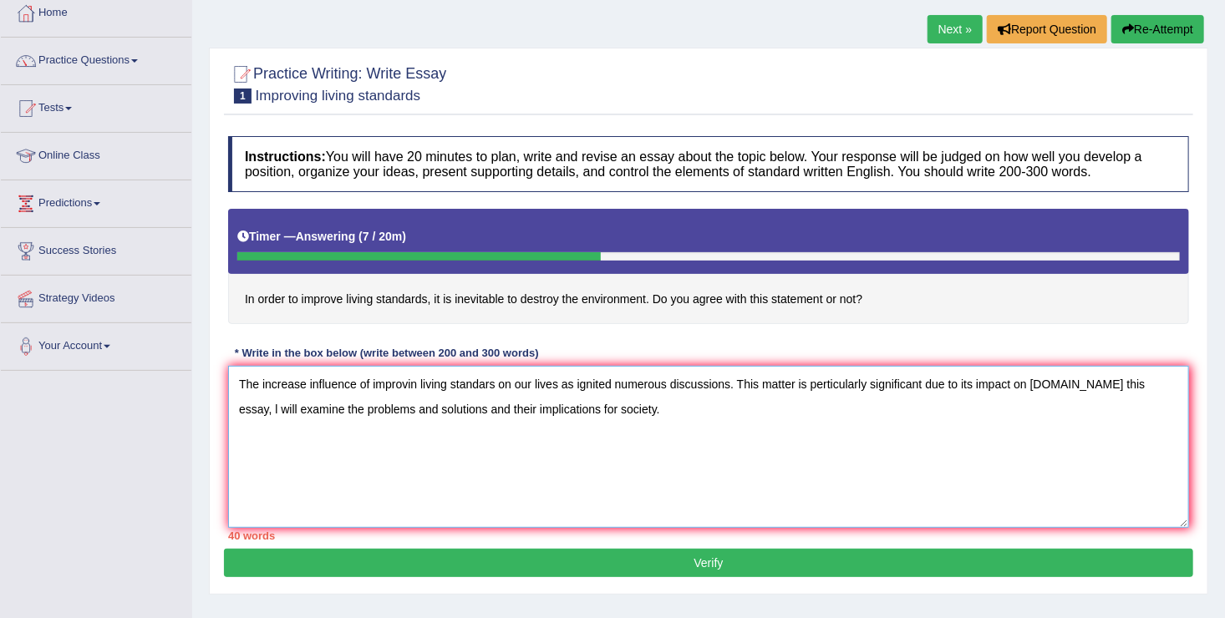
click at [251, 455] on textarea "The increase influence of improvin living standars on our lives as ignited nume…" at bounding box center [708, 447] width 961 height 162
drag, startPoint x: 445, startPoint y: 408, endPoint x: 325, endPoint y: 406, distance: 120.3
click at [325, 406] on textarea "The increase influence of improvin living standars on our lives as ignited nume…" at bounding box center [708, 447] width 961 height 162
click at [417, 381] on textarea "The increase influence of improvin living standars on our lives as ignited nume…" at bounding box center [708, 447] width 961 height 162
click at [830, 381] on textarea "The increase influence of improving living standars on our lives as ignited num…" at bounding box center [708, 447] width 961 height 162
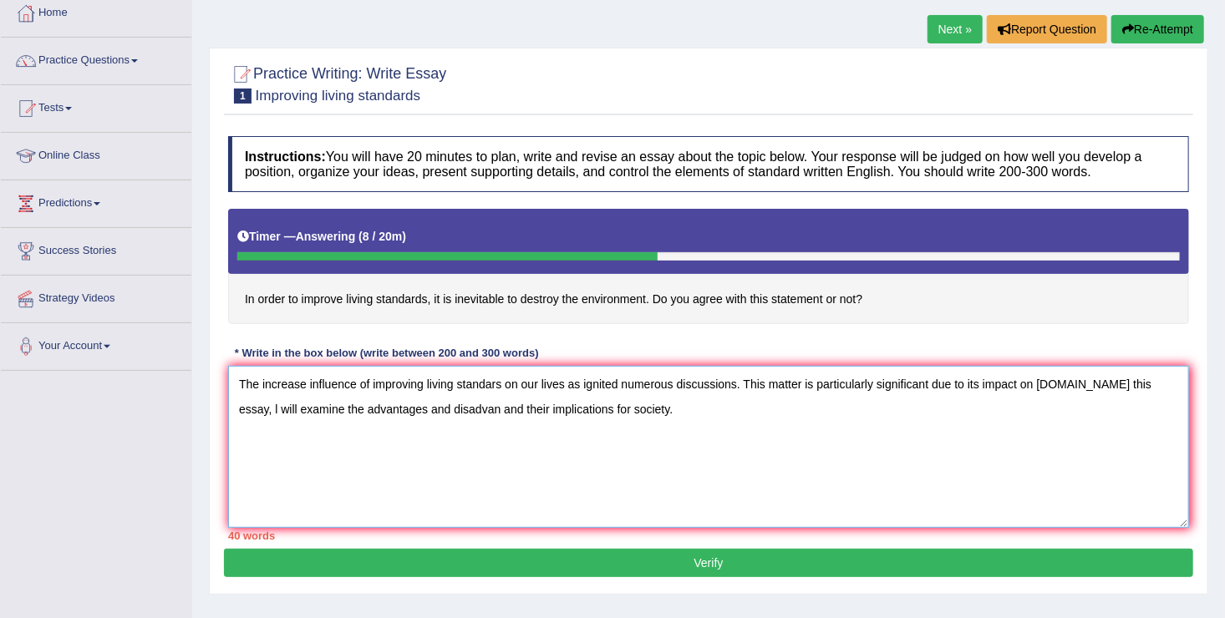
click at [460, 408] on textarea "The increase influence of improving living standars on our lives as ignited num…" at bounding box center [708, 447] width 961 height 162
drag, startPoint x: 460, startPoint y: 408, endPoint x: 326, endPoint y: 399, distance: 134.8
click at [326, 399] on textarea "The increase influence of improving living standars on our lives as ignited num…" at bounding box center [708, 447] width 961 height 162
click at [384, 408] on textarea "The increase influence of improving living standars on our lives as ignited num…" at bounding box center [708, 447] width 961 height 162
click at [923, 409] on textarea "The increase influence of improving living standars on our lives as ignited num…" at bounding box center [708, 447] width 961 height 162
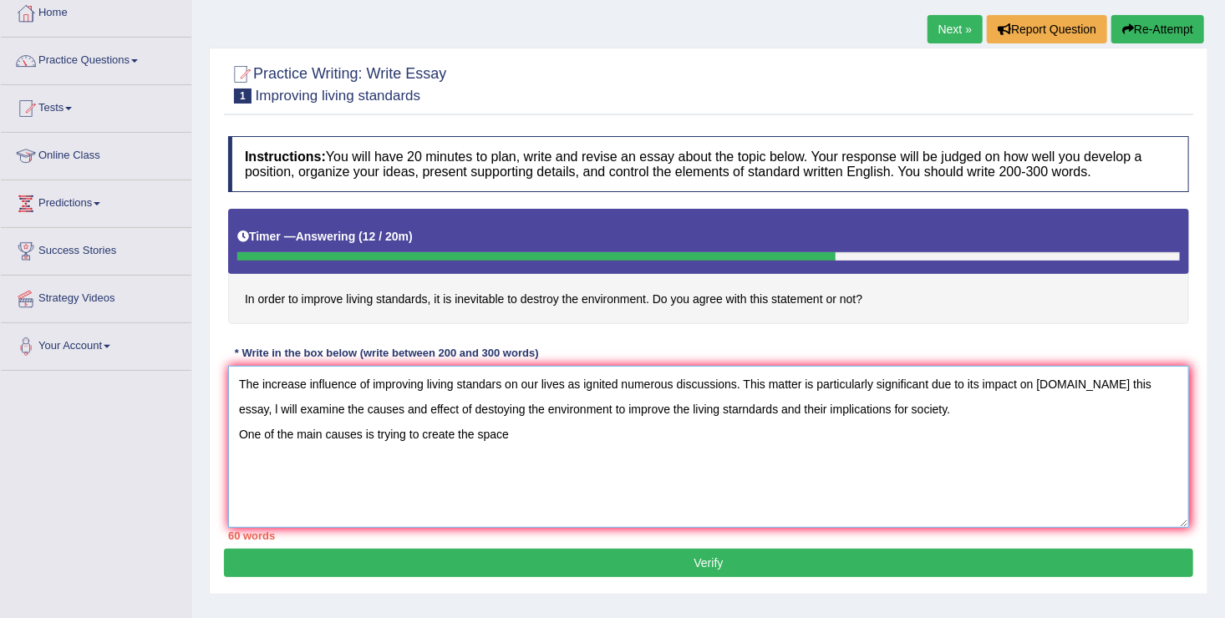
click at [358, 436] on textarea "The increase influence of improving living standars on our lives as ignited num…" at bounding box center [708, 447] width 961 height 162
click at [818, 435] on textarea "The increase influence of improving living standars on our lives as ignited num…" at bounding box center [708, 447] width 961 height 162
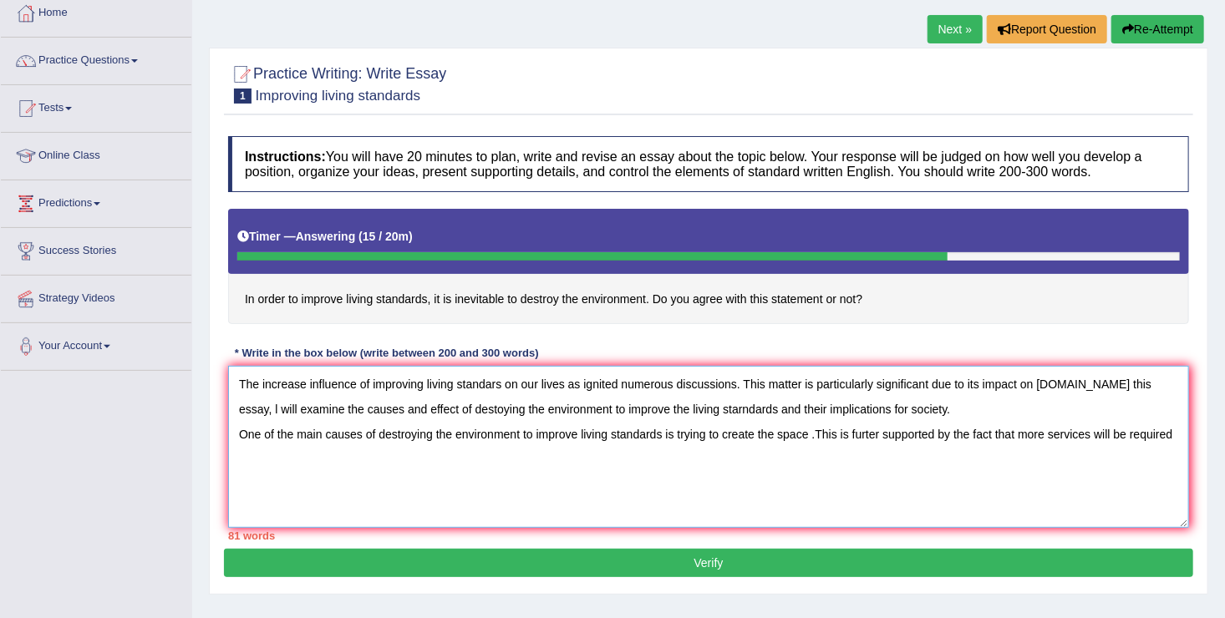
click at [868, 435] on textarea "The increase influence of improving living standars on our lives as ignited num…" at bounding box center [708, 447] width 961 height 162
click at [304, 451] on textarea "The increase influence of improving living standars on our lives as ignited num…" at bounding box center [708, 447] width 961 height 162
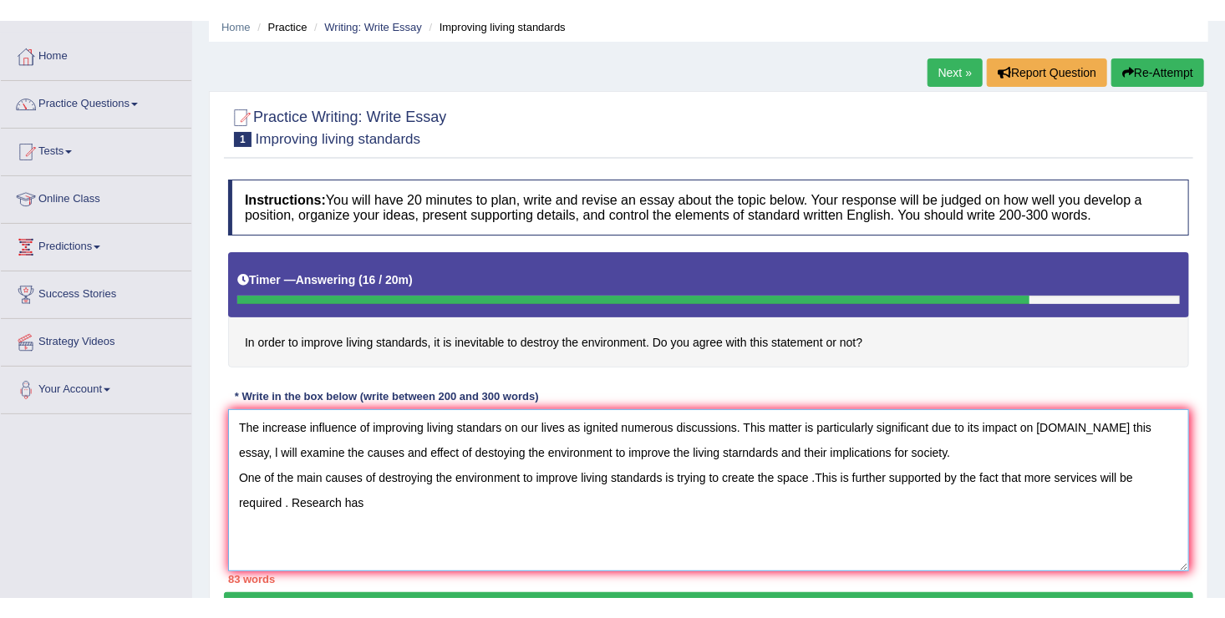
scroll to position [86, 0]
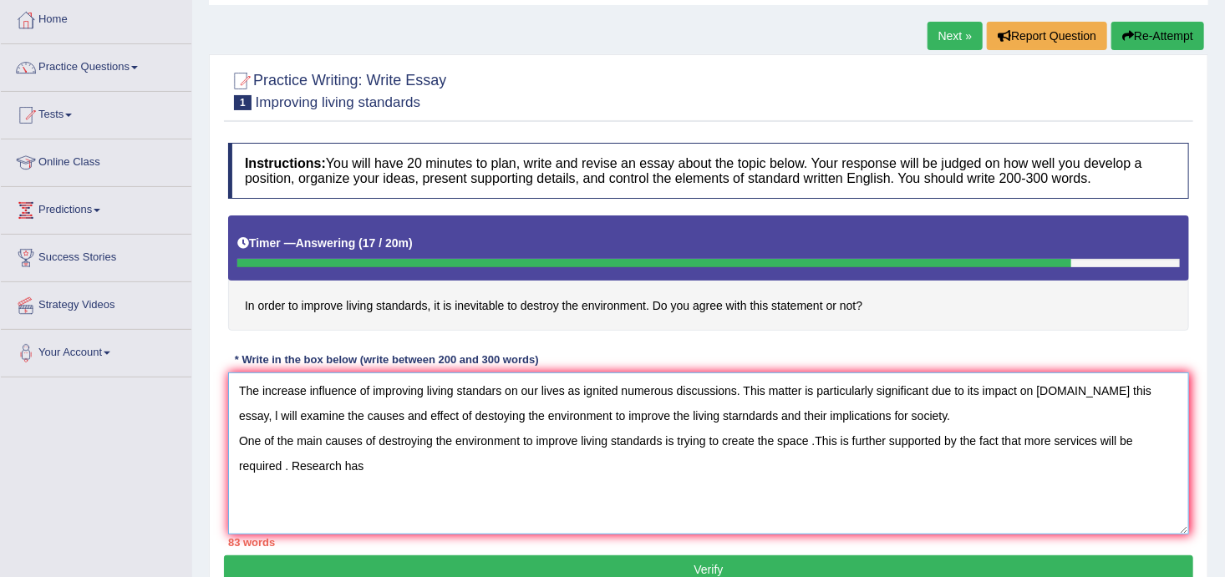
drag, startPoint x: 419, startPoint y: 411, endPoint x: 325, endPoint y: 416, distance: 93.7
click at [325, 416] on textarea "The increase influence of improving living standars on our lives as ignited num…" at bounding box center [708, 454] width 961 height 162
click at [362, 439] on textarea "The increase influence of improving living standars on our lives as ignited num…" at bounding box center [708, 454] width 961 height 162
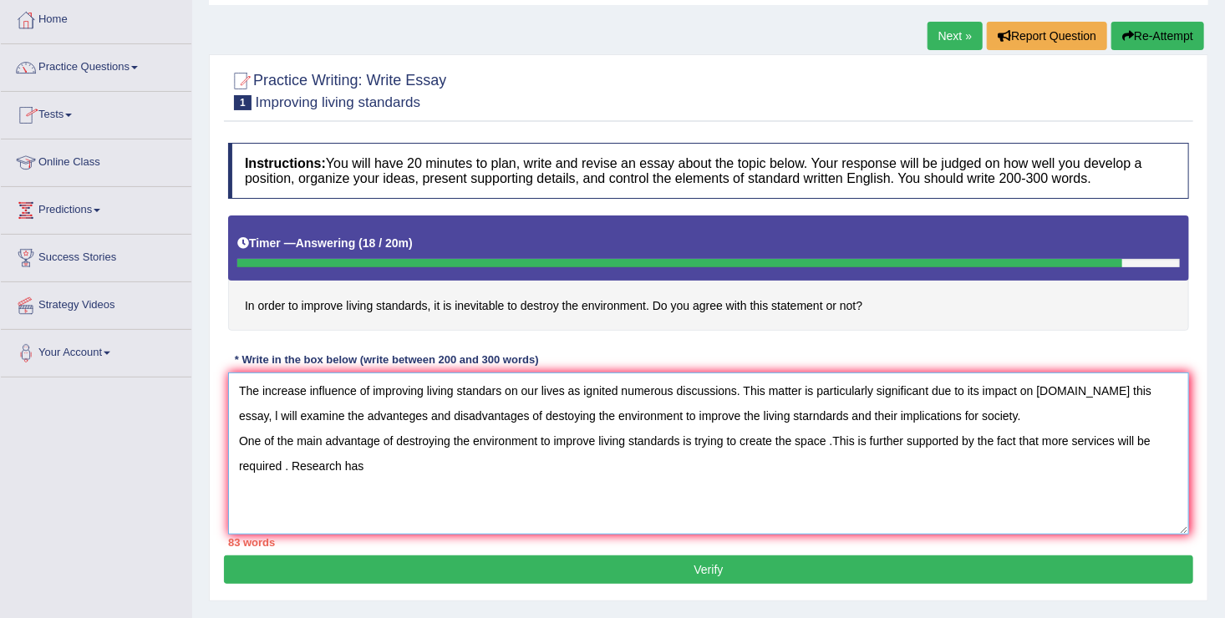
type textarea "The increase influence of improving living standars on our lives as ignited num…"
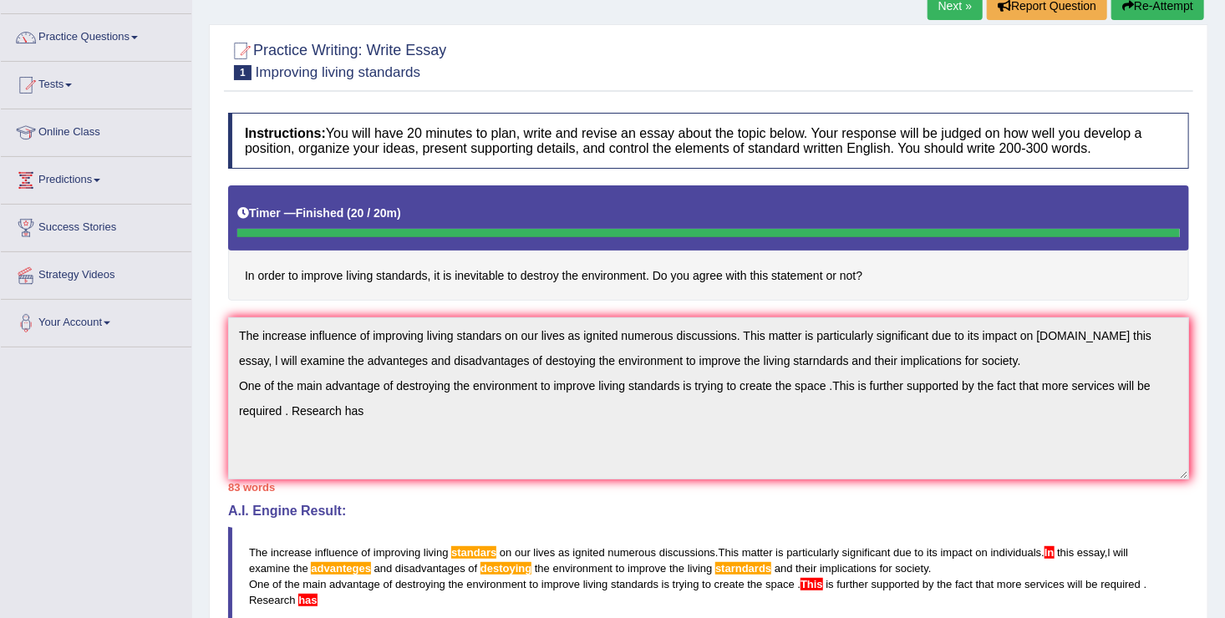
scroll to position [0, 0]
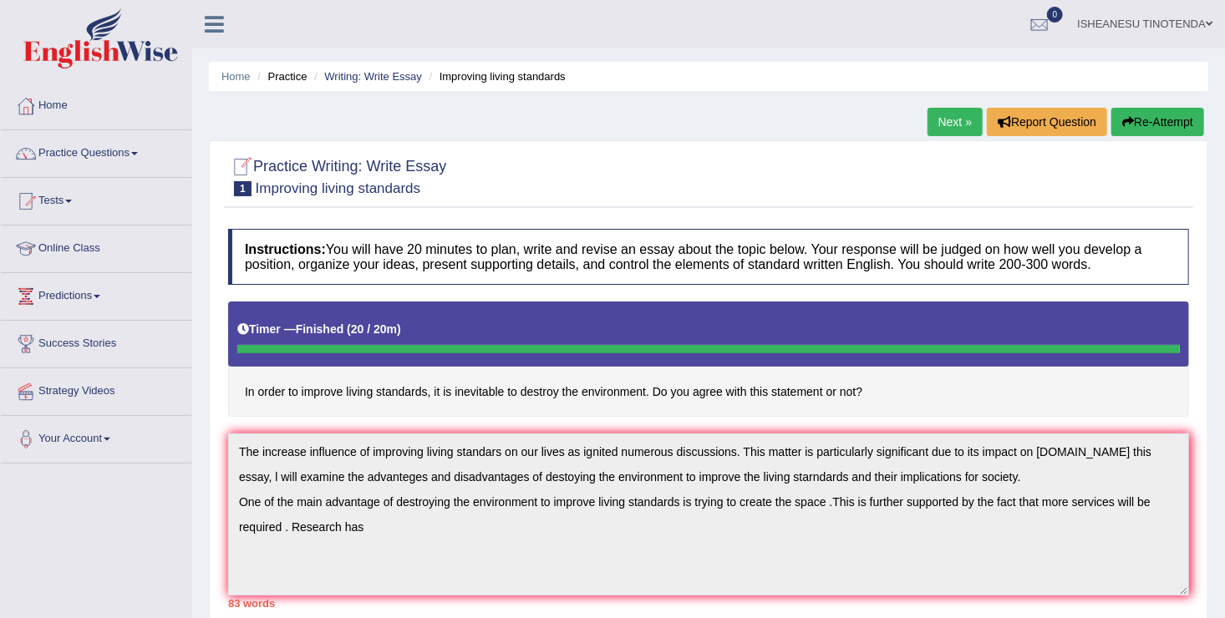
click at [1121, 219] on h4 "90-Points (9-Bands) Sample Answer:" at bounding box center [708, 567] width 969 height 703
click at [1154, 114] on button "Re-Attempt" at bounding box center [1157, 122] width 93 height 28
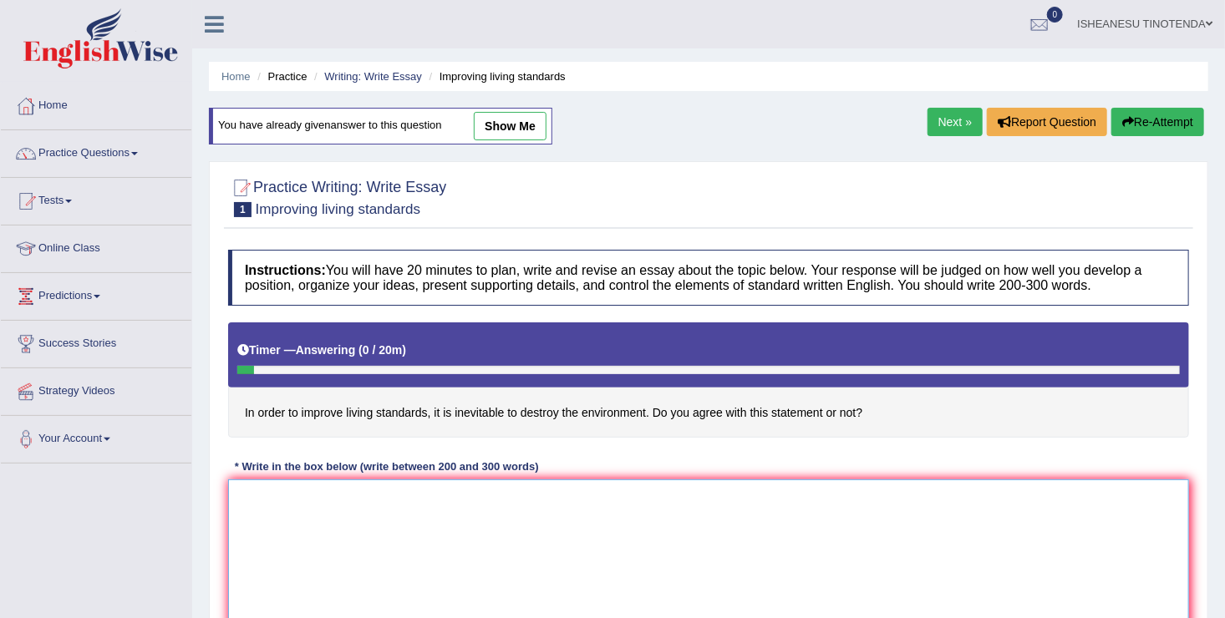
click at [292, 493] on textarea at bounding box center [708, 561] width 961 height 162
click at [442, 495] on textarea "The inscreasing influence of improving living" at bounding box center [708, 561] width 961 height 162
click at [501, 491] on textarea "The inscreasing influence of improving the living" at bounding box center [708, 561] width 961 height 162
click at [277, 497] on textarea "The inscreasing influence of improving the living standards" at bounding box center [708, 561] width 961 height 162
click at [546, 496] on textarea "The increasing influence of improving the living standards" at bounding box center [708, 561] width 961 height 162
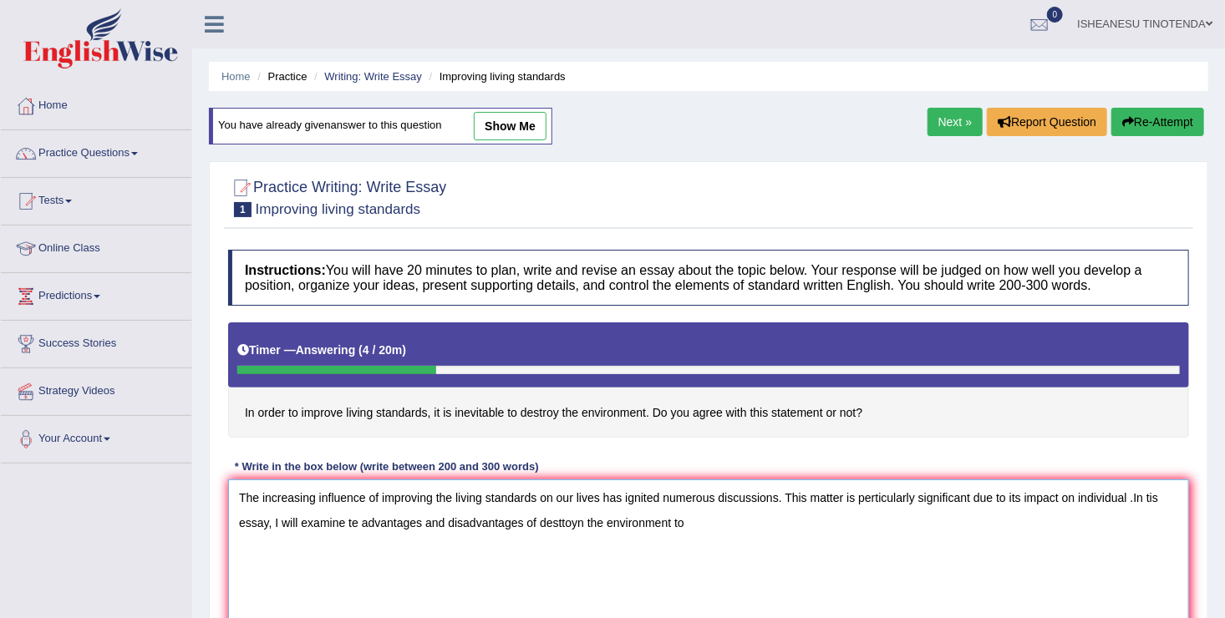
click at [566, 518] on textarea "The increasing influence of improving the living standards on our lives has ign…" at bounding box center [708, 561] width 961 height 162
click at [578, 523] on textarea "The increasing influence of improving the living standards on our lives has ign…" at bounding box center [708, 561] width 961 height 162
click at [591, 522] on textarea "The increasing influence of improving the living standards on our lives has ign…" at bounding box center [708, 561] width 961 height 162
click at [588, 522] on textarea "The increasing influence of improving the living standards on our lives has ign…" at bounding box center [708, 561] width 961 height 162
click at [695, 528] on textarea "The increasing influence of improving the living standards on our lives has ign…" at bounding box center [708, 561] width 961 height 162
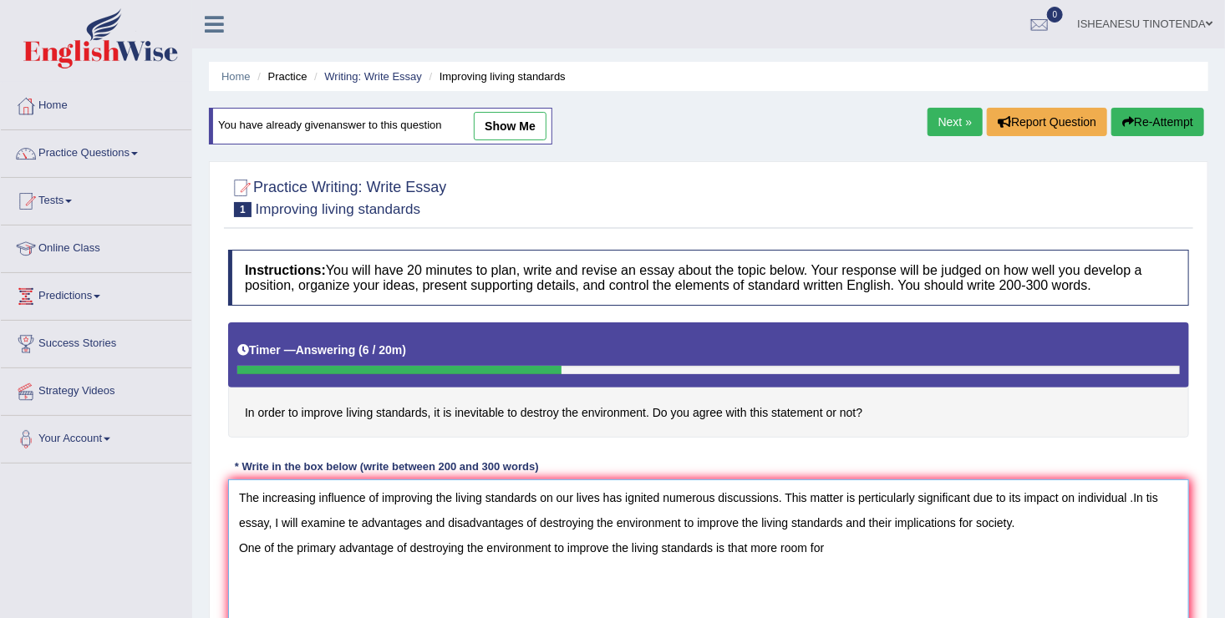
click at [747, 548] on textarea "The increasing influence of improving the living standards on our lives has ign…" at bounding box center [708, 561] width 961 height 162
drag, startPoint x: 803, startPoint y: 548, endPoint x: 853, endPoint y: 548, distance: 50.1
click at [853, 548] on textarea "The increasing influence of improving the living standards on our lives has ign…" at bounding box center [708, 561] width 961 height 162
click at [772, 546] on textarea "The increasing influence of improving the living standards on our lives has ign…" at bounding box center [708, 561] width 961 height 162
drag, startPoint x: 919, startPoint y: 545, endPoint x: 882, endPoint y: 548, distance: 36.9
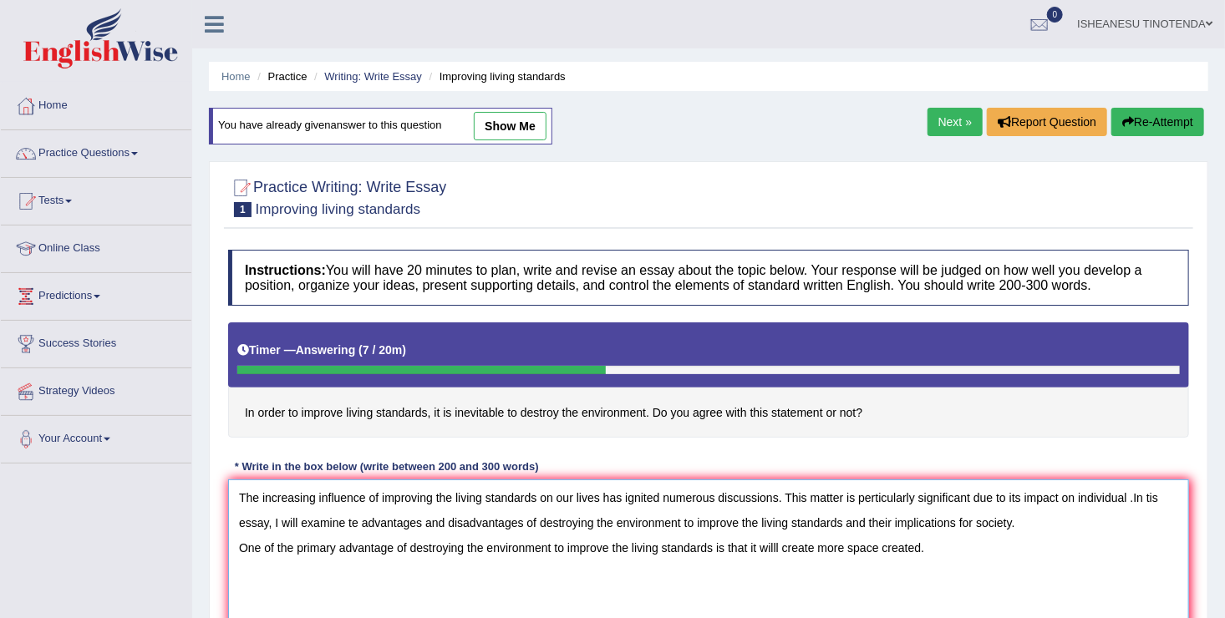
click at [882, 548] on textarea "The increasing influence of improving the living standards on our lives has ign…" at bounding box center [708, 561] width 961 height 162
click at [891, 548] on textarea "The increasing influence of improving the living standards on our lives has ign…" at bounding box center [708, 561] width 961 height 162
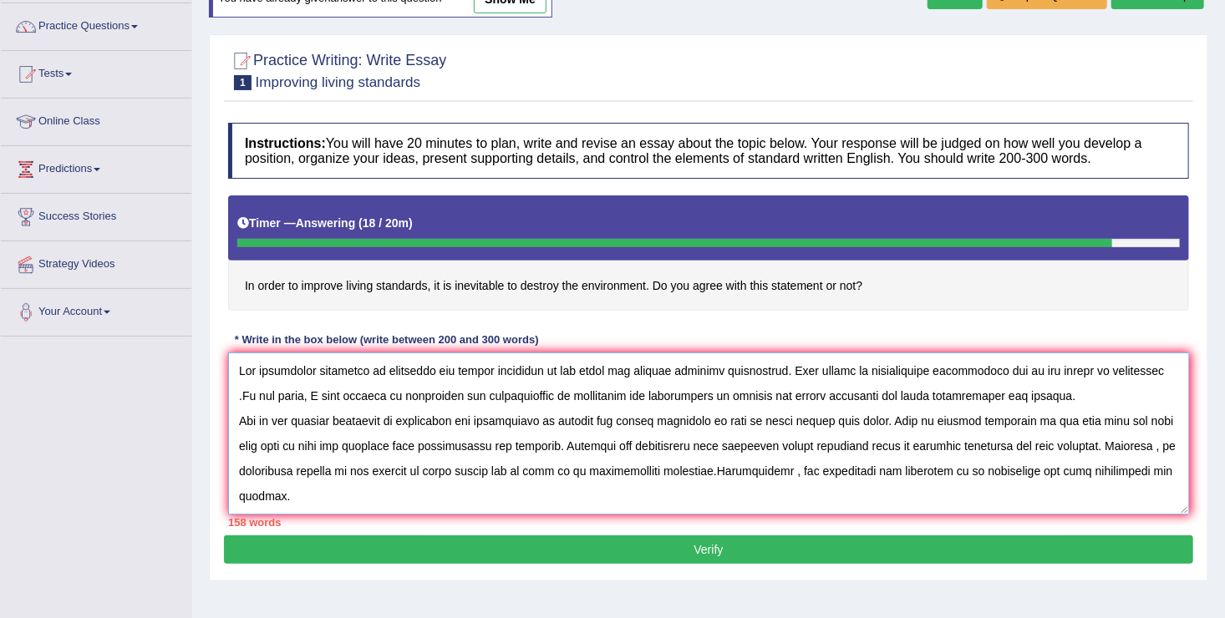
scroll to position [259, 0]
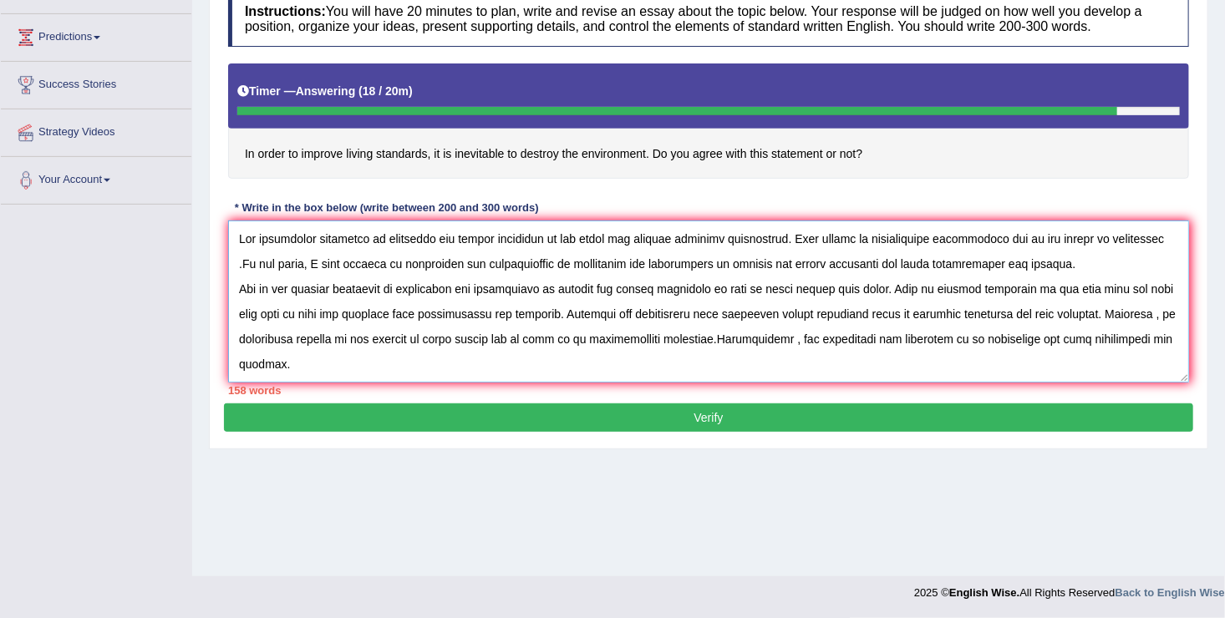
click at [878, 364] on textarea at bounding box center [708, 302] width 961 height 162
click at [1134, 363] on textarea at bounding box center [708, 302] width 961 height 162
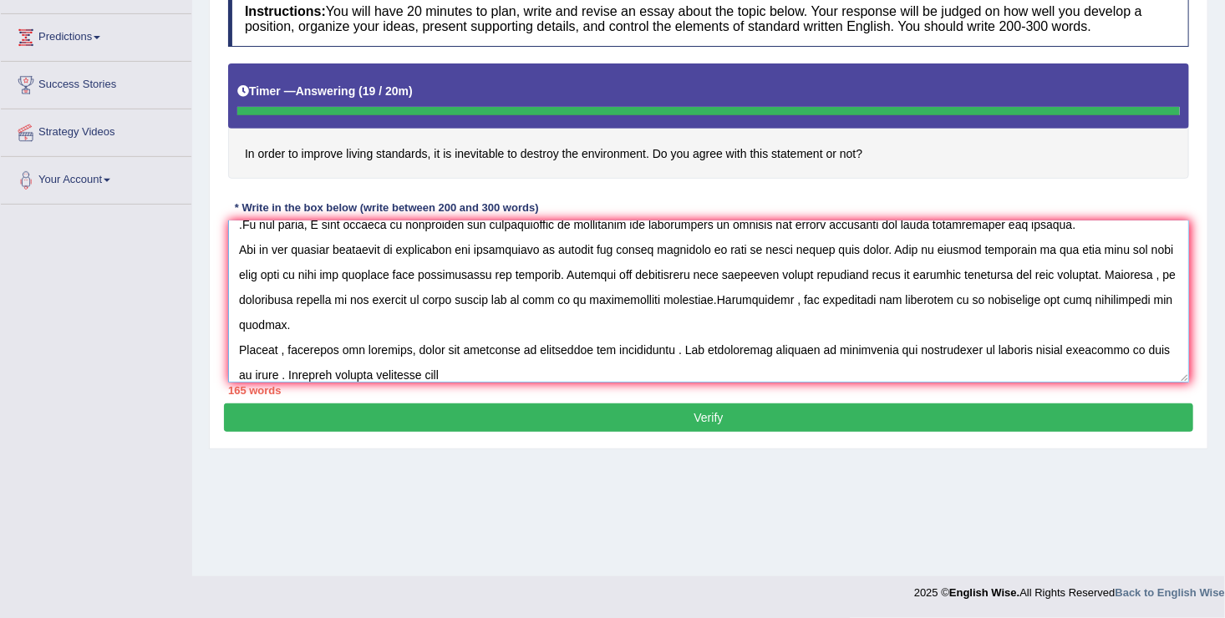
type textarea "The increasing influence of improving the living standards on our lives has ign…"
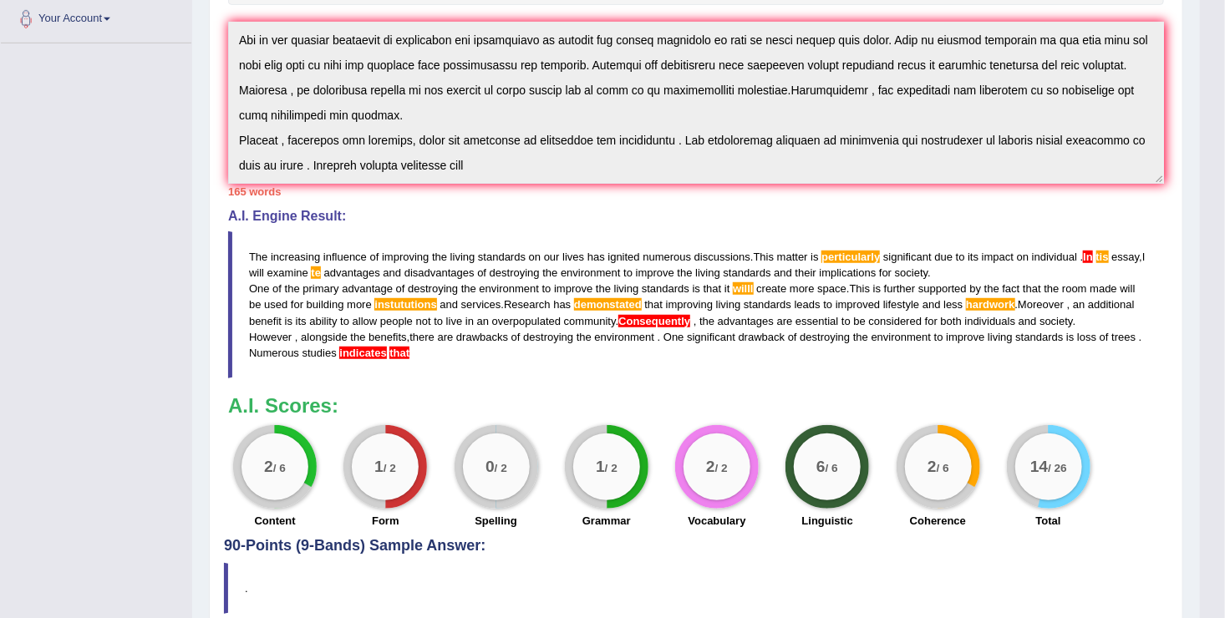
scroll to position [421, 0]
